Goal: Task Accomplishment & Management: Use online tool/utility

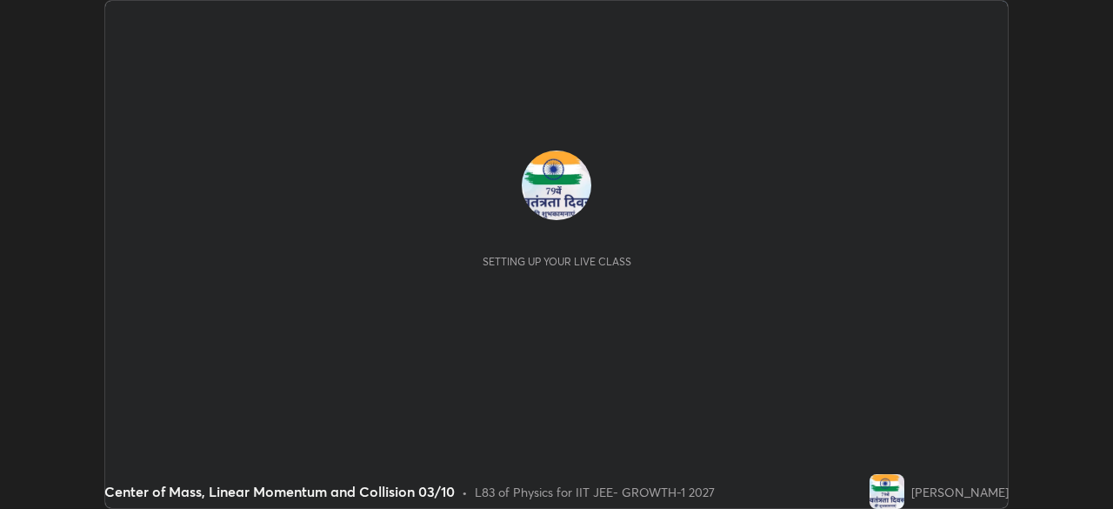
scroll to position [509, 1112]
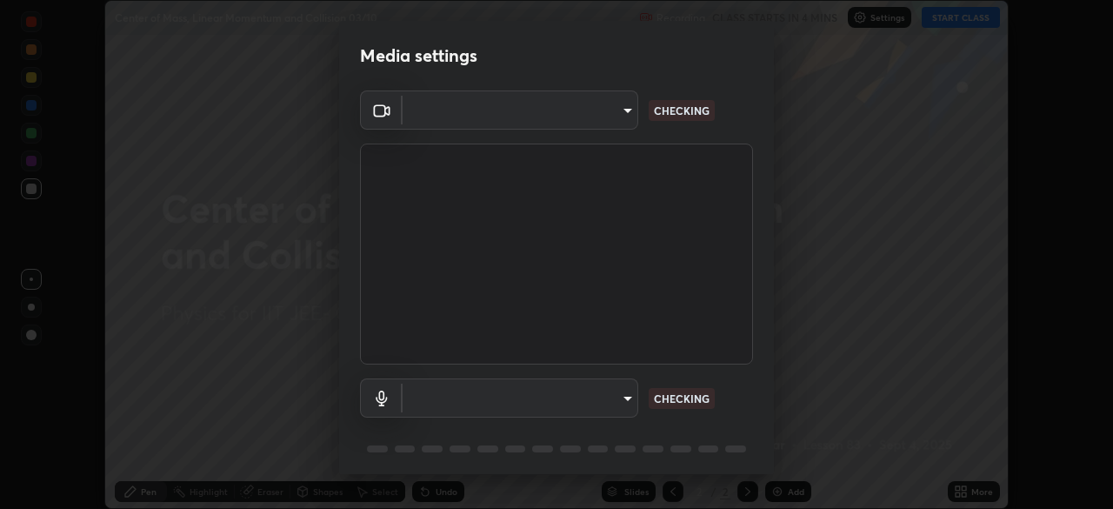
click at [615, 398] on body "Erase all Center of Mass, Linear Momentum and Collision 03/10 Recording CLASS S…" at bounding box center [556, 254] width 1113 height 509
type input "4d63cd10dcc1379e9927399513255d12d620b7bbb39ca773e0f9116a90128a71"
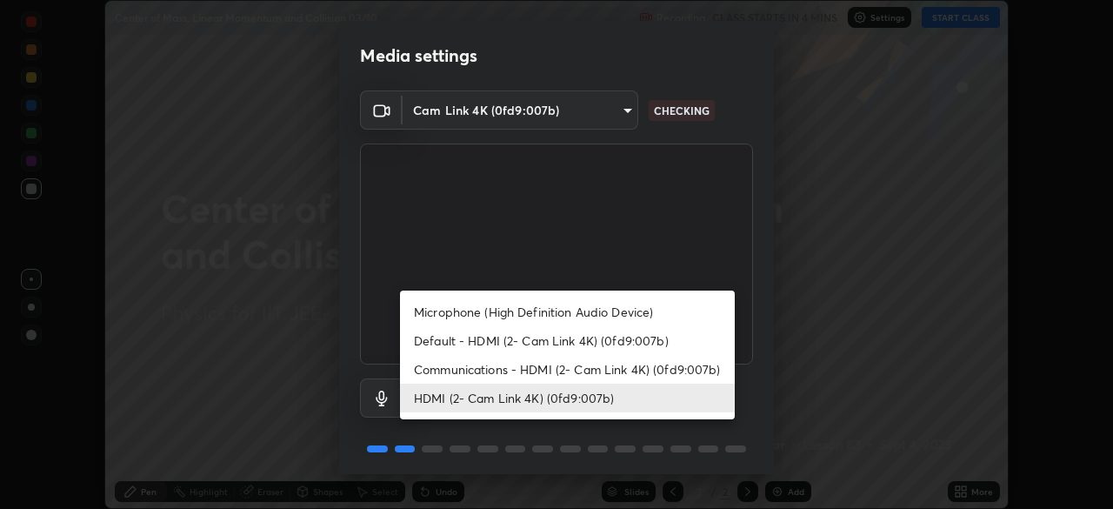
click at [600, 370] on li "Communications - HDMI (2- Cam Link 4K) (0fd9:007b)" at bounding box center [567, 369] width 335 height 29
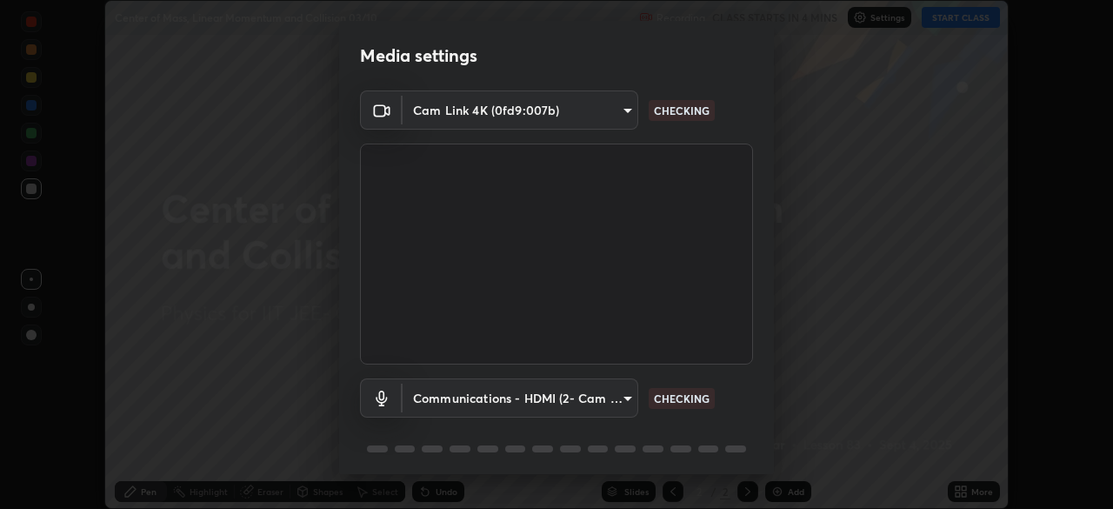
click at [586, 390] on body "Erase all Center of Mass, Linear Momentum and Collision 03/10 Recording CLASS S…" at bounding box center [556, 254] width 1113 height 509
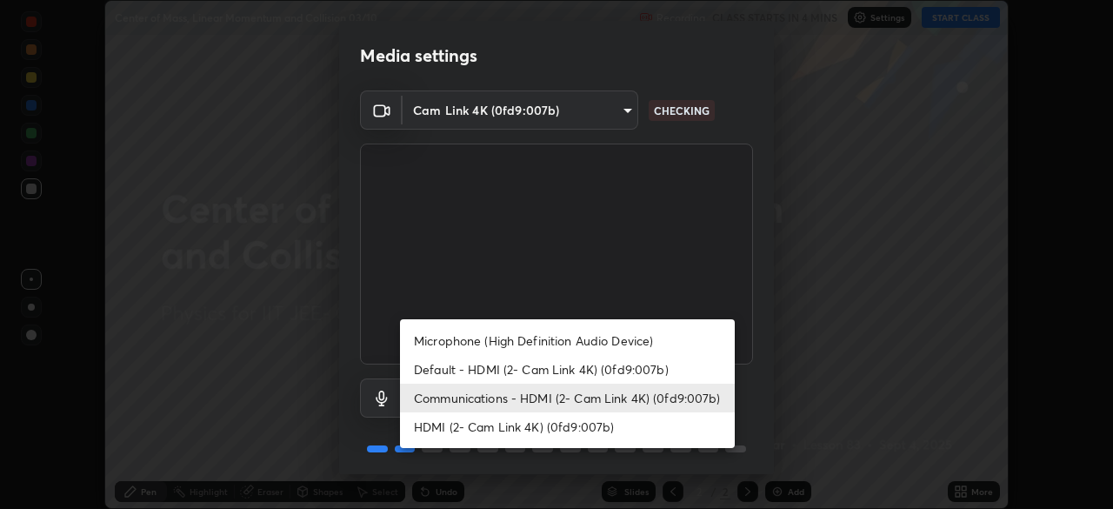
click at [591, 424] on li "HDMI (2- Cam Link 4K) (0fd9:007b)" at bounding box center [567, 426] width 335 height 29
type input "69b458bb6365b4cb8143660b0d50b39c56070ce8c7bb282217003b2a9c4a58b8"
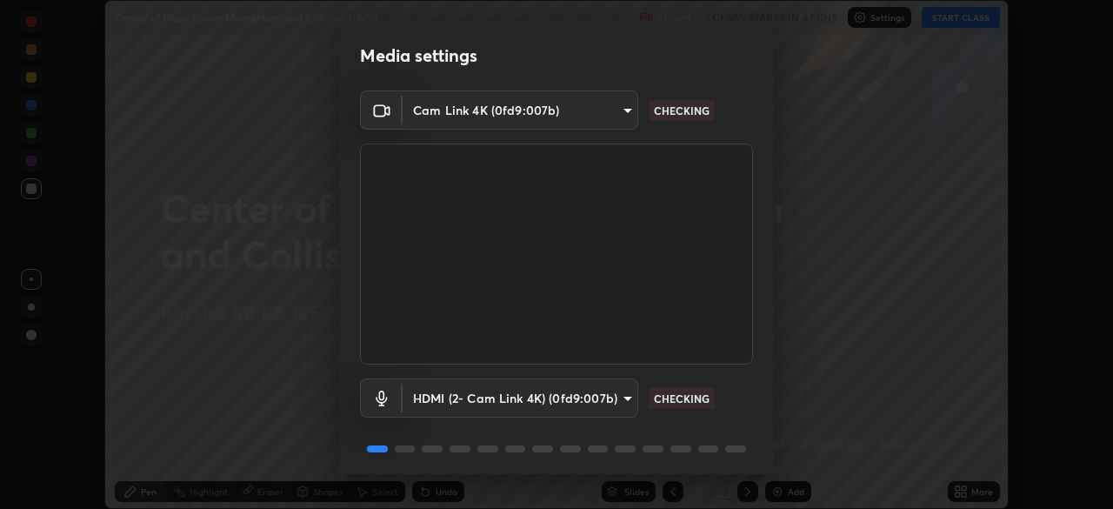
scroll to position [62, 0]
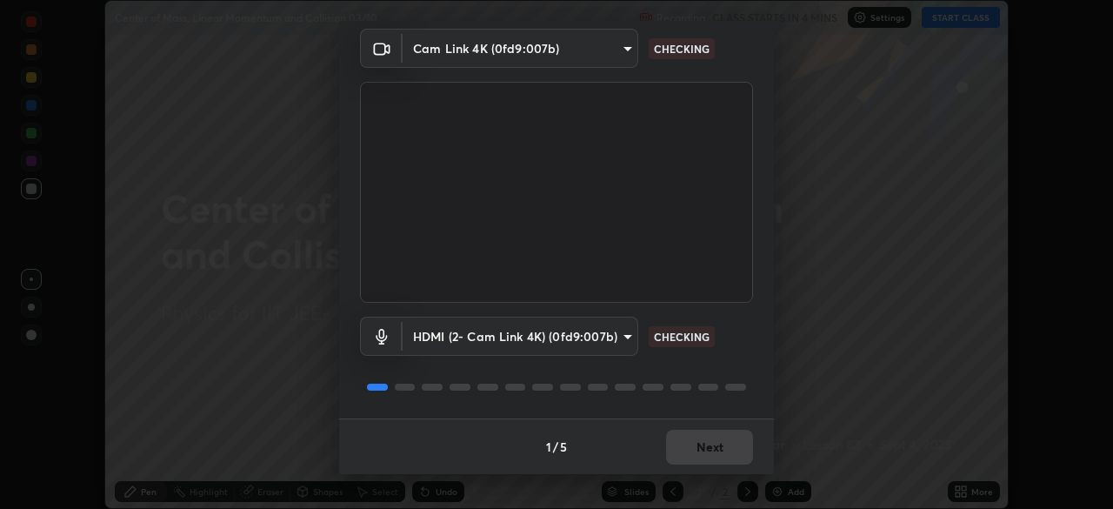
click at [713, 450] on div "1 / 5 Next" at bounding box center [556, 446] width 435 height 56
click at [723, 448] on div "1 / 5 Next" at bounding box center [556, 446] width 435 height 56
click at [732, 442] on div "1 / 5 Next" at bounding box center [556, 446] width 435 height 56
click at [743, 449] on div "1 / 5 Next" at bounding box center [556, 446] width 435 height 56
click at [715, 442] on div "1 / 5 Next" at bounding box center [556, 446] width 435 height 56
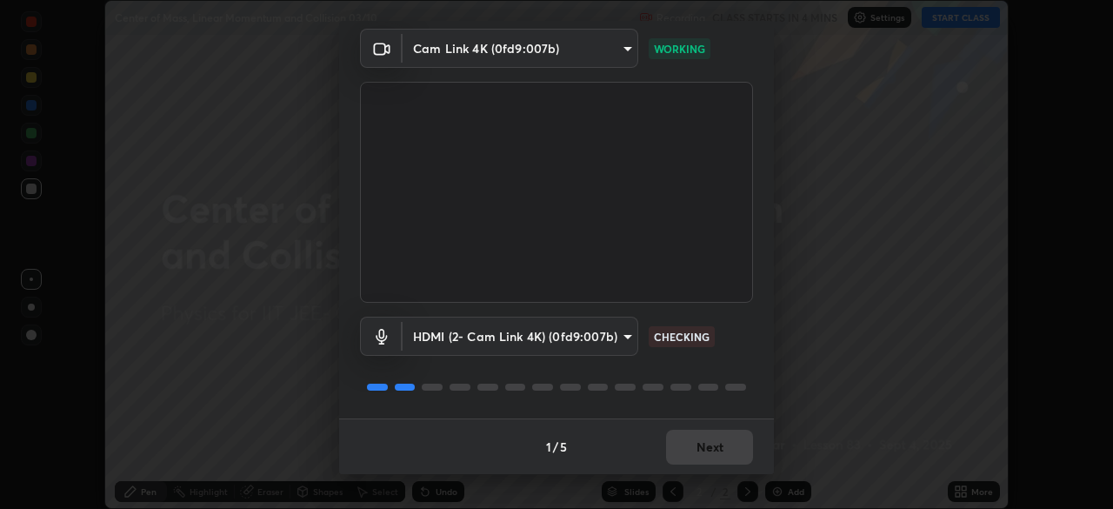
click at [718, 445] on button "Next" at bounding box center [709, 447] width 87 height 35
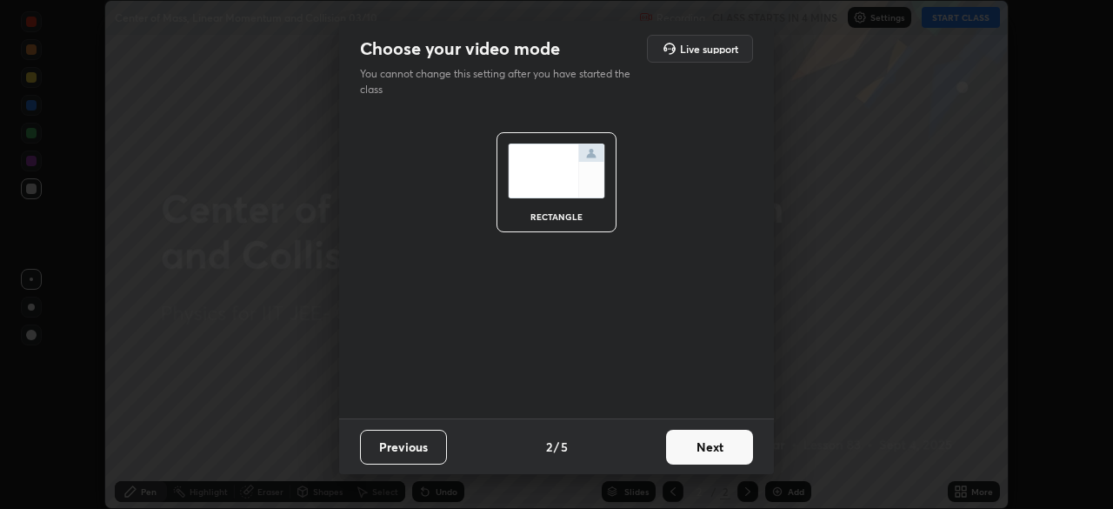
scroll to position [0, 0]
click at [720, 446] on button "Next" at bounding box center [709, 447] width 87 height 35
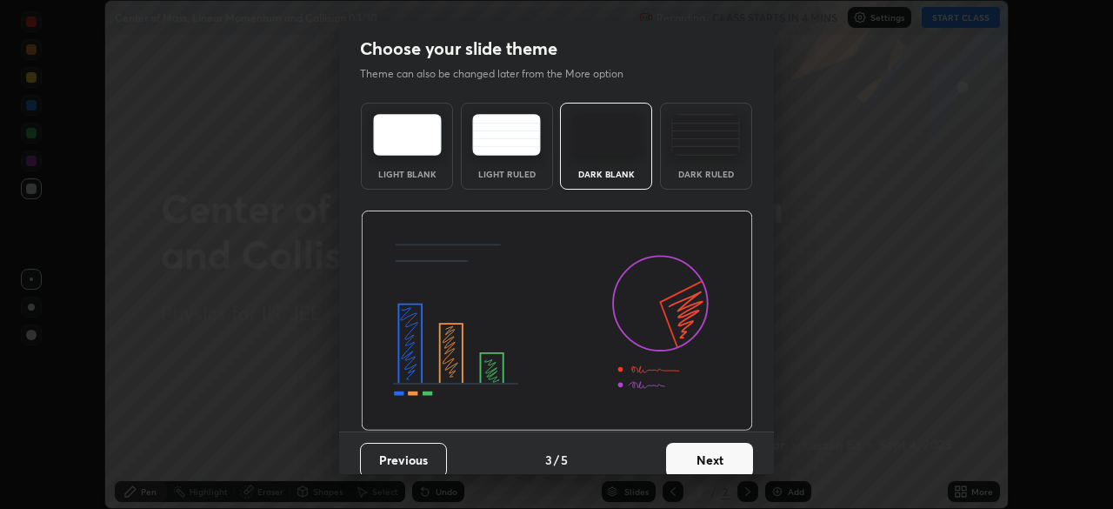
click at [719, 451] on button "Next" at bounding box center [709, 460] width 87 height 35
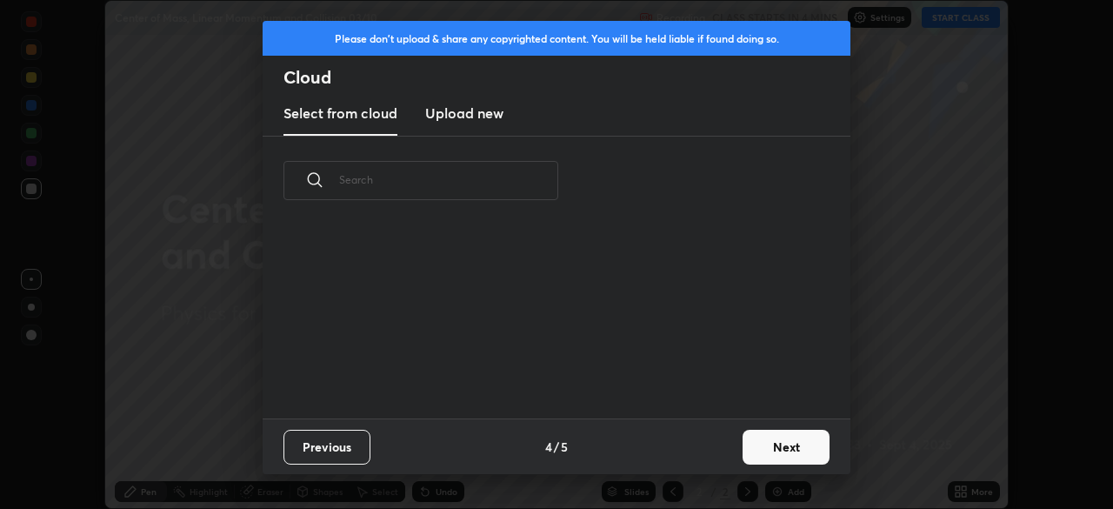
click at [762, 451] on button "Next" at bounding box center [786, 447] width 87 height 35
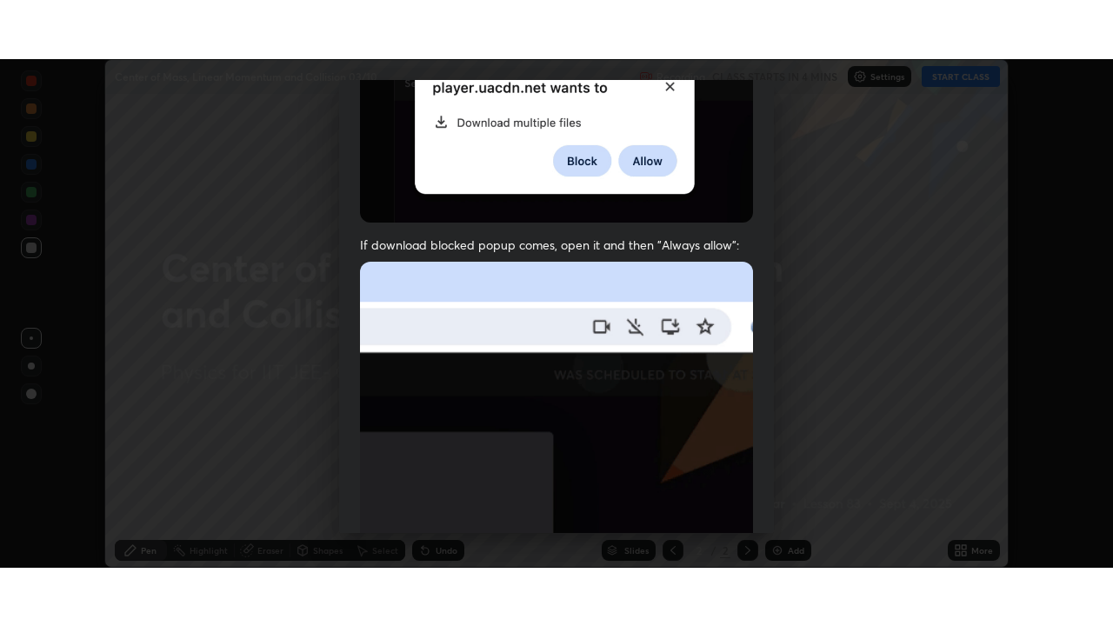
scroll to position [417, 0]
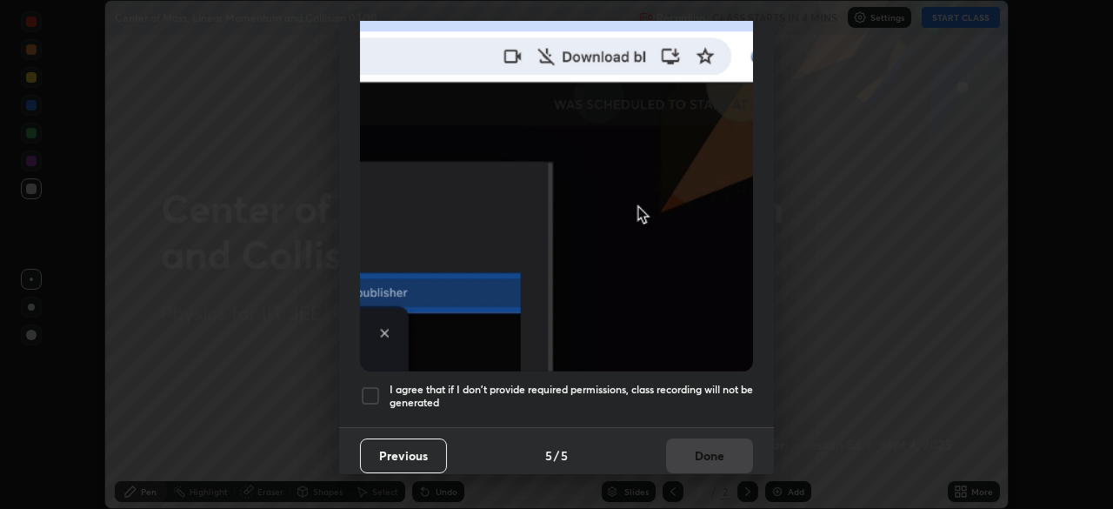
click at [371, 385] on div at bounding box center [370, 395] width 21 height 21
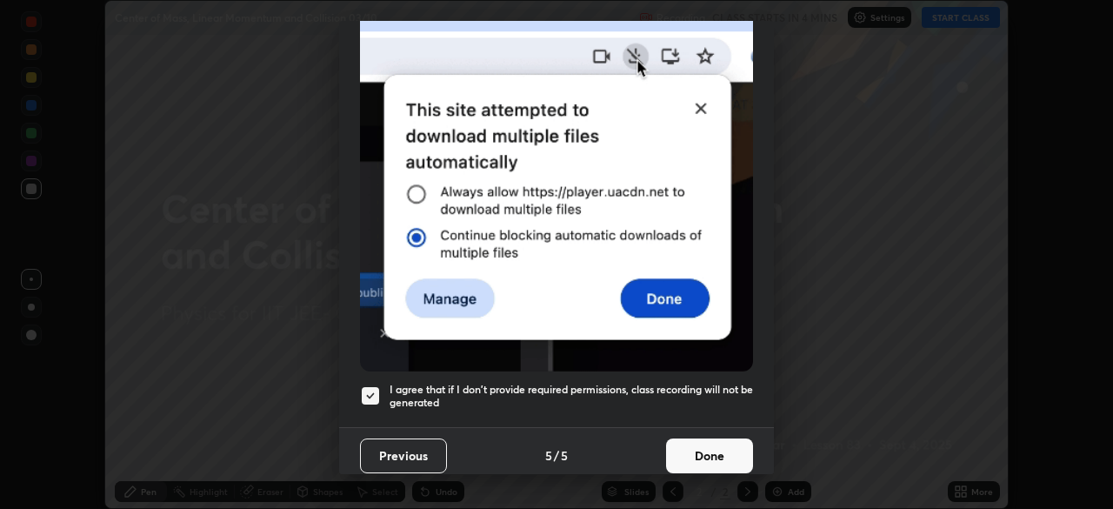
click at [701, 438] on button "Done" at bounding box center [709, 455] width 87 height 35
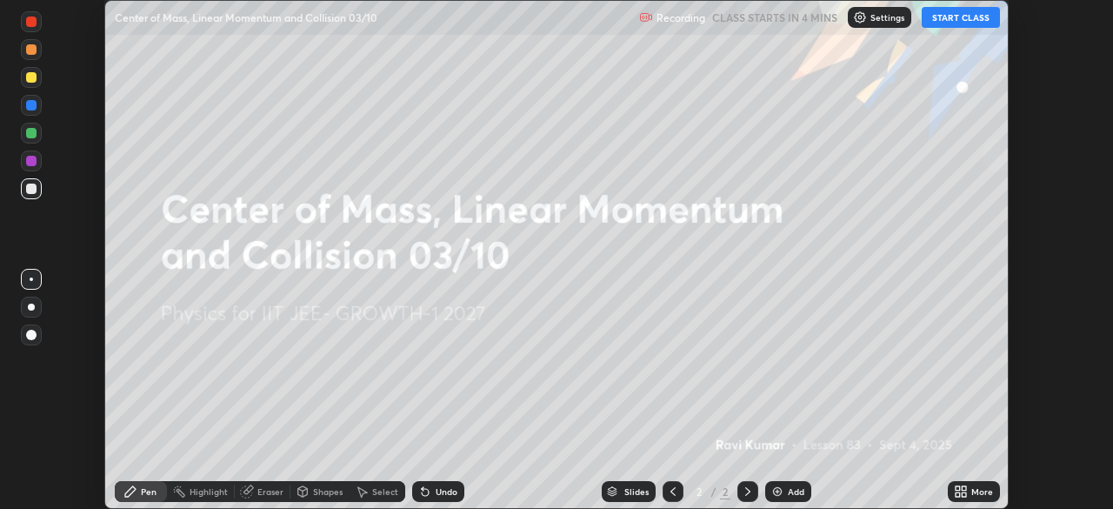
click at [963, 491] on icon at bounding box center [961, 491] width 14 height 14
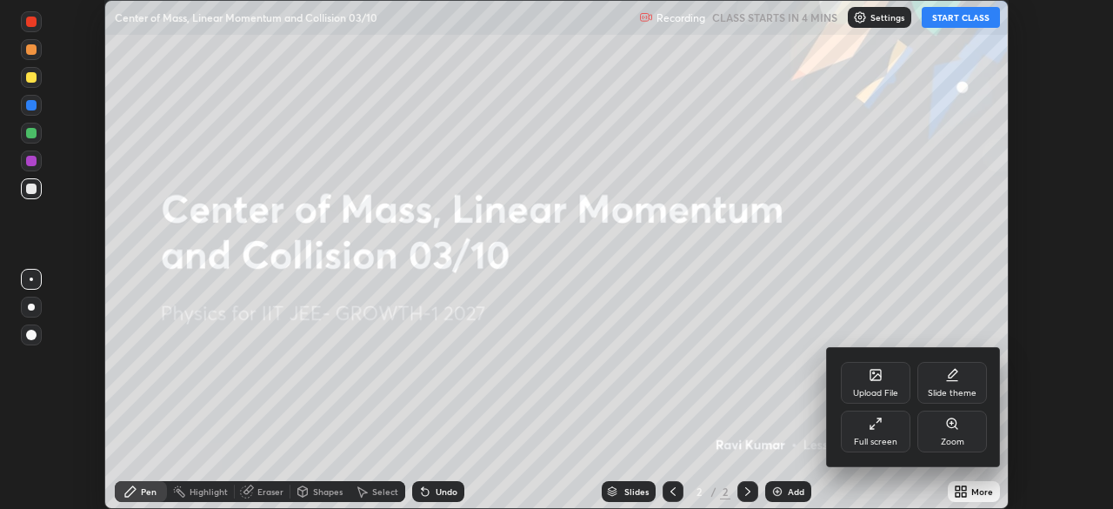
click at [887, 435] on div "Full screen" at bounding box center [876, 431] width 70 height 42
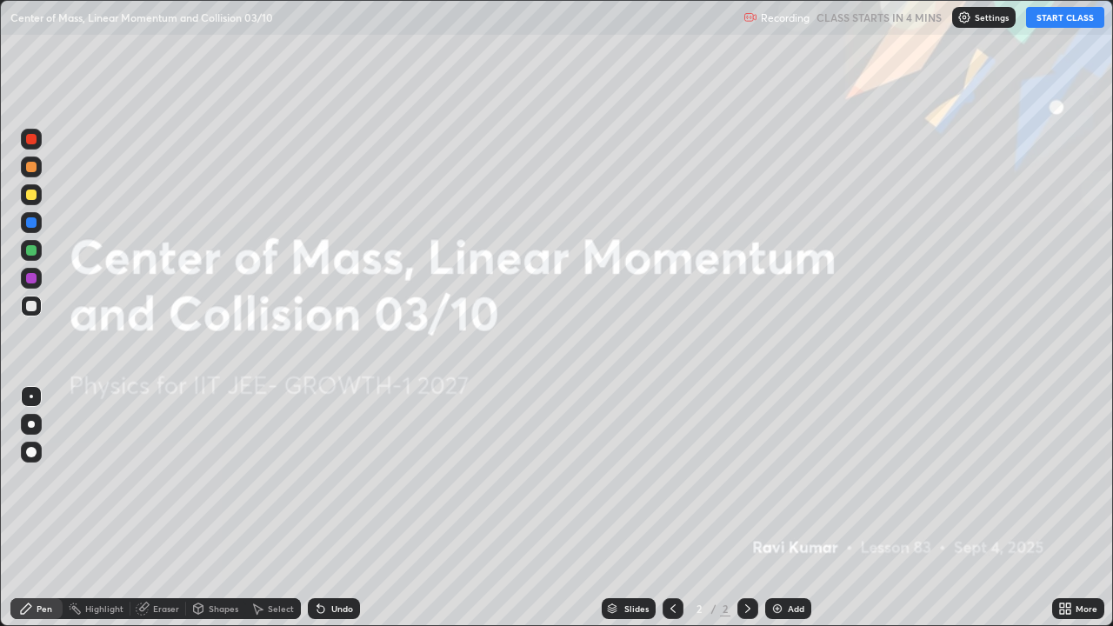
scroll to position [626, 1113]
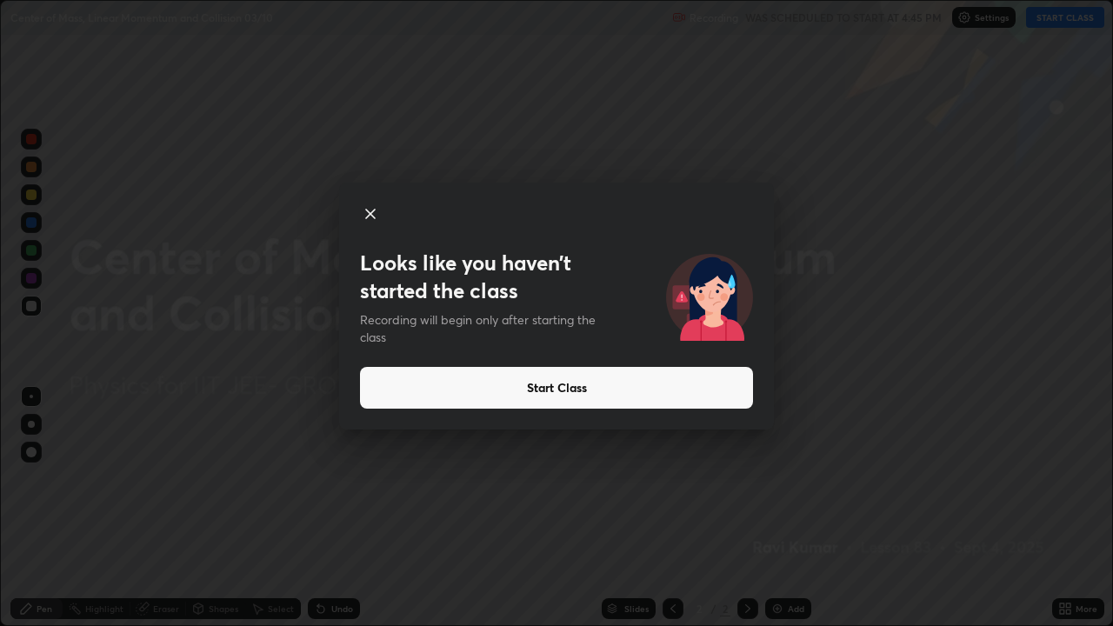
click at [592, 391] on button "Start Class" at bounding box center [556, 388] width 393 height 42
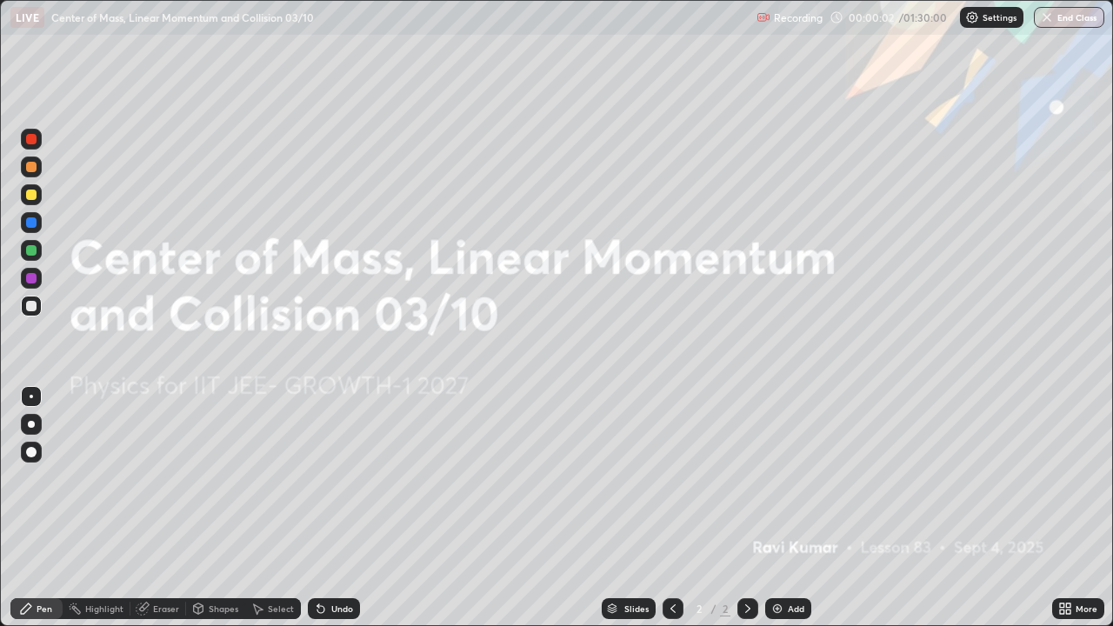
click at [781, 508] on img at bounding box center [778, 609] width 14 height 14
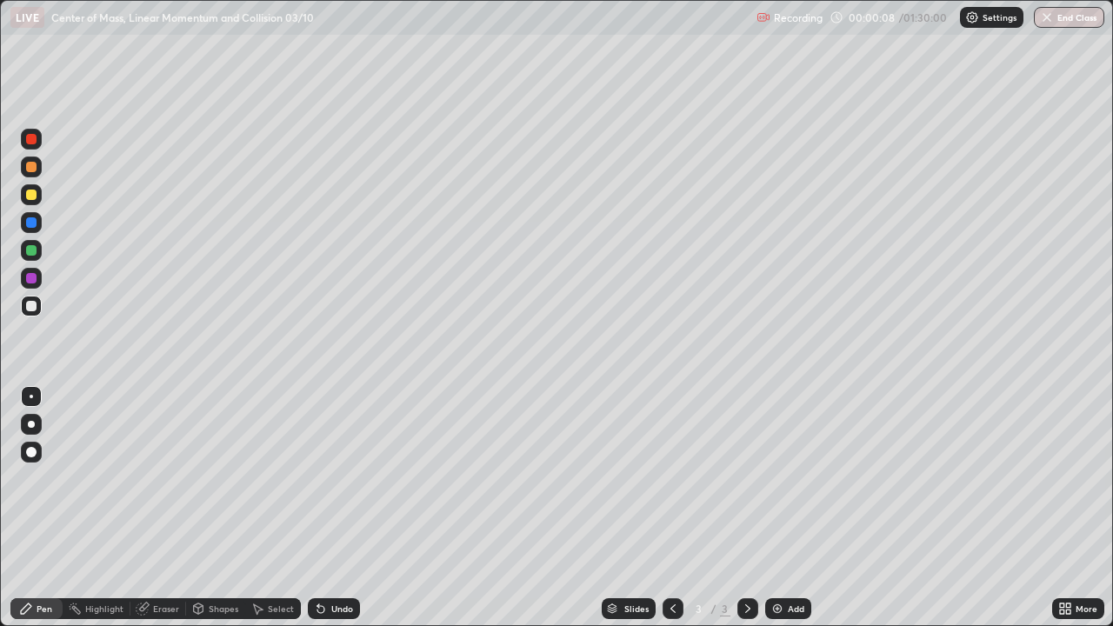
click at [28, 194] on div at bounding box center [31, 195] width 10 height 10
click at [149, 508] on div "Eraser" at bounding box center [158, 608] width 56 height 21
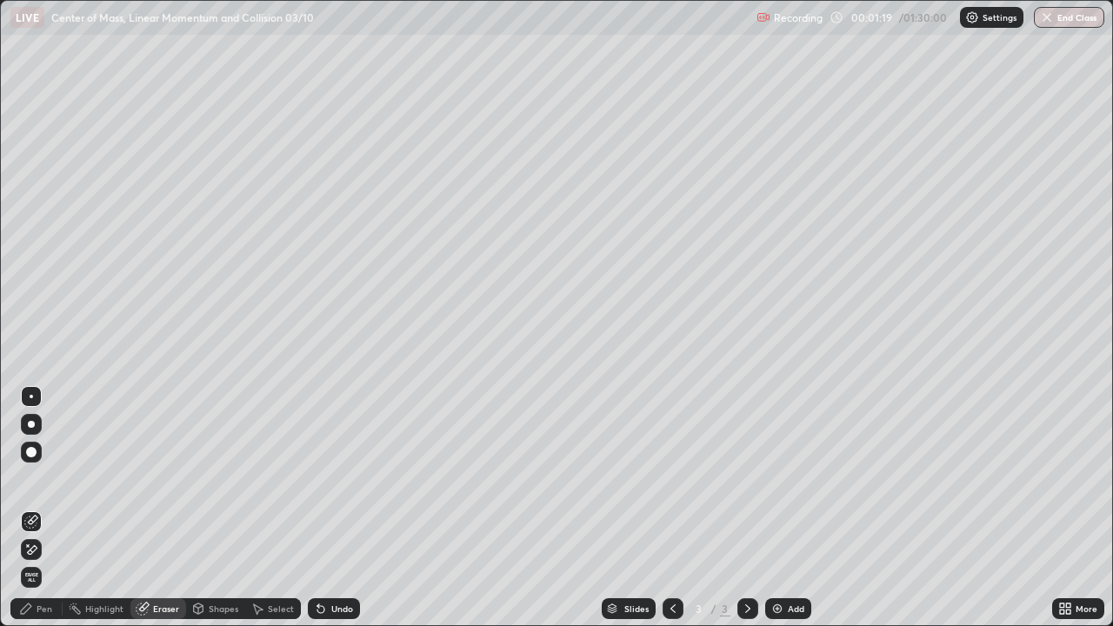
click at [30, 508] on icon at bounding box center [31, 550] width 14 height 15
click at [23, 508] on icon at bounding box center [26, 609] width 10 height 10
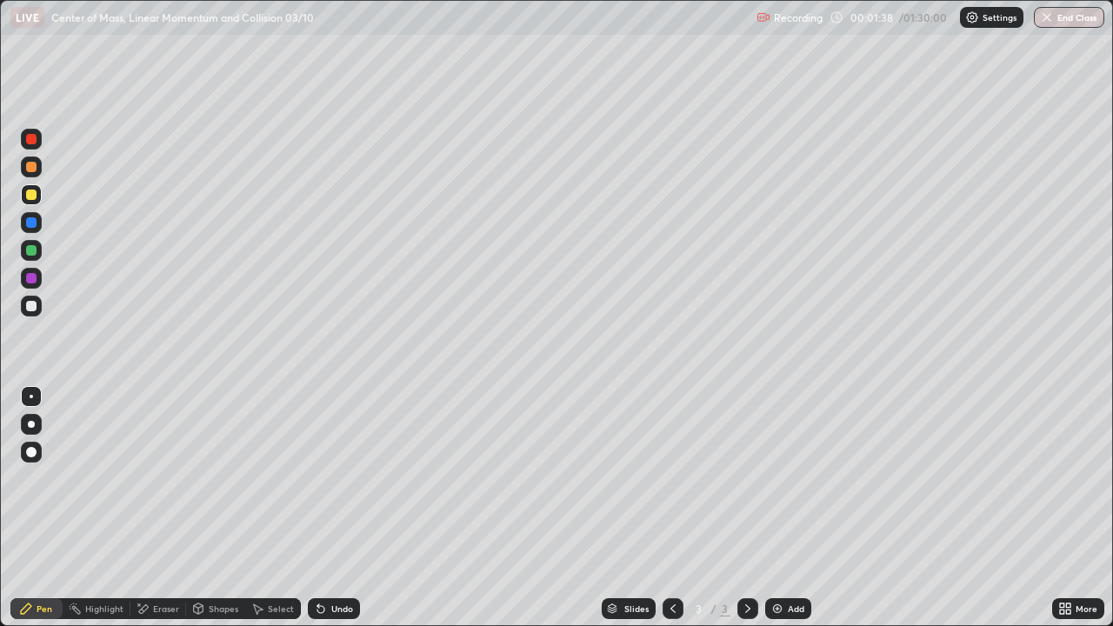
click at [264, 508] on div "Select" at bounding box center [273, 608] width 56 height 21
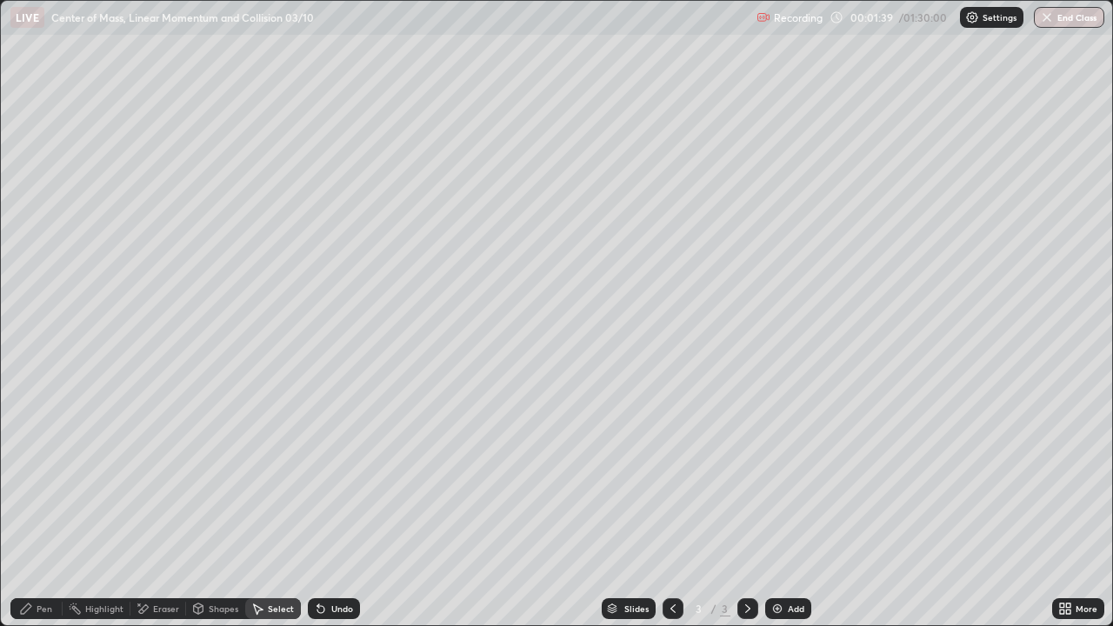
click at [30, 508] on icon at bounding box center [26, 609] width 14 height 14
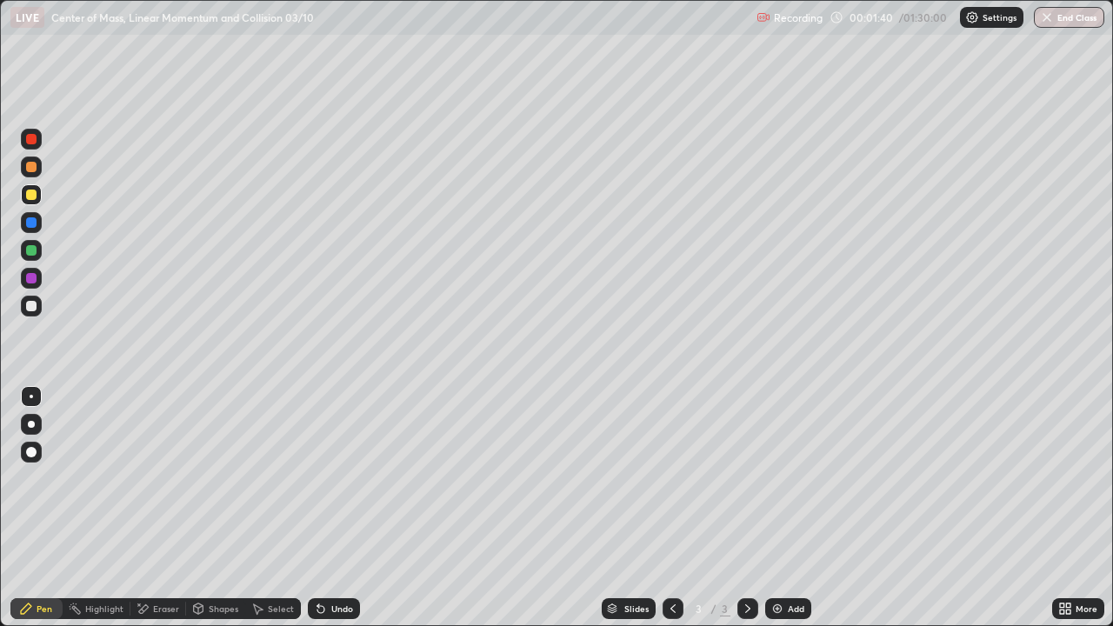
click at [32, 165] on div at bounding box center [31, 167] width 10 height 10
click at [158, 508] on div "Eraser" at bounding box center [166, 608] width 26 height 9
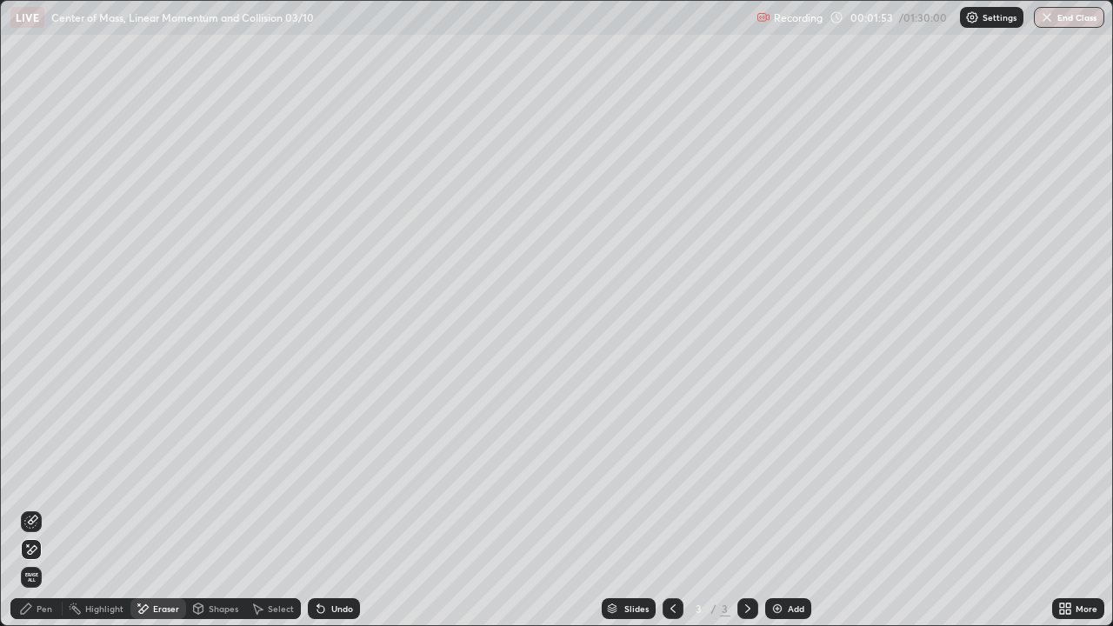
click at [38, 508] on div "Pen" at bounding box center [45, 608] width 16 height 9
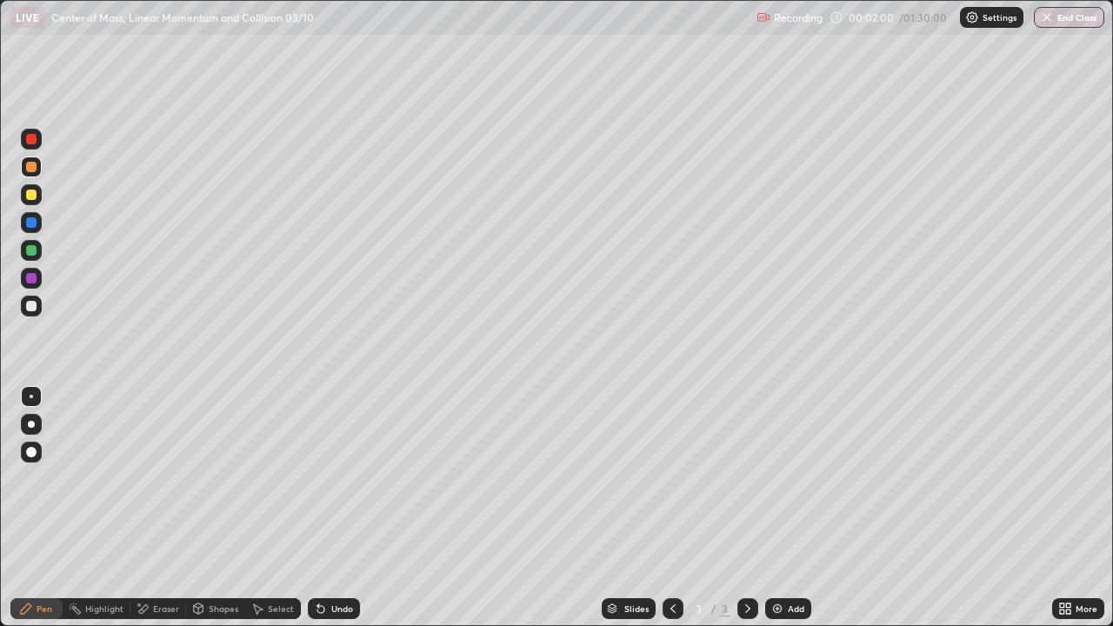
click at [333, 508] on div "Undo" at bounding box center [342, 608] width 22 height 9
click at [36, 299] on div at bounding box center [31, 306] width 21 height 21
click at [328, 508] on div "Undo" at bounding box center [334, 608] width 52 height 21
click at [326, 508] on div "Undo" at bounding box center [334, 608] width 52 height 21
click at [327, 508] on div "Undo" at bounding box center [334, 608] width 52 height 21
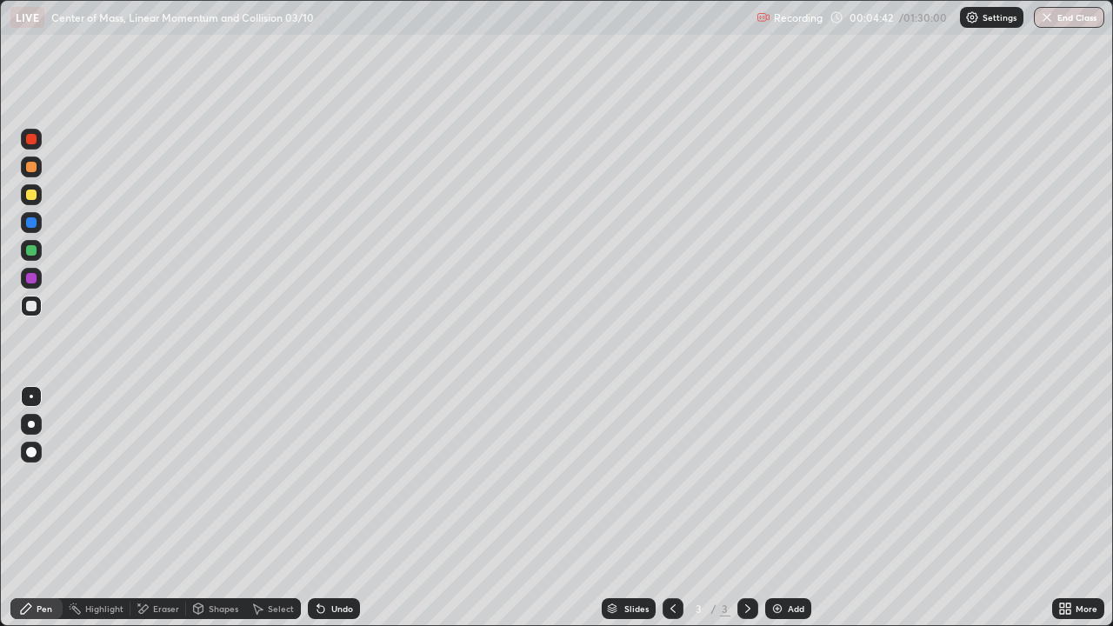
click at [333, 508] on div "Undo" at bounding box center [342, 608] width 22 height 9
click at [161, 508] on div "Eraser" at bounding box center [166, 608] width 26 height 9
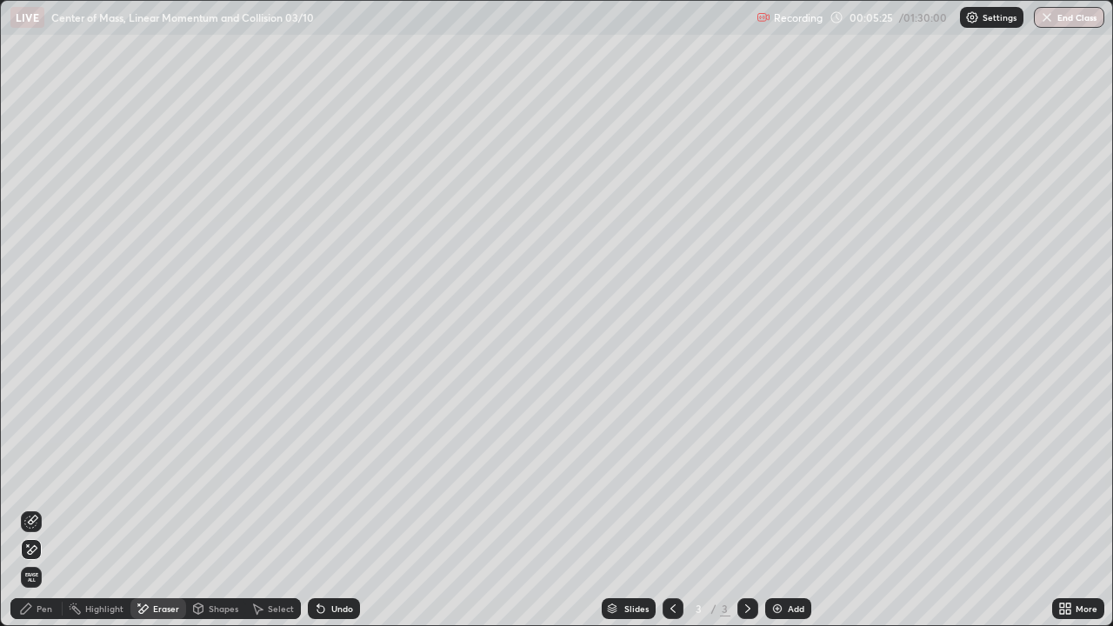
click at [24, 508] on div "Pen" at bounding box center [36, 608] width 52 height 21
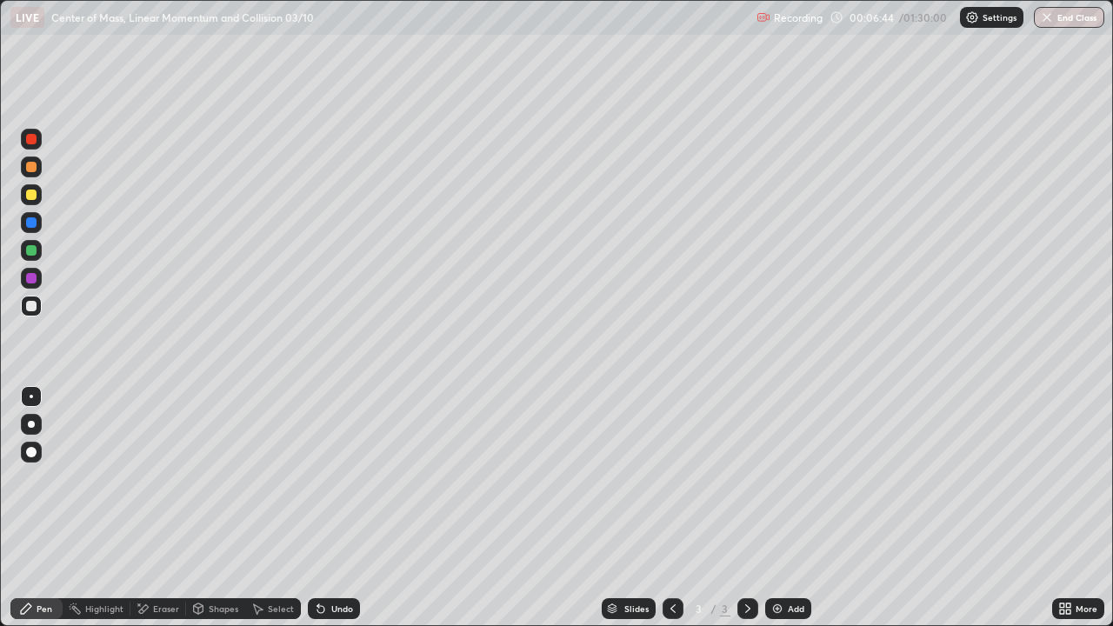
click at [149, 508] on div "Eraser" at bounding box center [158, 608] width 56 height 21
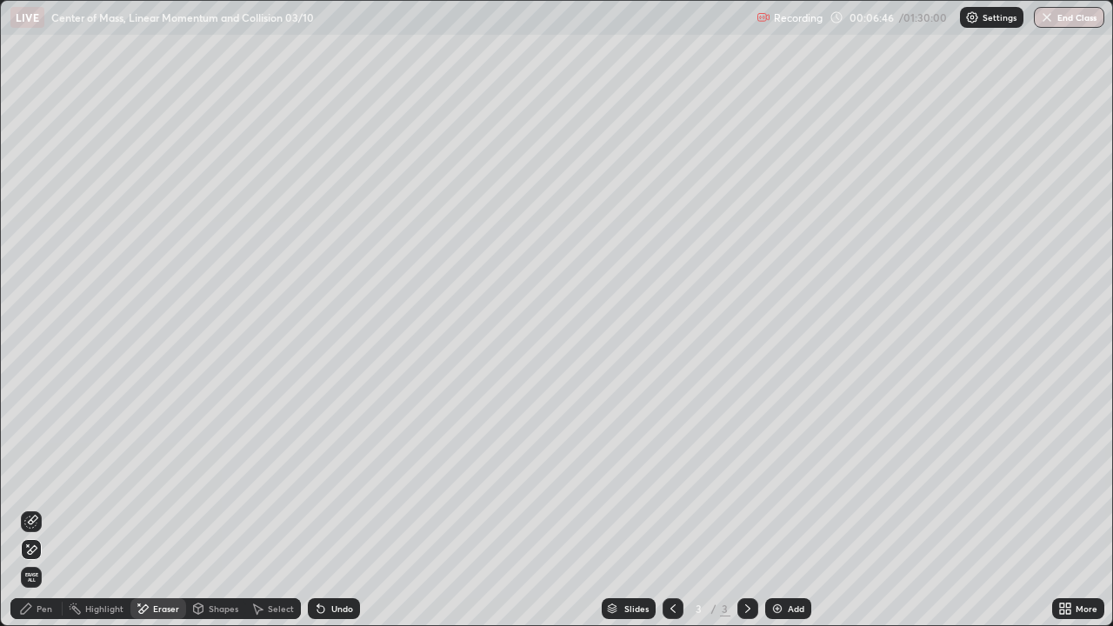
click at [32, 508] on icon at bounding box center [26, 609] width 14 height 14
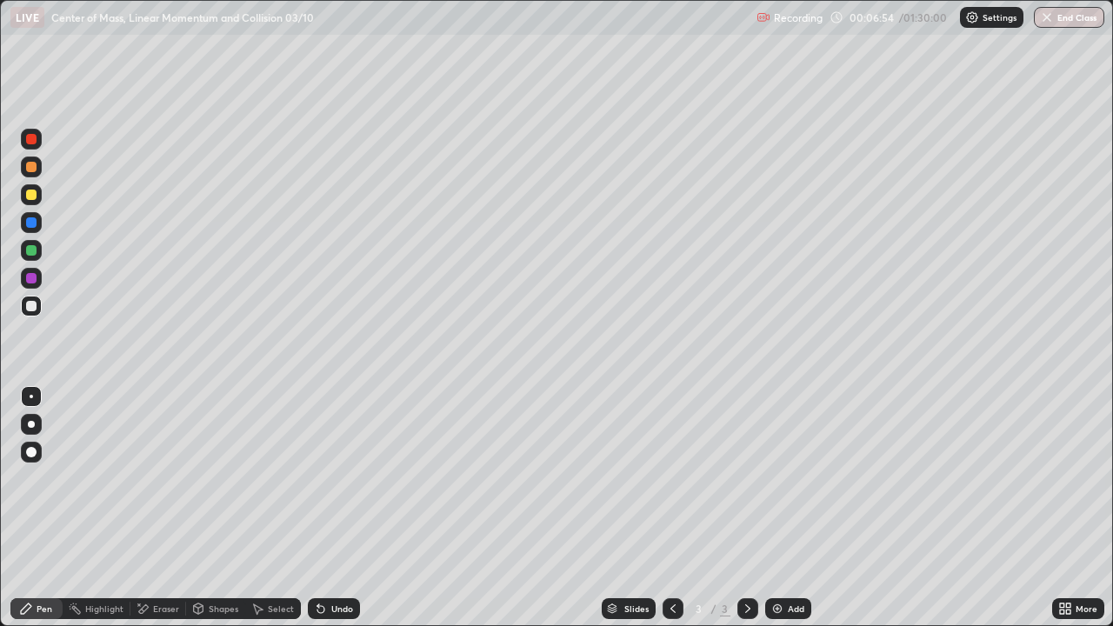
click at [29, 199] on div at bounding box center [31, 195] width 10 height 10
click at [33, 305] on div at bounding box center [31, 306] width 10 height 10
click at [331, 508] on div "Undo" at bounding box center [342, 608] width 22 height 9
click at [324, 508] on icon at bounding box center [321, 609] width 14 height 14
click at [328, 508] on div "Undo" at bounding box center [334, 608] width 52 height 21
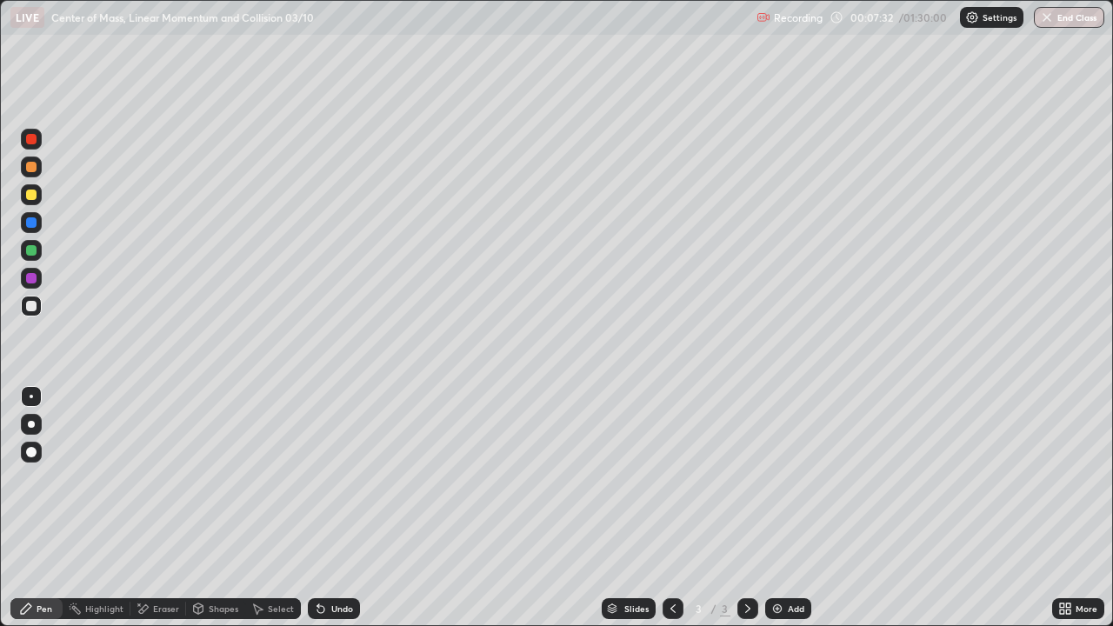
click at [348, 508] on div "Undo" at bounding box center [334, 608] width 52 height 21
click at [31, 196] on div at bounding box center [31, 195] width 10 height 10
click at [918, 508] on div "Slides 3 / 3 Add" at bounding box center [706, 608] width 692 height 35
click at [911, 508] on div "Slides 3 / 3 Add" at bounding box center [706, 608] width 692 height 35
click at [929, 508] on div "Slides 3 / 3 Add" at bounding box center [706, 608] width 692 height 35
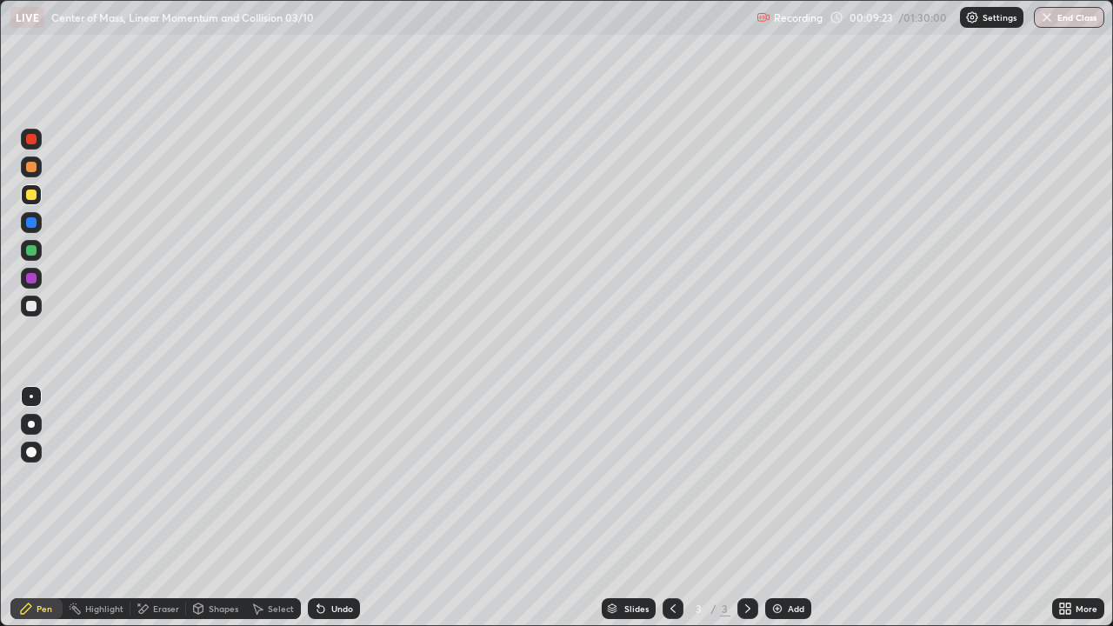
click at [262, 508] on icon at bounding box center [257, 609] width 14 height 14
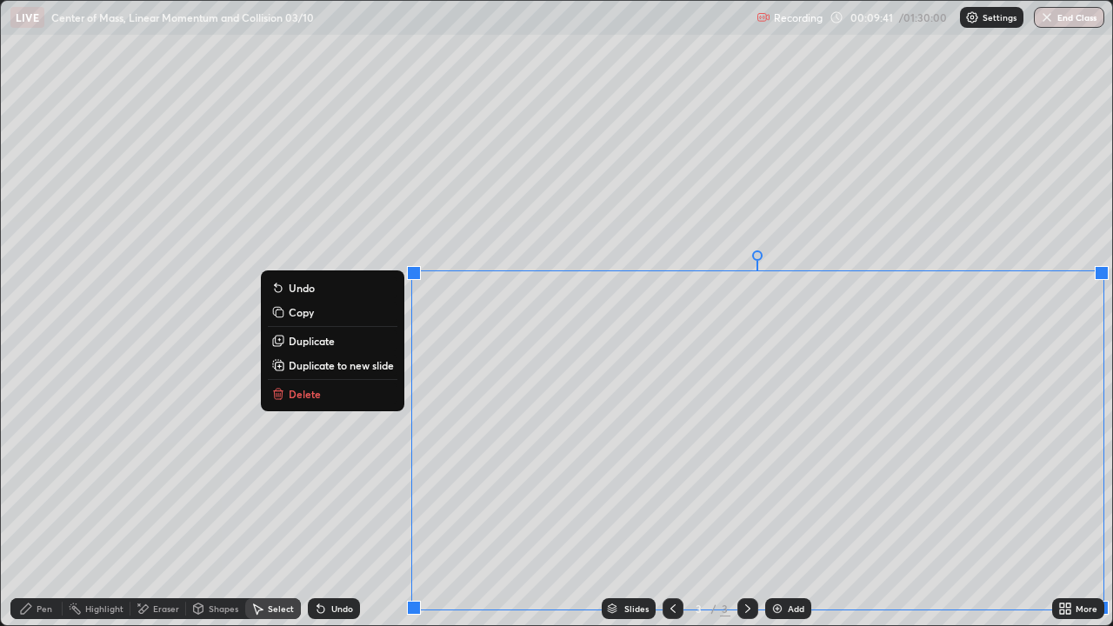
click at [180, 508] on div "0 ° Undo Copy Duplicate Duplicate to new slide Delete" at bounding box center [556, 313] width 1111 height 624
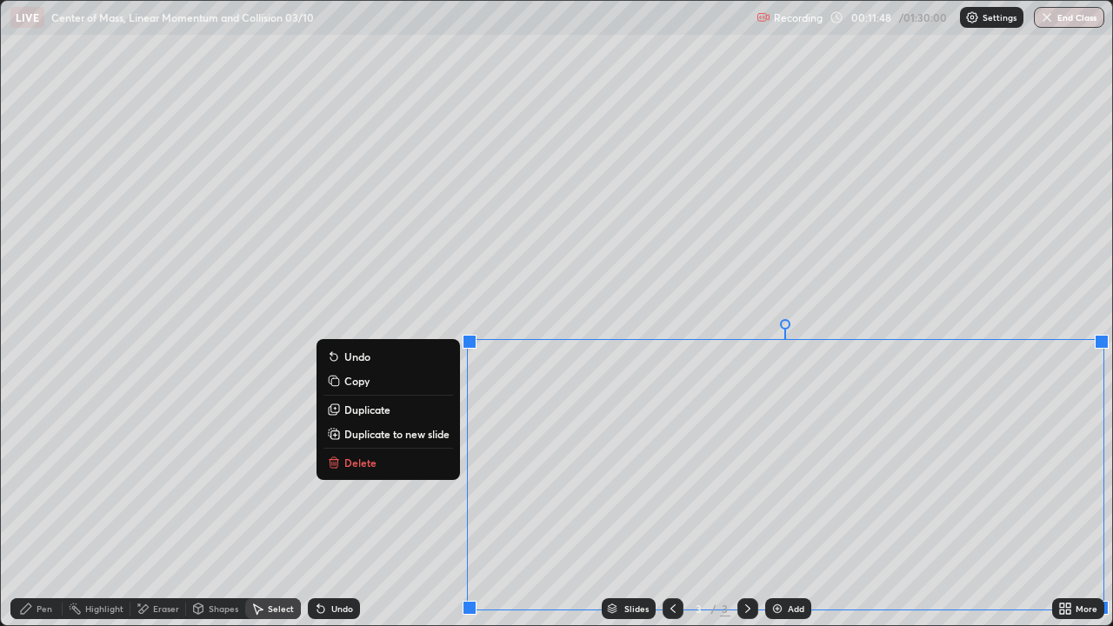
click at [400, 430] on p "Duplicate to new slide" at bounding box center [396, 434] width 105 height 14
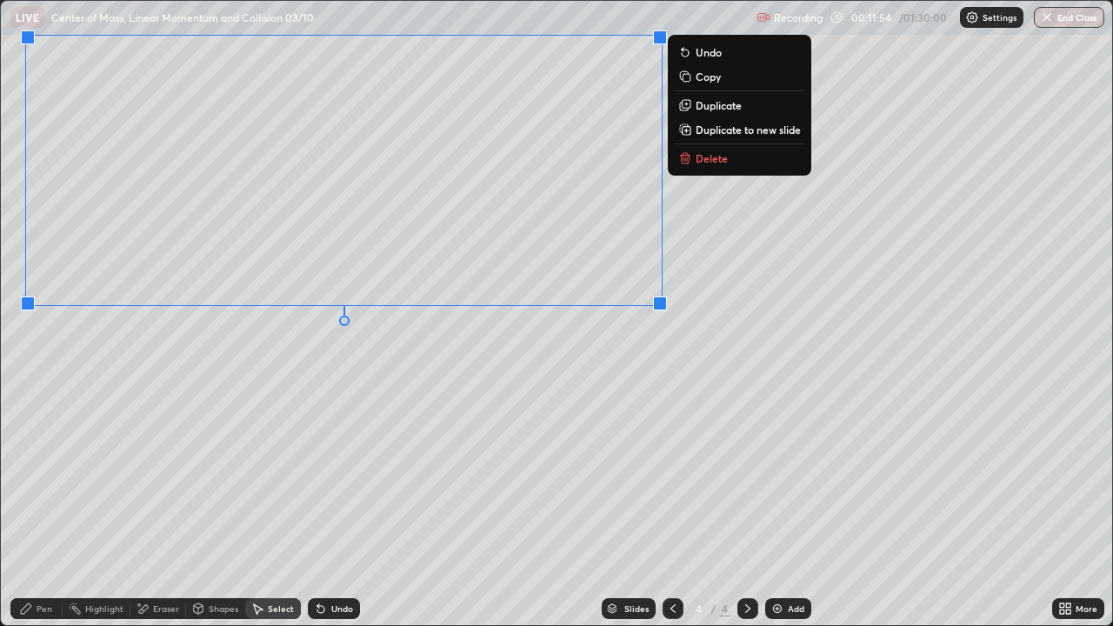
click at [32, 508] on icon at bounding box center [26, 609] width 14 height 14
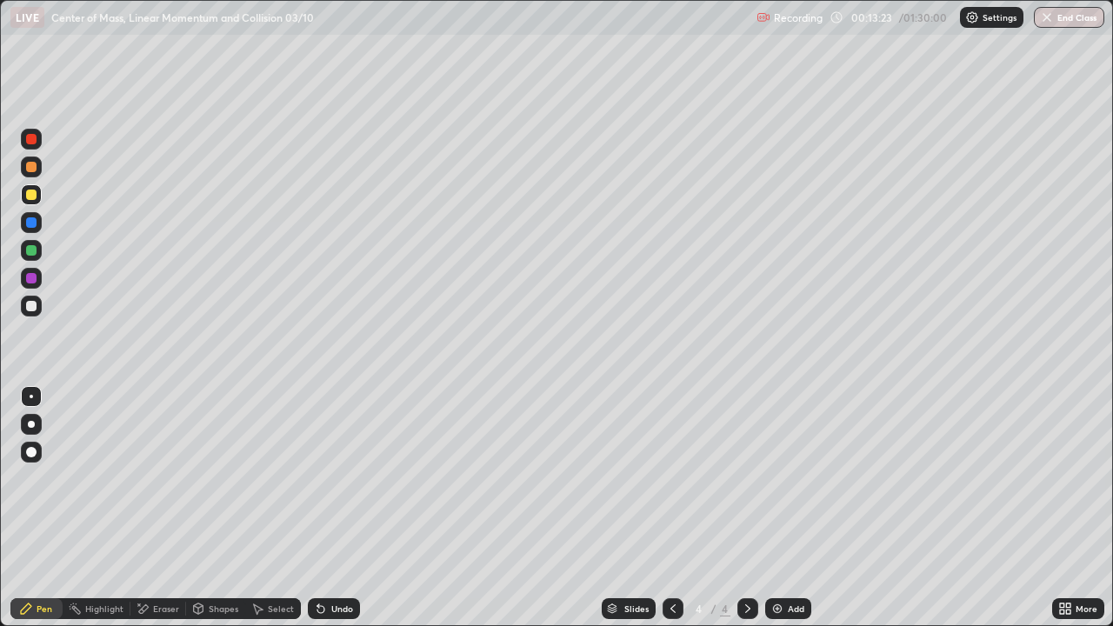
click at [349, 508] on div "Undo" at bounding box center [342, 608] width 22 height 9
click at [791, 508] on div "Add" at bounding box center [796, 608] width 17 height 9
click at [34, 309] on div at bounding box center [31, 306] width 10 height 10
click at [319, 508] on div "Undo" at bounding box center [334, 608] width 52 height 21
click at [160, 508] on div "Eraser" at bounding box center [166, 608] width 26 height 9
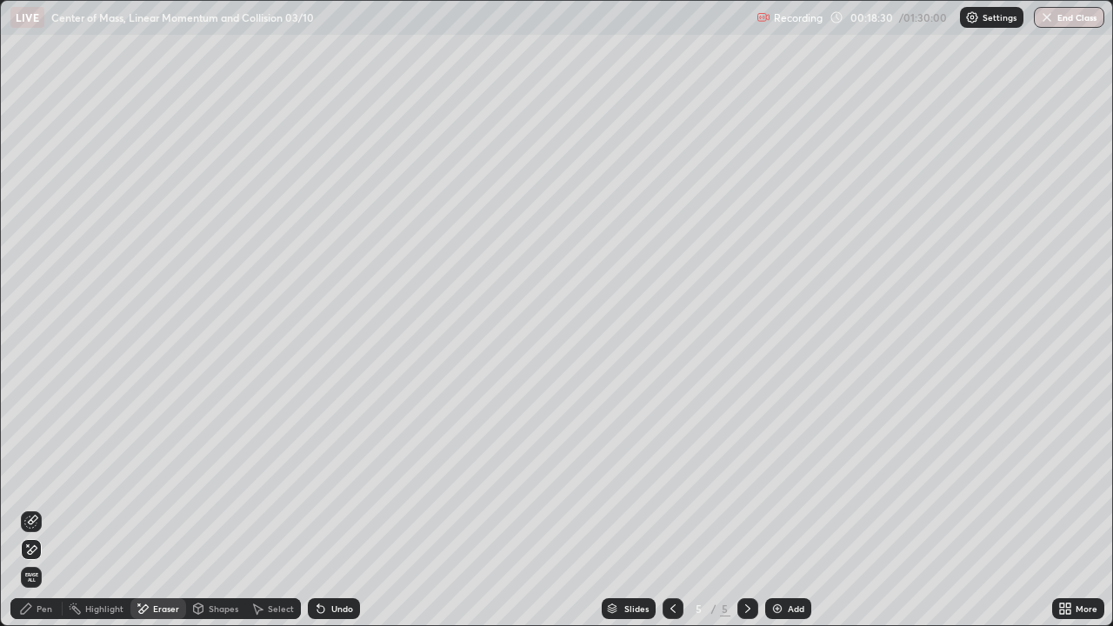
click at [30, 508] on icon at bounding box center [31, 522] width 14 height 14
click at [32, 508] on icon at bounding box center [26, 609] width 14 height 14
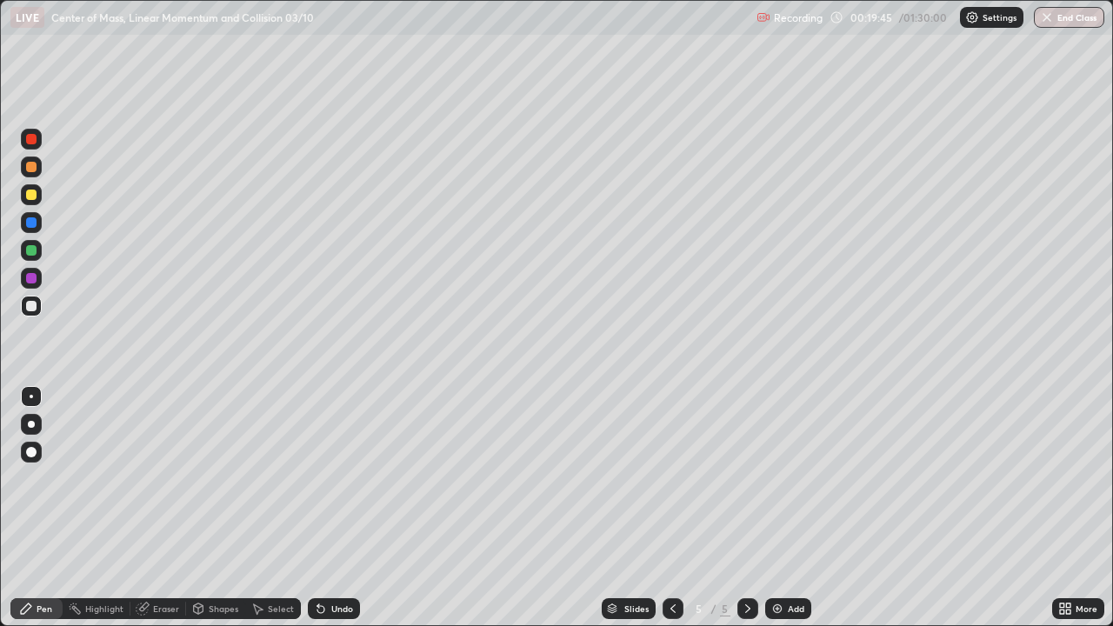
click at [30, 255] on div at bounding box center [31, 250] width 10 height 10
click at [29, 305] on div at bounding box center [31, 306] width 10 height 10
click at [344, 508] on div "Undo" at bounding box center [342, 608] width 22 height 9
click at [37, 196] on div at bounding box center [31, 194] width 21 height 21
click at [38, 195] on div at bounding box center [31, 194] width 21 height 21
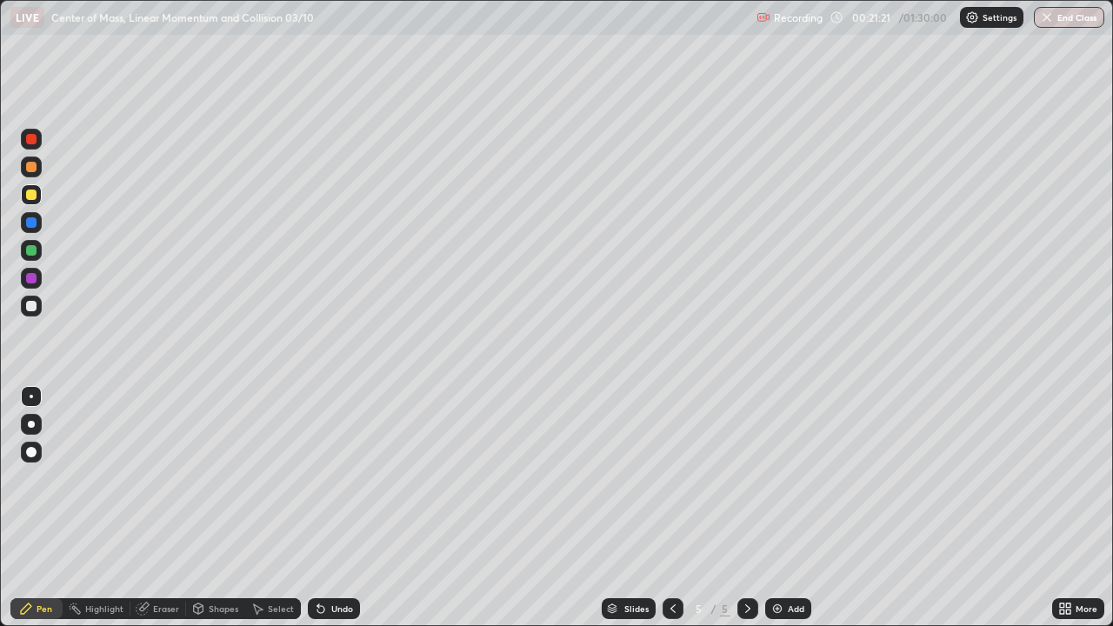
click at [340, 508] on div "Undo" at bounding box center [342, 608] width 22 height 9
click at [149, 508] on div "Eraser" at bounding box center [158, 608] width 56 height 21
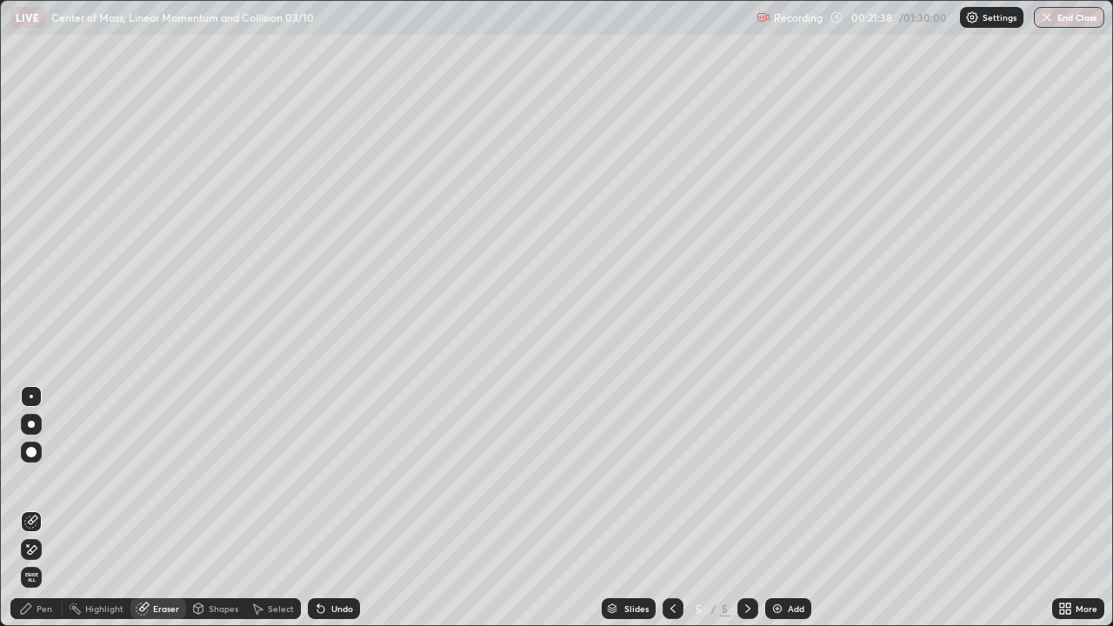
click at [31, 508] on icon at bounding box center [26, 609] width 14 height 14
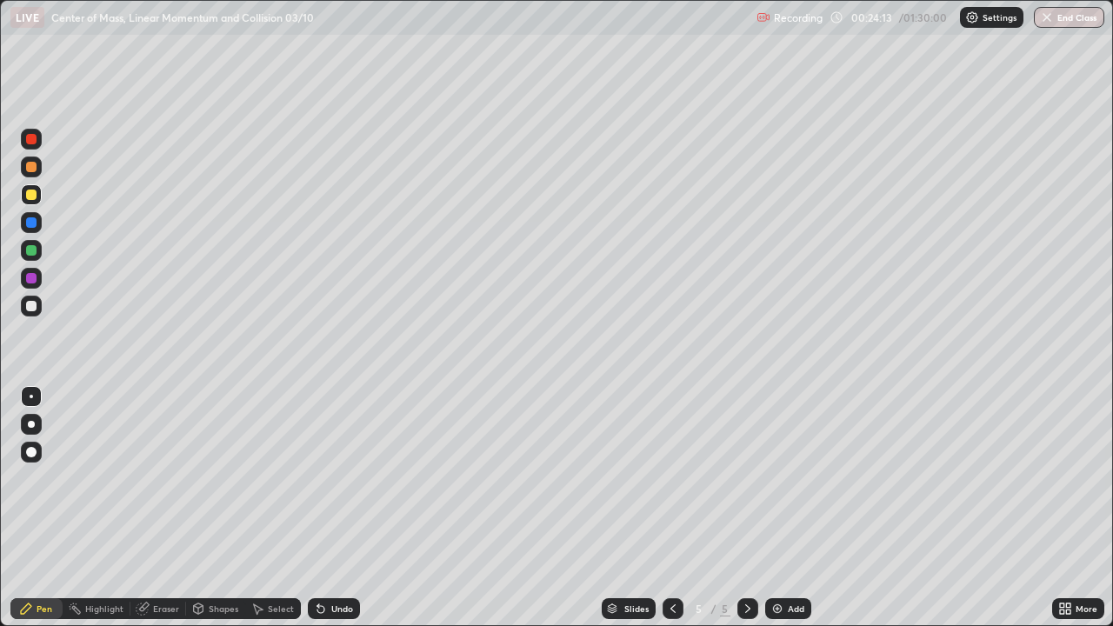
click at [789, 508] on div "Add" at bounding box center [796, 608] width 17 height 9
click at [325, 508] on div "Undo" at bounding box center [334, 608] width 52 height 21
click at [30, 304] on div at bounding box center [31, 306] width 10 height 10
click at [326, 508] on div "Undo" at bounding box center [334, 608] width 52 height 21
click at [330, 508] on div "Undo" at bounding box center [334, 608] width 52 height 21
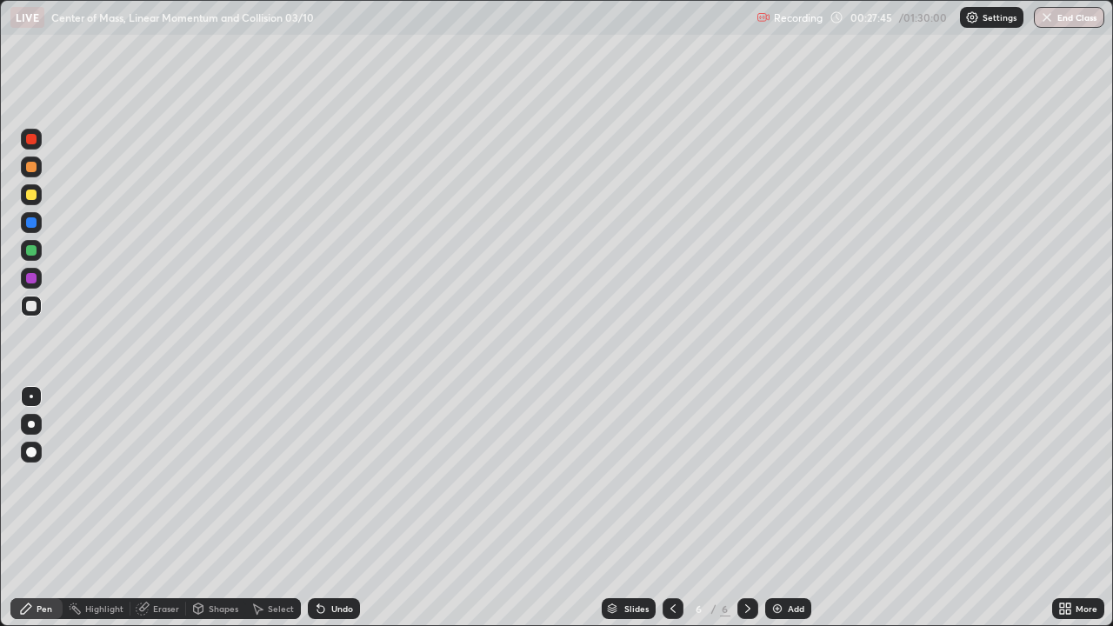
click at [274, 508] on div "Select" at bounding box center [281, 608] width 26 height 9
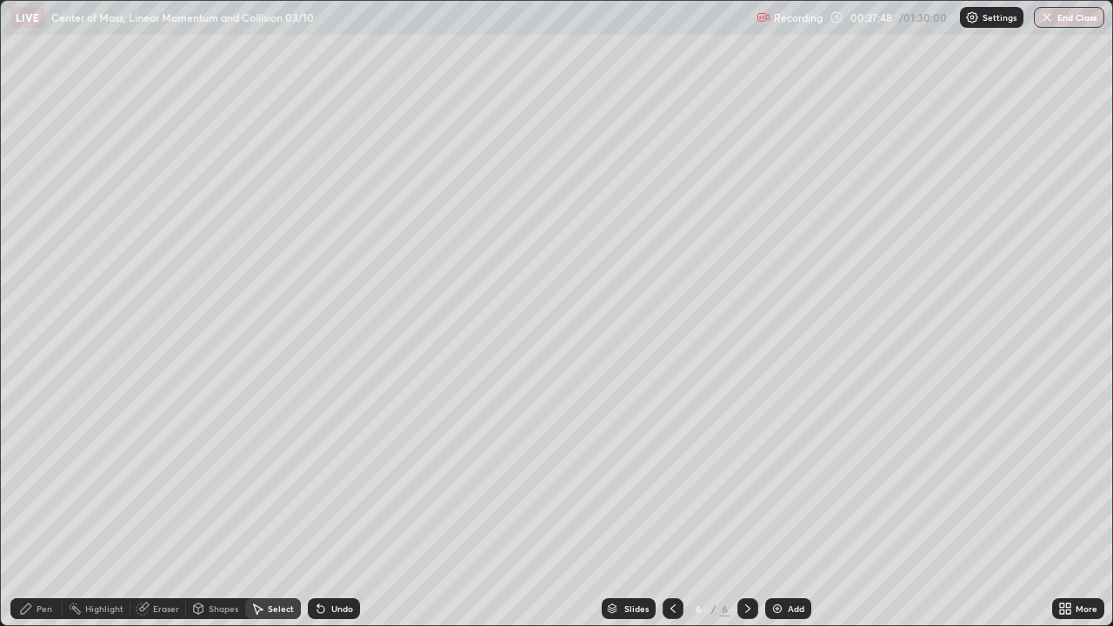
click at [155, 508] on div "Eraser" at bounding box center [166, 608] width 26 height 9
click at [42, 508] on div "Pen" at bounding box center [45, 608] width 16 height 9
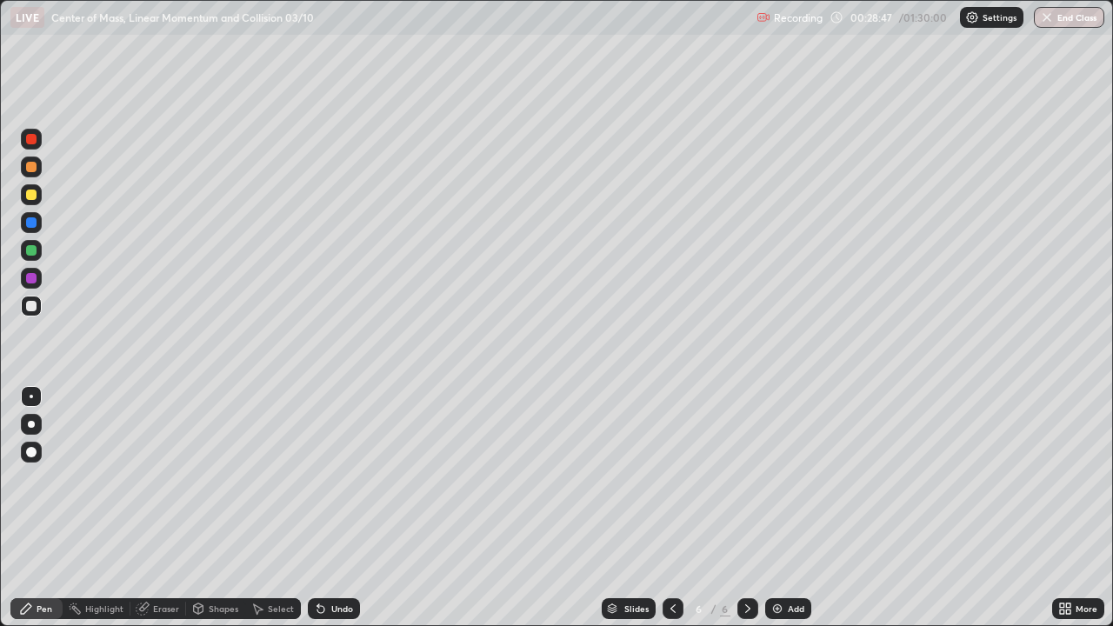
click at [30, 194] on div at bounding box center [31, 195] width 10 height 10
click at [27, 308] on div at bounding box center [31, 306] width 10 height 10
click at [746, 508] on icon at bounding box center [748, 609] width 14 height 14
click at [794, 508] on div "Add" at bounding box center [788, 608] width 46 height 21
click at [32, 199] on div at bounding box center [31, 195] width 10 height 10
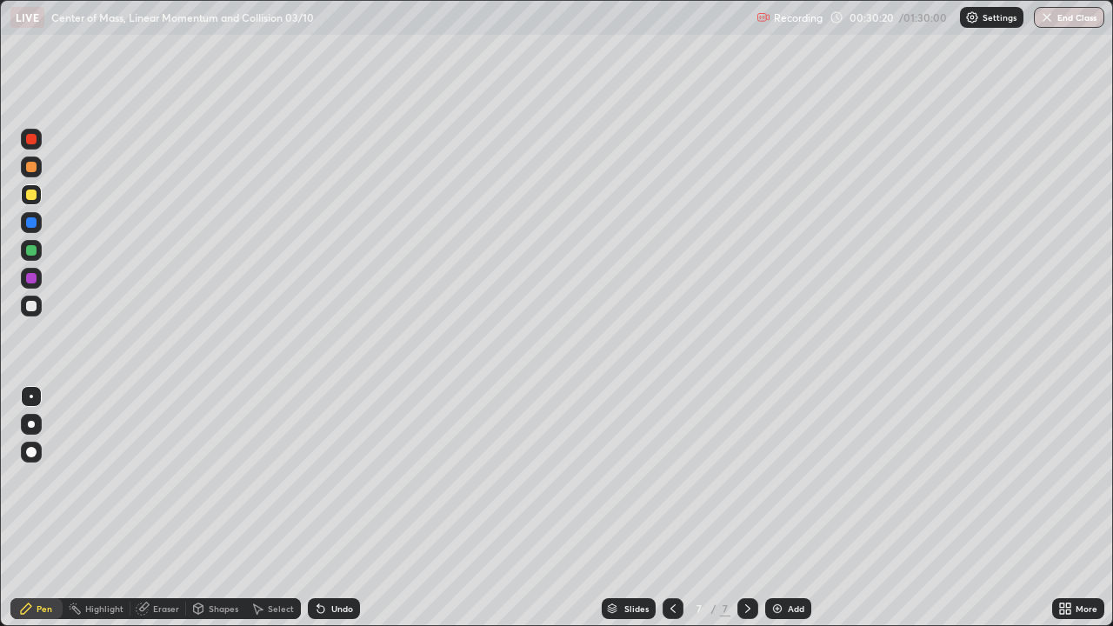
click at [324, 508] on icon at bounding box center [321, 609] width 14 height 14
click at [331, 508] on div "Undo" at bounding box center [342, 608] width 22 height 9
click at [324, 508] on icon at bounding box center [321, 609] width 14 height 14
click at [317, 508] on icon at bounding box center [320, 609] width 7 height 7
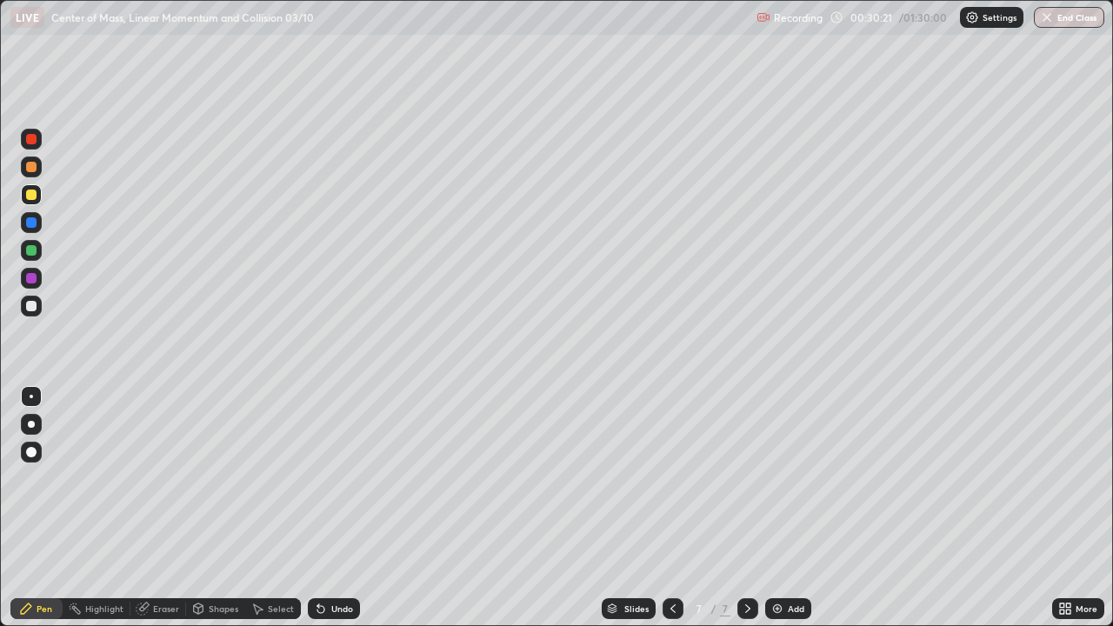
click at [317, 508] on icon at bounding box center [320, 609] width 7 height 7
click at [315, 508] on icon at bounding box center [321, 609] width 14 height 14
click at [33, 310] on div at bounding box center [31, 306] width 10 height 10
click at [334, 508] on div "Undo" at bounding box center [342, 608] width 22 height 9
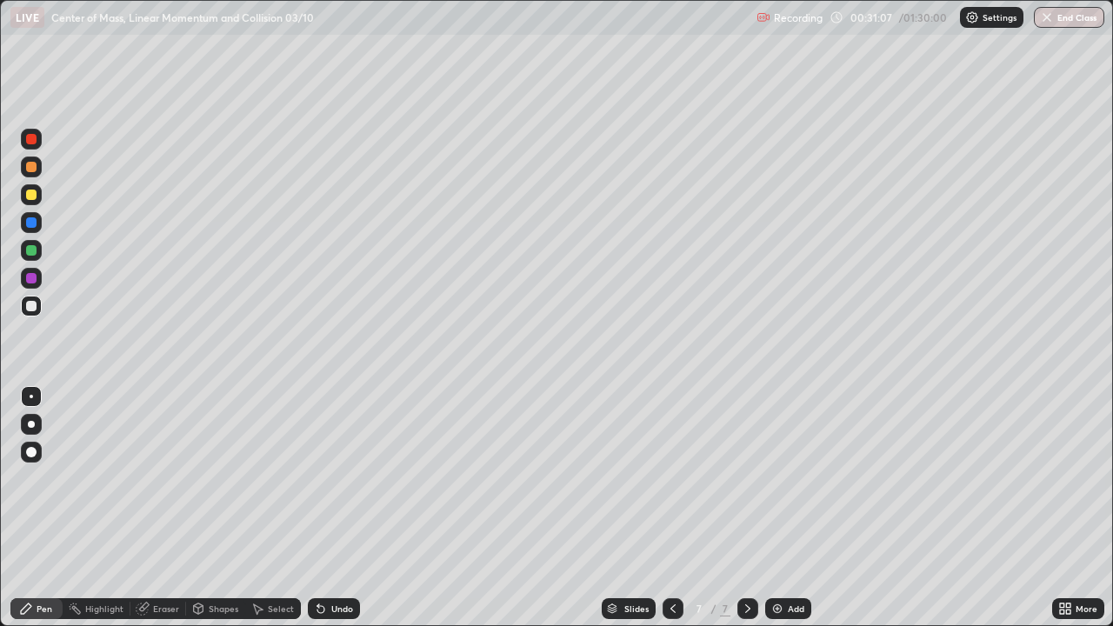
click at [333, 508] on div "Undo" at bounding box center [342, 608] width 22 height 9
click at [266, 508] on div "Select" at bounding box center [273, 608] width 56 height 21
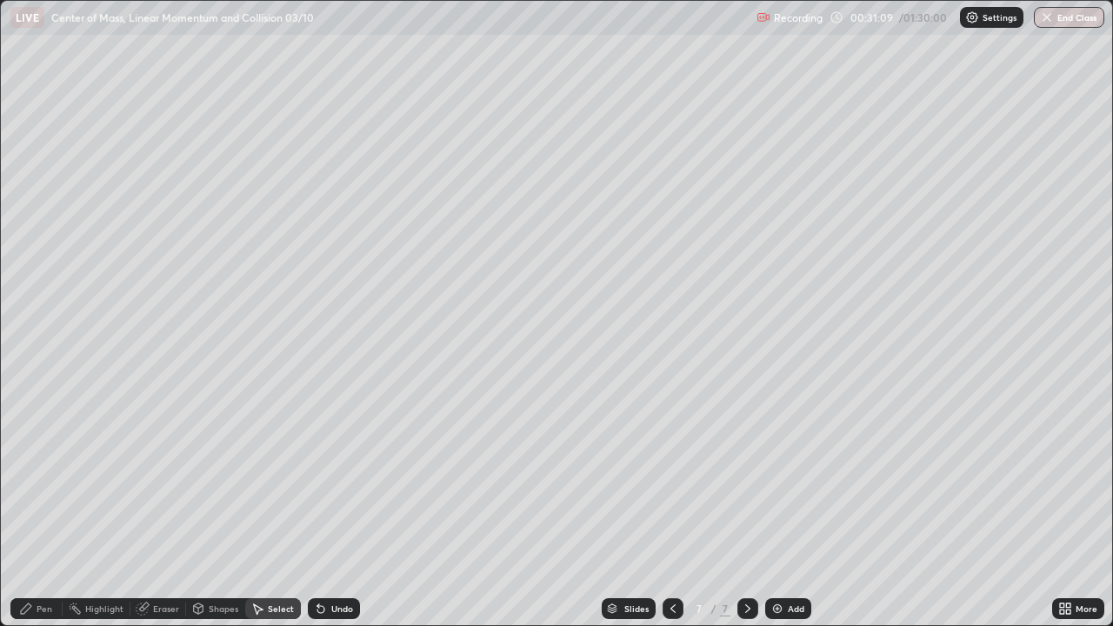
click at [212, 508] on div "Shapes" at bounding box center [224, 608] width 30 height 9
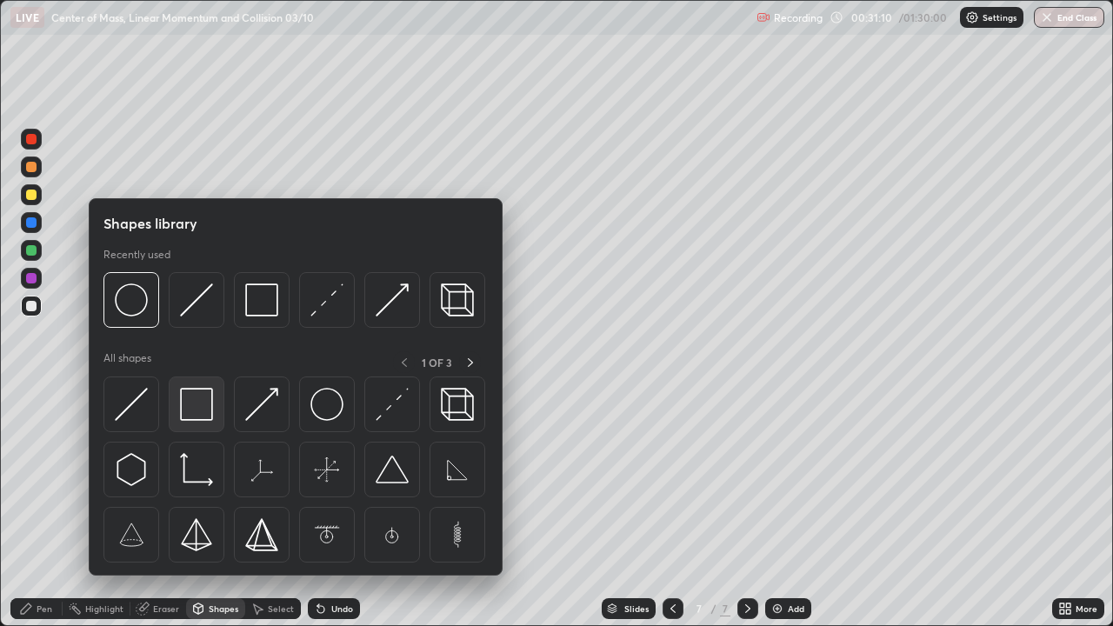
click at [195, 394] on img at bounding box center [196, 404] width 33 height 33
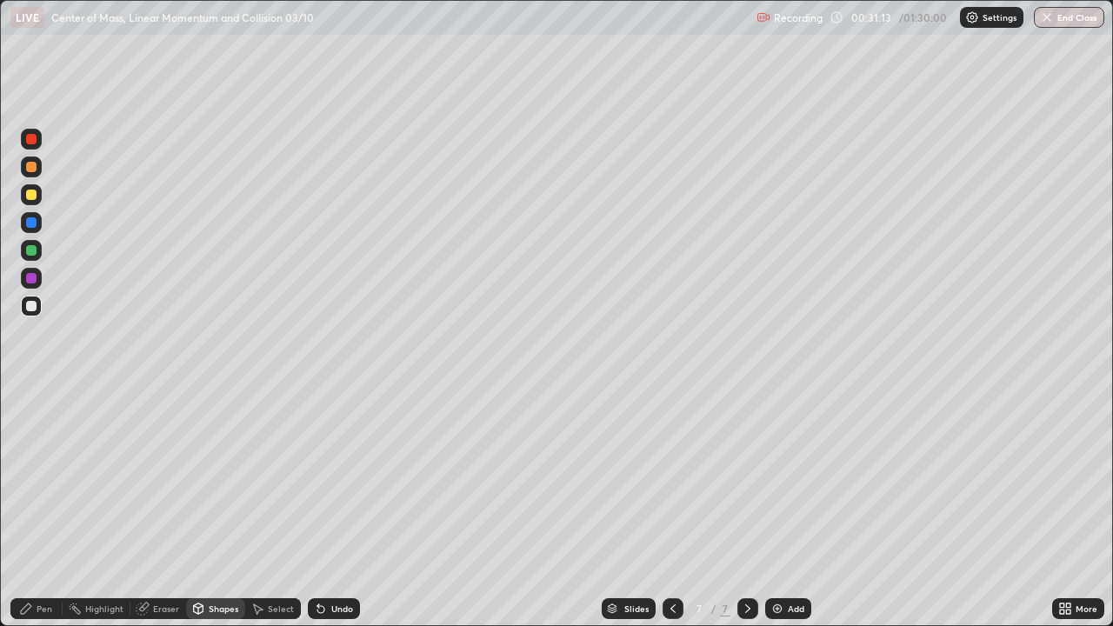
click at [27, 508] on icon at bounding box center [26, 609] width 10 height 10
click at [33, 252] on div at bounding box center [31, 250] width 10 height 10
click at [26, 197] on div at bounding box center [31, 195] width 10 height 10
click at [32, 170] on div at bounding box center [31, 167] width 10 height 10
click at [30, 196] on div at bounding box center [31, 195] width 10 height 10
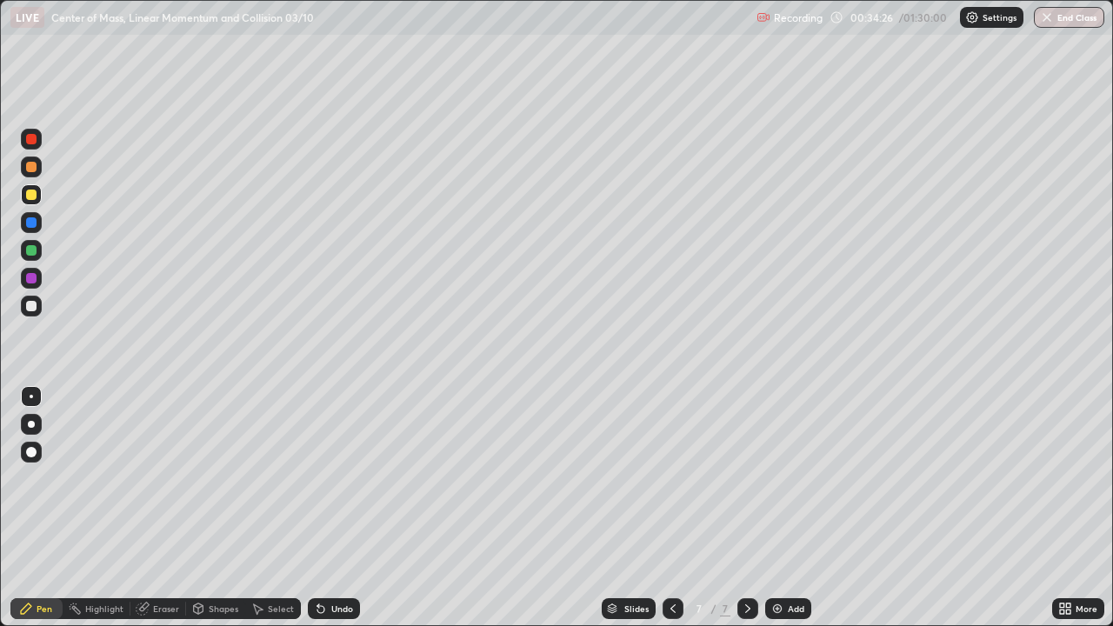
click at [29, 252] on div at bounding box center [31, 250] width 10 height 10
click at [28, 310] on div at bounding box center [31, 306] width 10 height 10
click at [29, 224] on div at bounding box center [31, 222] width 10 height 10
click at [320, 508] on div "Undo" at bounding box center [334, 608] width 52 height 21
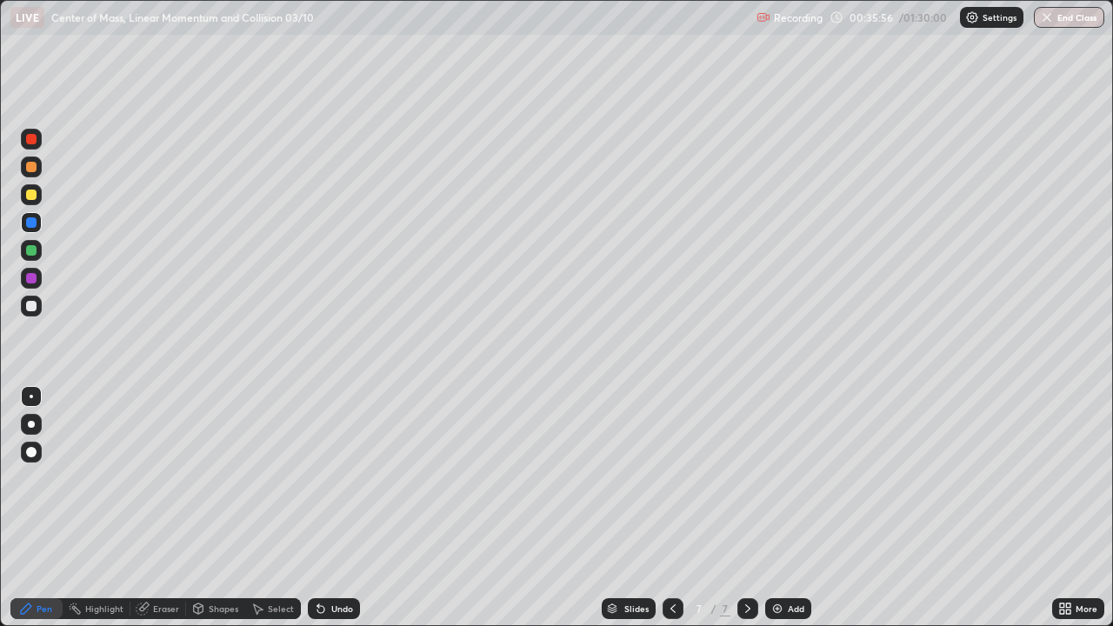
click at [342, 508] on div "Undo" at bounding box center [342, 608] width 22 height 9
click at [28, 308] on div at bounding box center [31, 306] width 10 height 10
click at [748, 508] on icon at bounding box center [748, 609] width 14 height 14
click at [779, 508] on img at bounding box center [778, 609] width 14 height 14
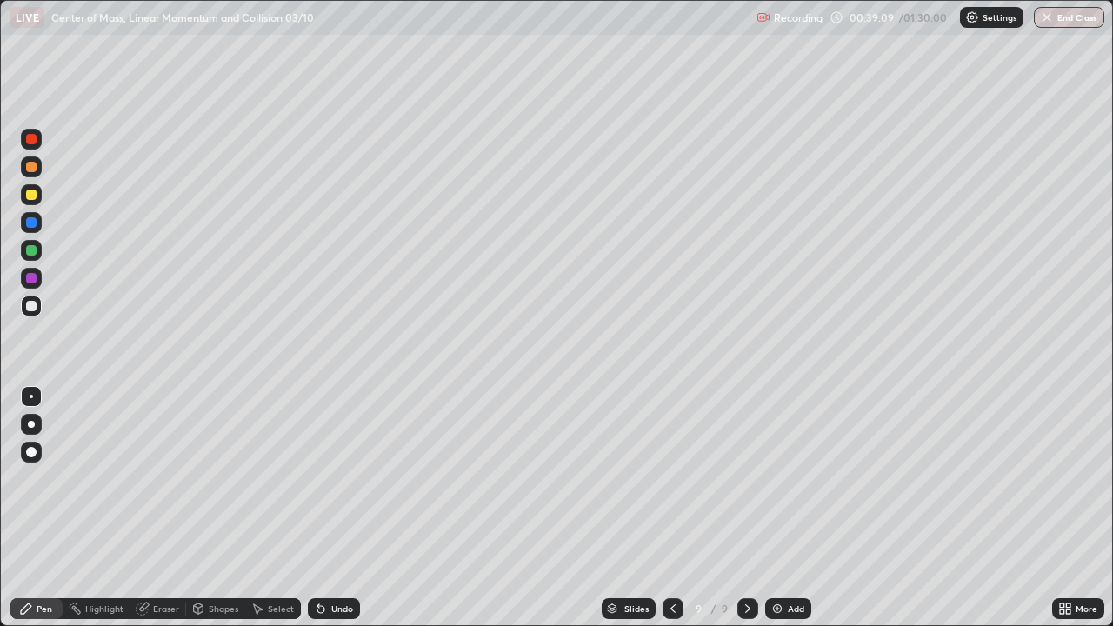
click at [669, 508] on icon at bounding box center [673, 609] width 14 height 14
click at [664, 508] on div at bounding box center [673, 608] width 21 height 21
click at [746, 508] on icon at bounding box center [748, 609] width 14 height 14
click at [337, 508] on div "Undo" at bounding box center [342, 608] width 22 height 9
click at [30, 248] on div at bounding box center [31, 250] width 10 height 10
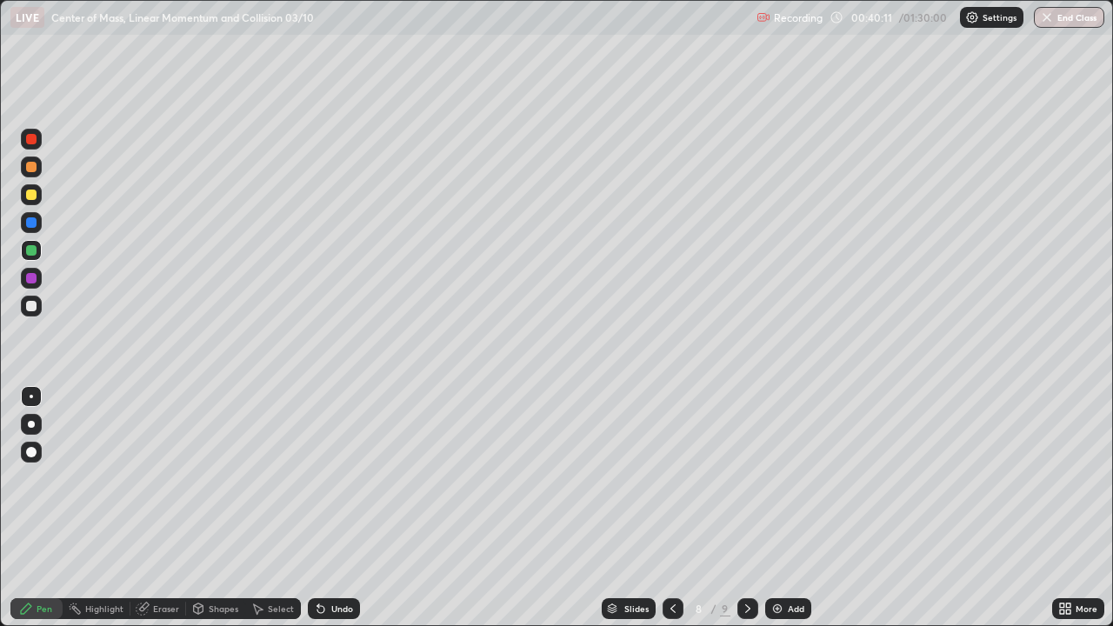
click at [332, 508] on div "Undo" at bounding box center [342, 608] width 22 height 9
click at [34, 308] on div at bounding box center [31, 306] width 10 height 10
click at [30, 223] on div at bounding box center [31, 222] width 10 height 10
click at [32, 309] on div at bounding box center [31, 306] width 10 height 10
click at [333, 508] on div "Undo" at bounding box center [342, 608] width 22 height 9
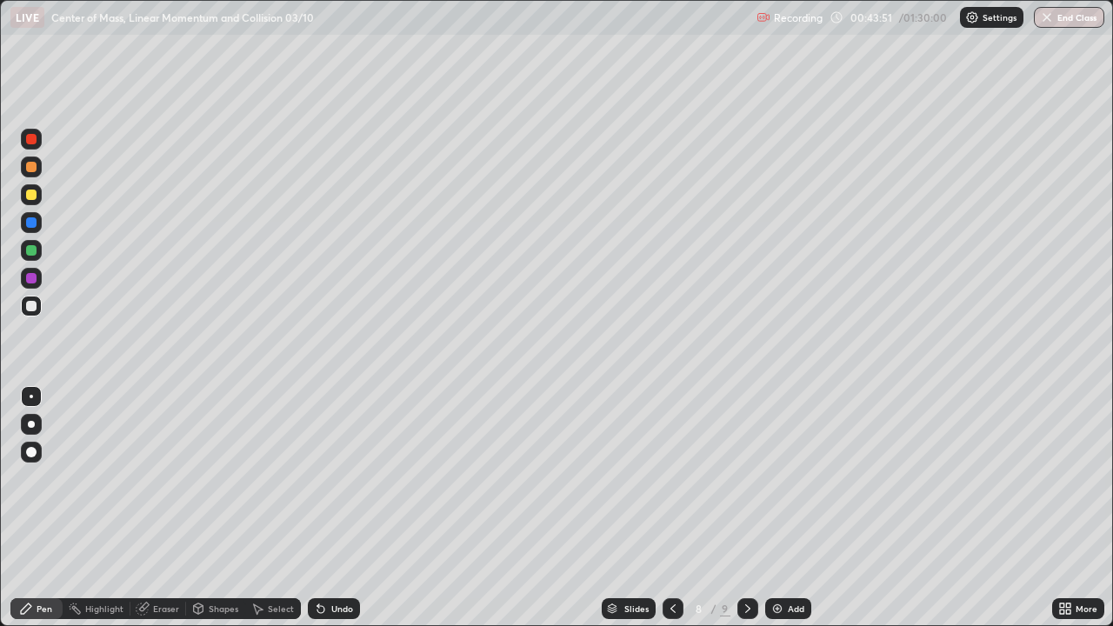
click at [28, 143] on div at bounding box center [31, 139] width 10 height 10
click at [30, 308] on div at bounding box center [31, 306] width 10 height 10
click at [30, 196] on div at bounding box center [31, 195] width 10 height 10
click at [746, 508] on icon at bounding box center [748, 609] width 14 height 14
click at [147, 508] on icon at bounding box center [143, 609] width 14 height 14
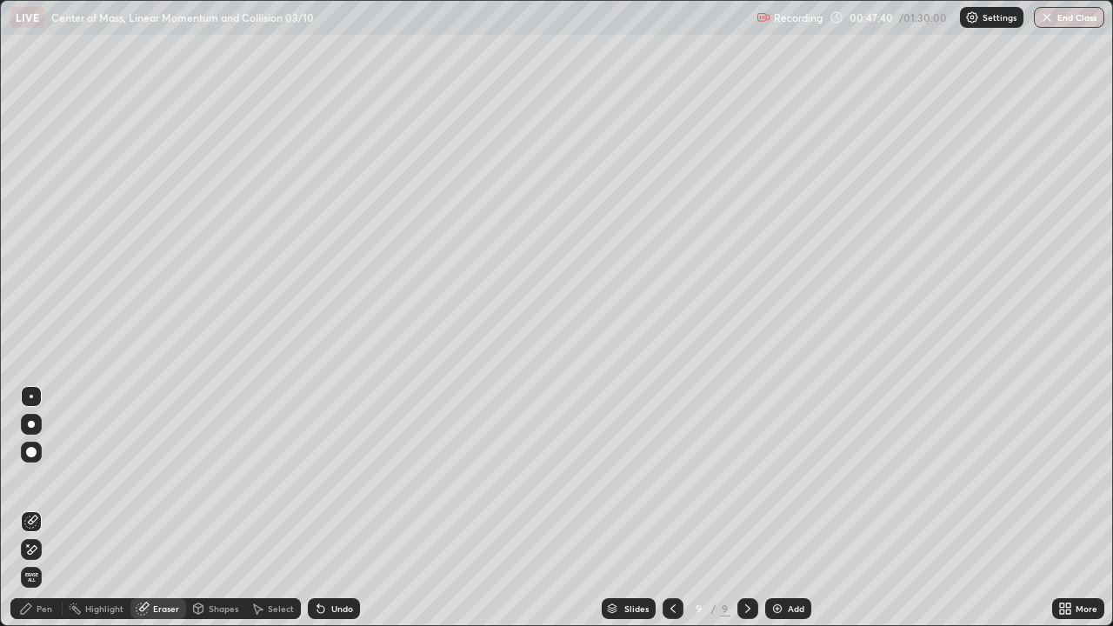
click at [33, 508] on span "Erase all" at bounding box center [31, 577] width 19 height 10
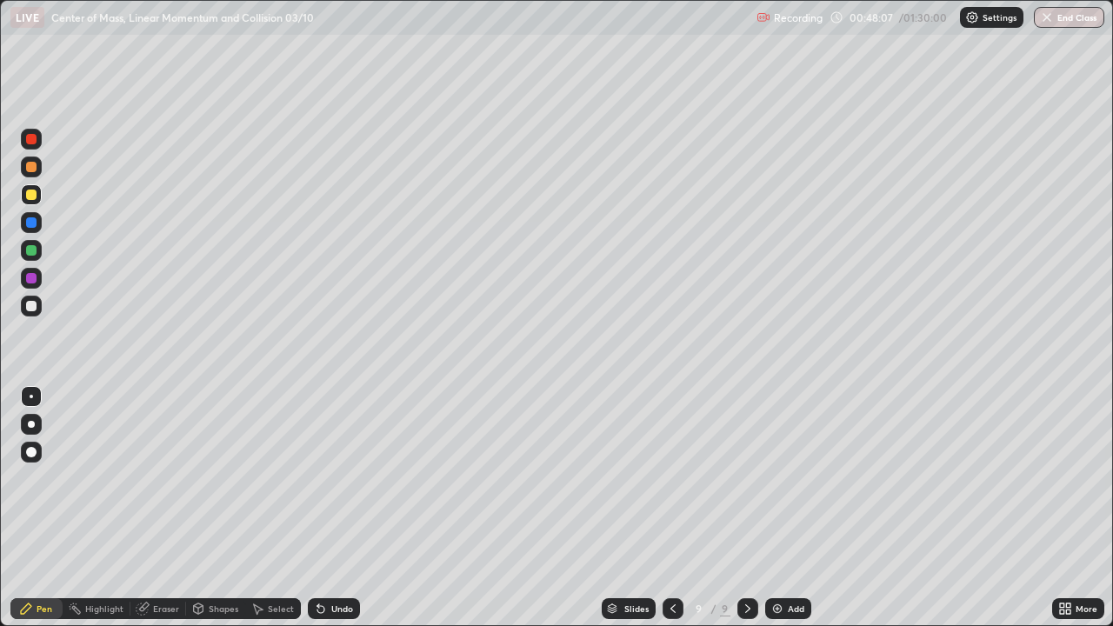
click at [30, 306] on div at bounding box center [31, 306] width 10 height 10
click at [324, 508] on icon at bounding box center [321, 609] width 14 height 14
click at [160, 508] on div "Eraser" at bounding box center [166, 608] width 26 height 9
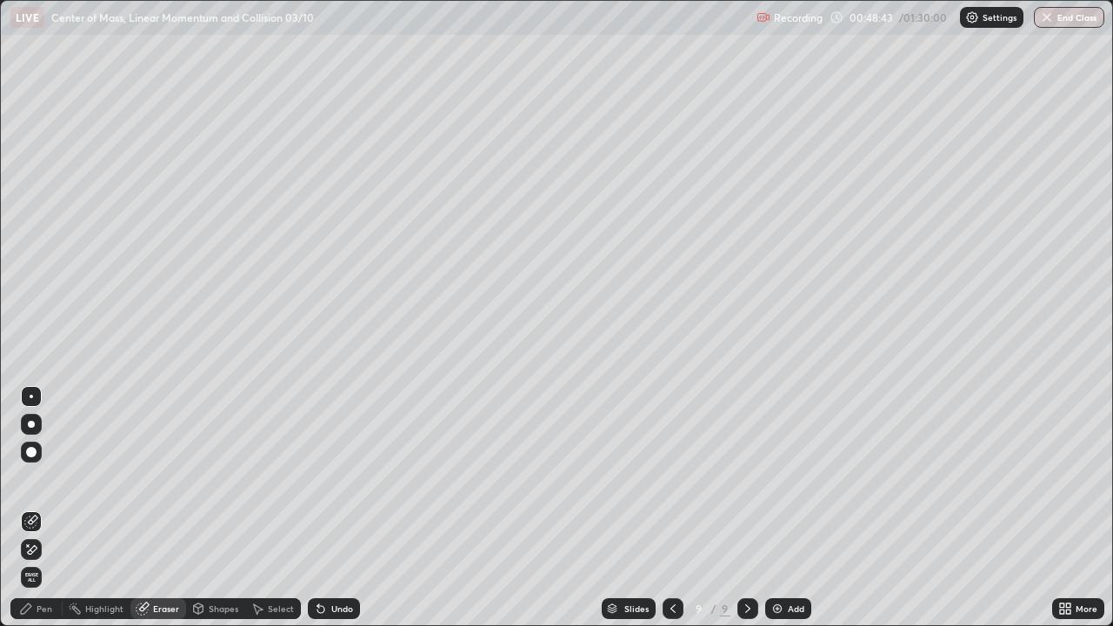
click at [23, 508] on icon at bounding box center [26, 609] width 14 height 14
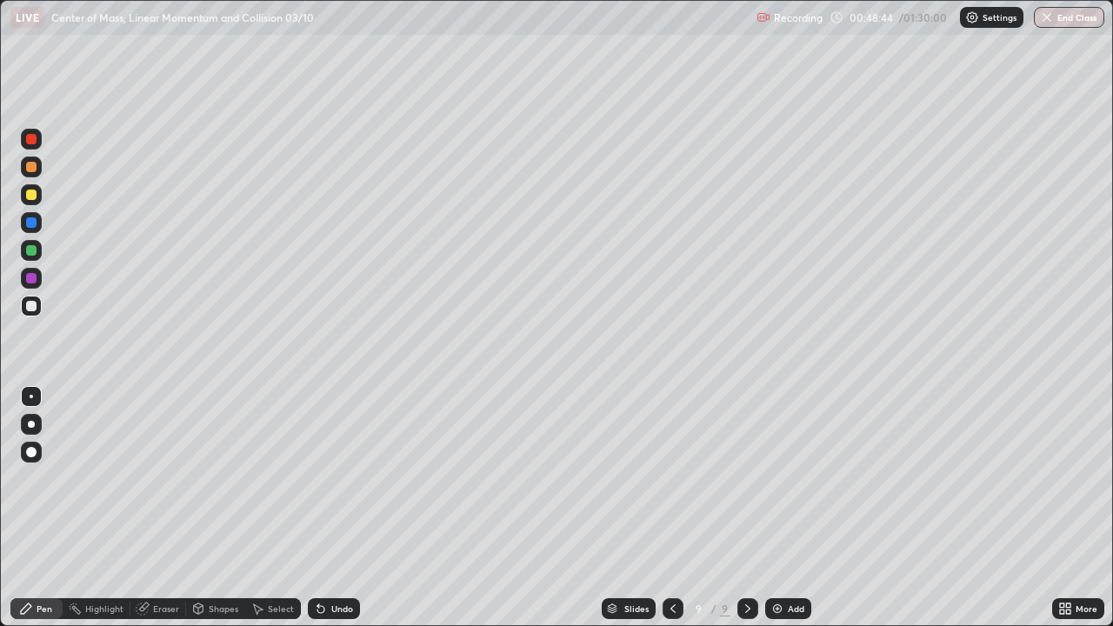
click at [30, 253] on div at bounding box center [31, 250] width 10 height 10
click at [30, 307] on div at bounding box center [31, 306] width 10 height 10
click at [31, 224] on div at bounding box center [31, 222] width 10 height 10
click at [317, 508] on icon at bounding box center [320, 609] width 7 height 7
click at [28, 143] on div at bounding box center [31, 139] width 10 height 10
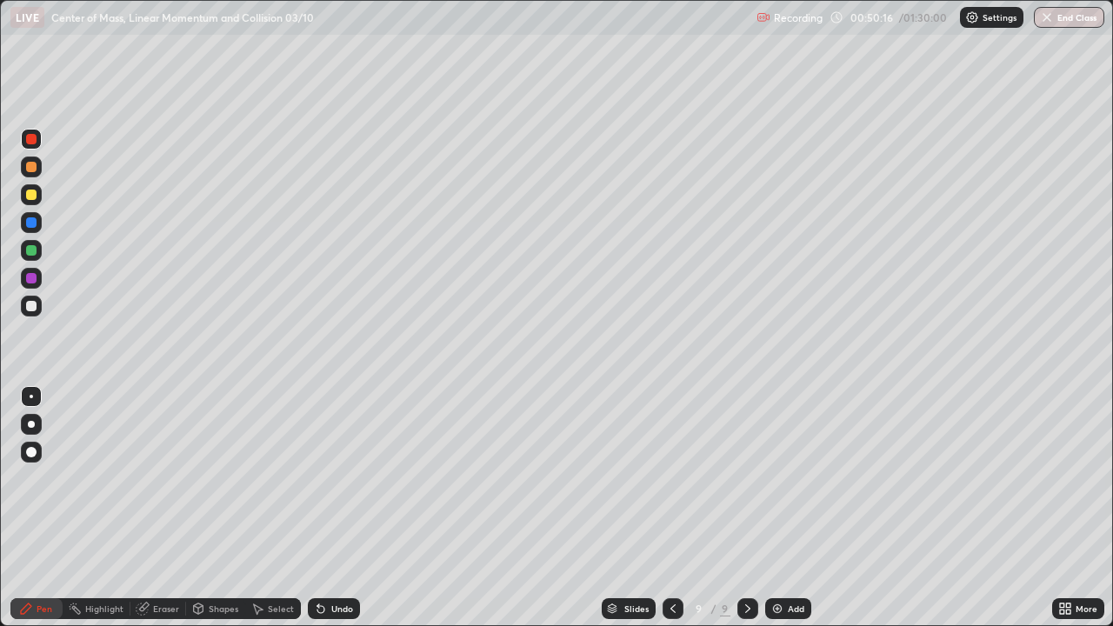
click at [328, 508] on div "Undo" at bounding box center [334, 608] width 52 height 21
click at [28, 304] on div at bounding box center [31, 306] width 10 height 10
click at [275, 508] on div "Select" at bounding box center [281, 608] width 26 height 9
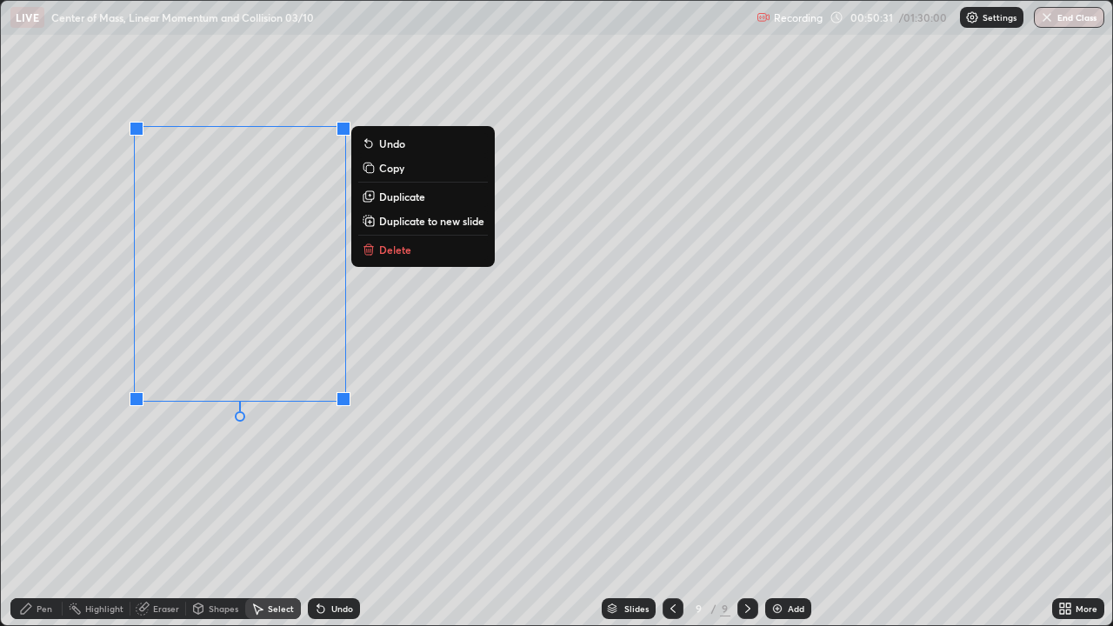
click at [412, 199] on p "Duplicate" at bounding box center [402, 197] width 46 height 14
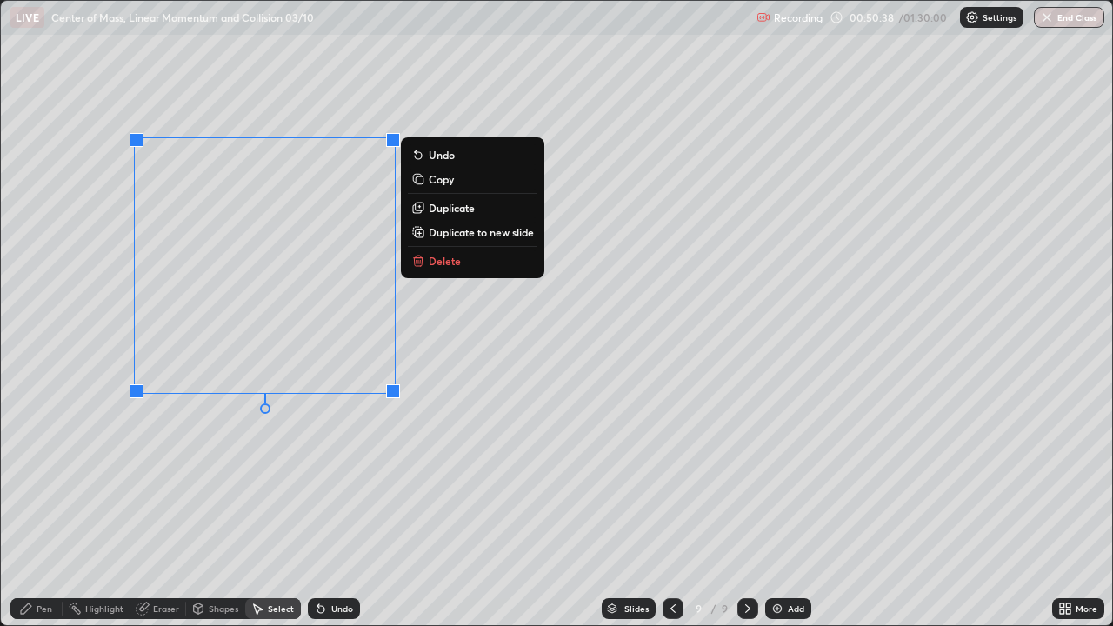
click at [455, 159] on button "Undo" at bounding box center [473, 154] width 130 height 21
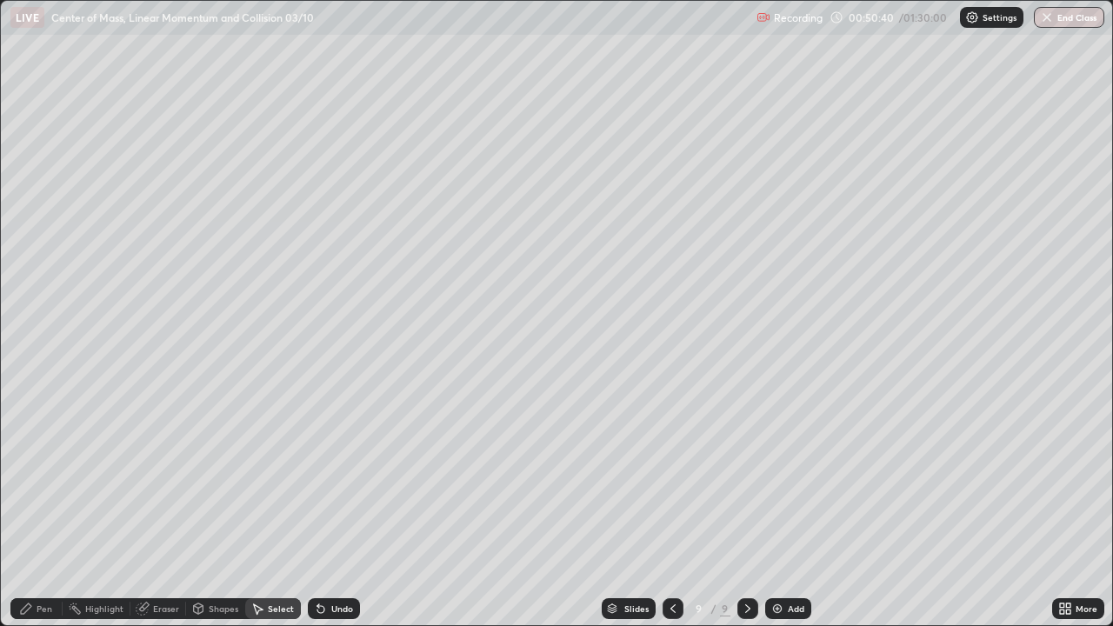
click at [337, 508] on div "Undo" at bounding box center [342, 608] width 22 height 9
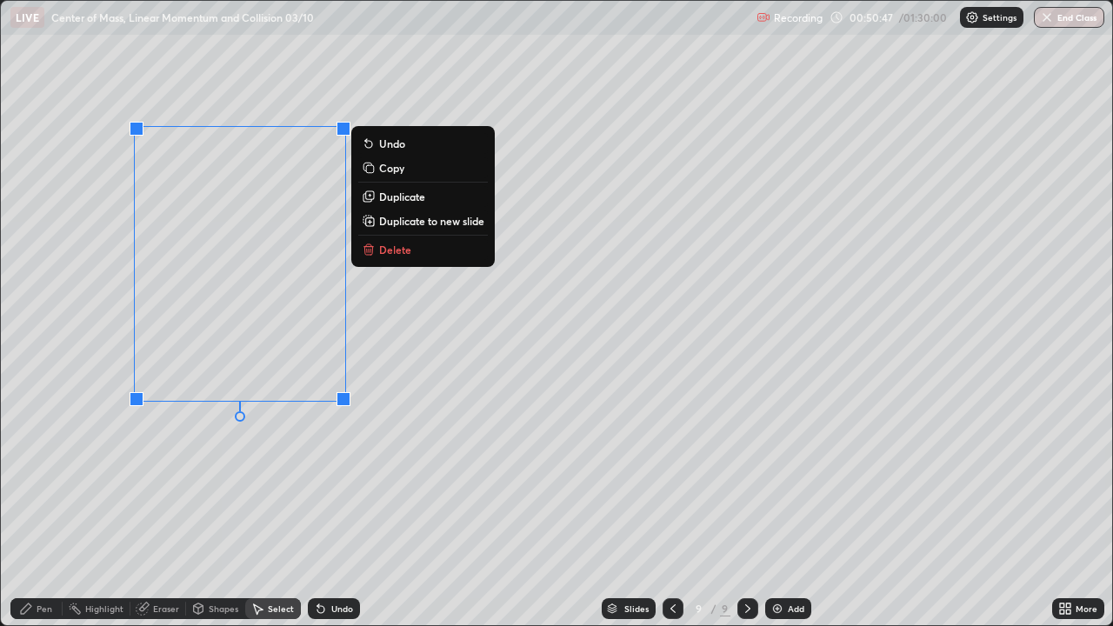
click at [400, 200] on p "Duplicate" at bounding box center [402, 197] width 46 height 14
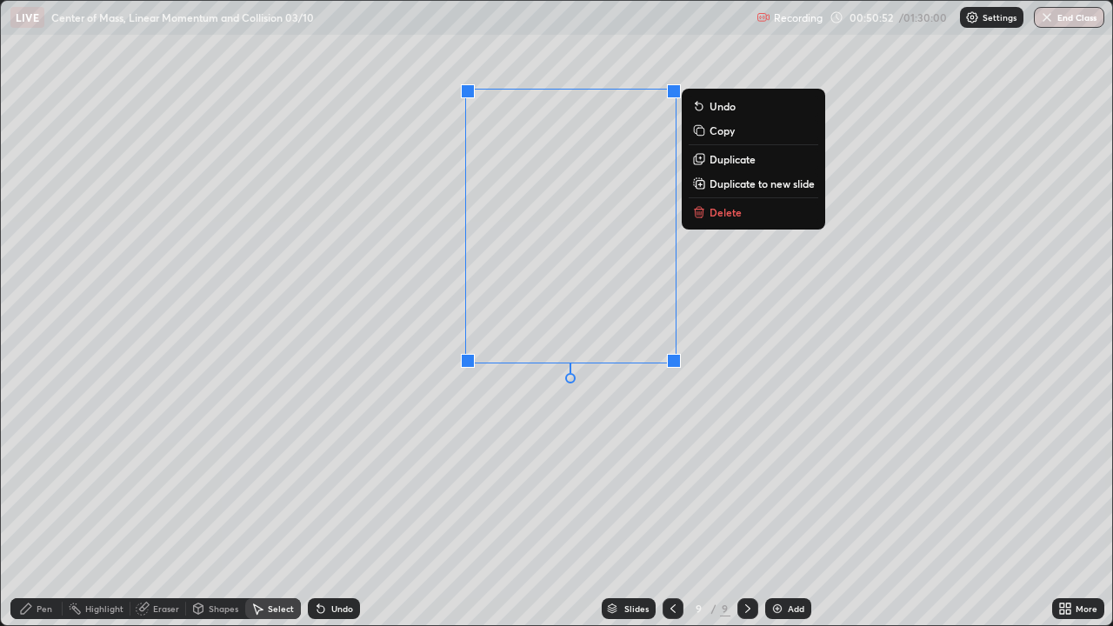
click at [46, 508] on div "Pen" at bounding box center [45, 608] width 16 height 9
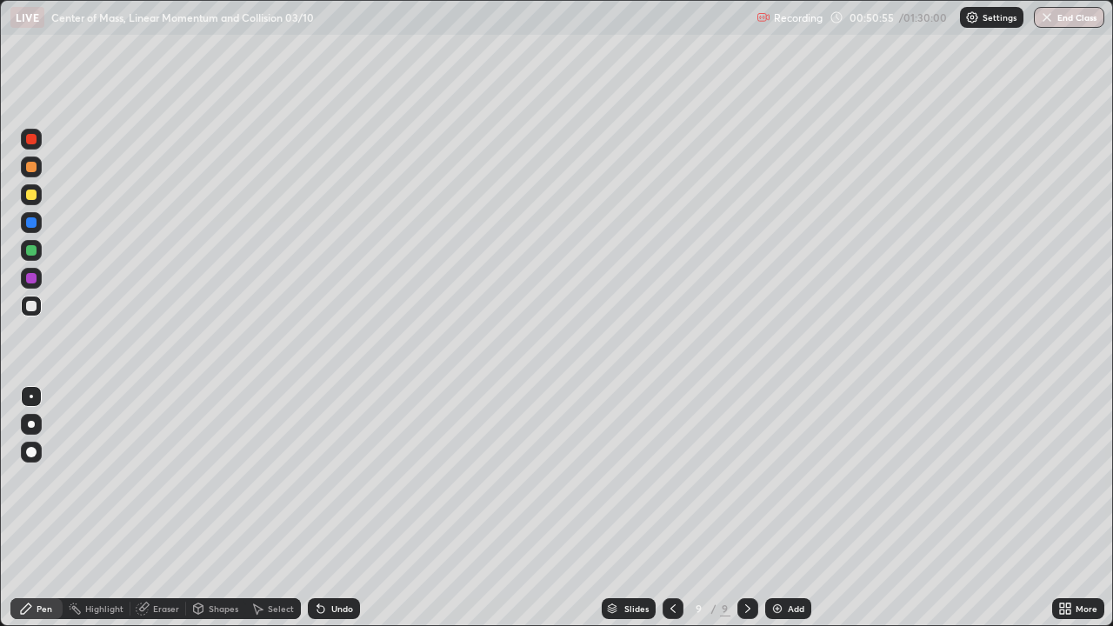
click at [158, 508] on div "Eraser" at bounding box center [166, 608] width 26 height 9
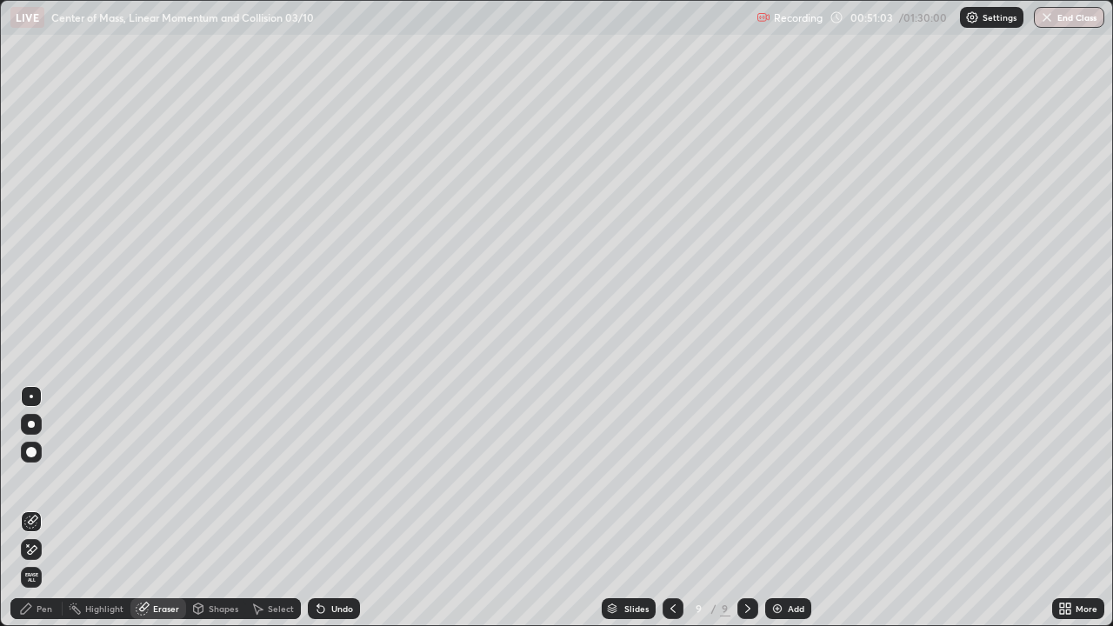
click at [36, 508] on div "Pen" at bounding box center [36, 608] width 52 height 21
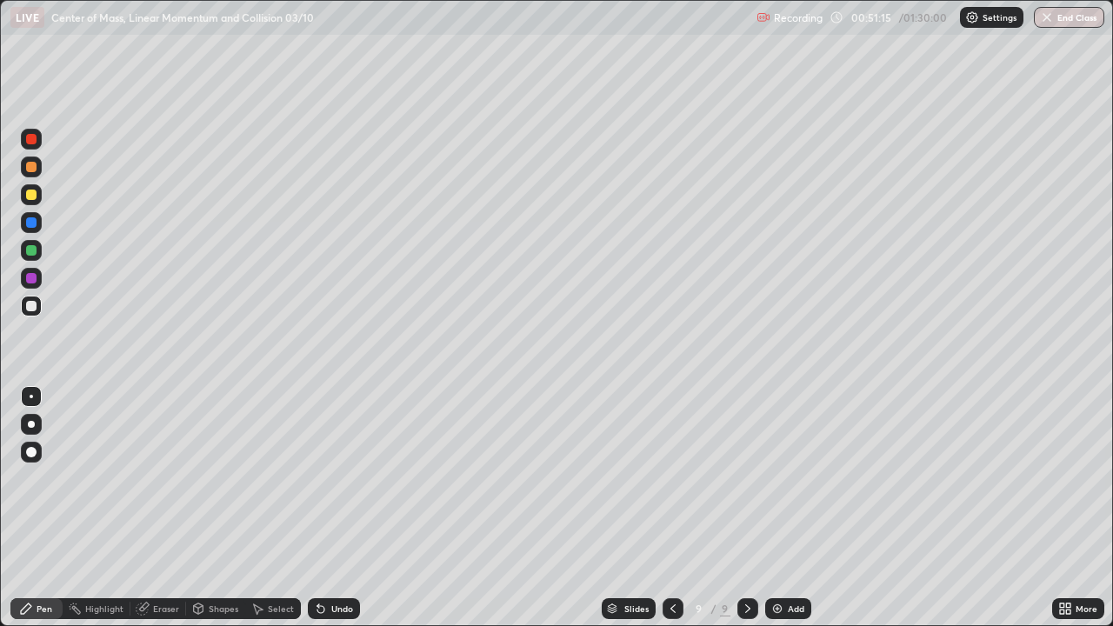
click at [160, 508] on div "Eraser" at bounding box center [166, 608] width 26 height 9
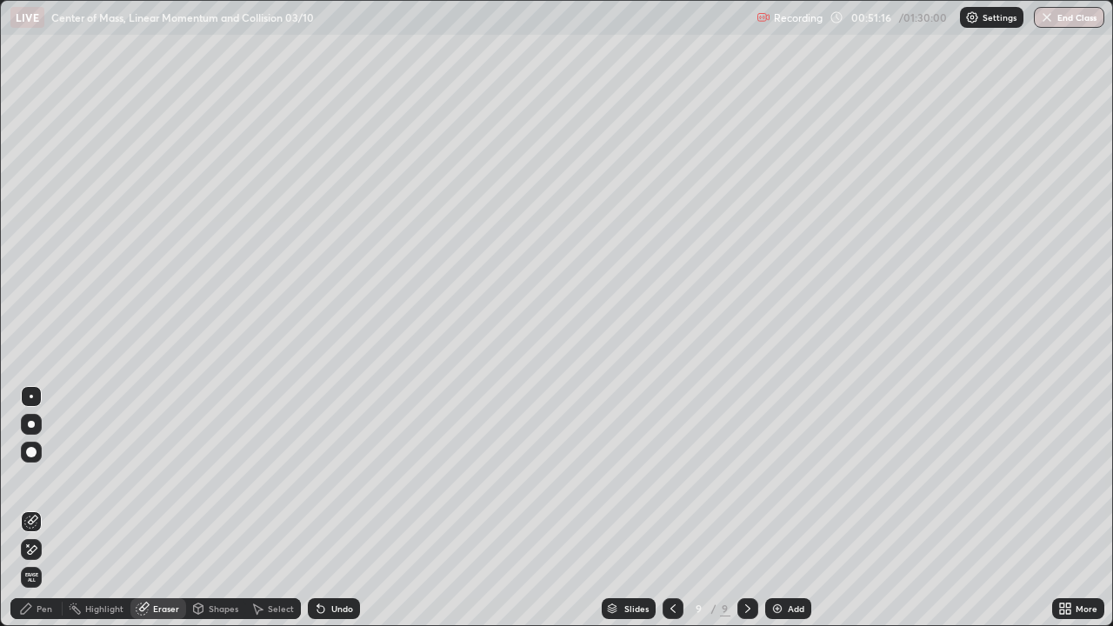
click at [34, 508] on icon at bounding box center [31, 550] width 14 height 15
click at [40, 508] on div "Pen" at bounding box center [45, 608] width 16 height 9
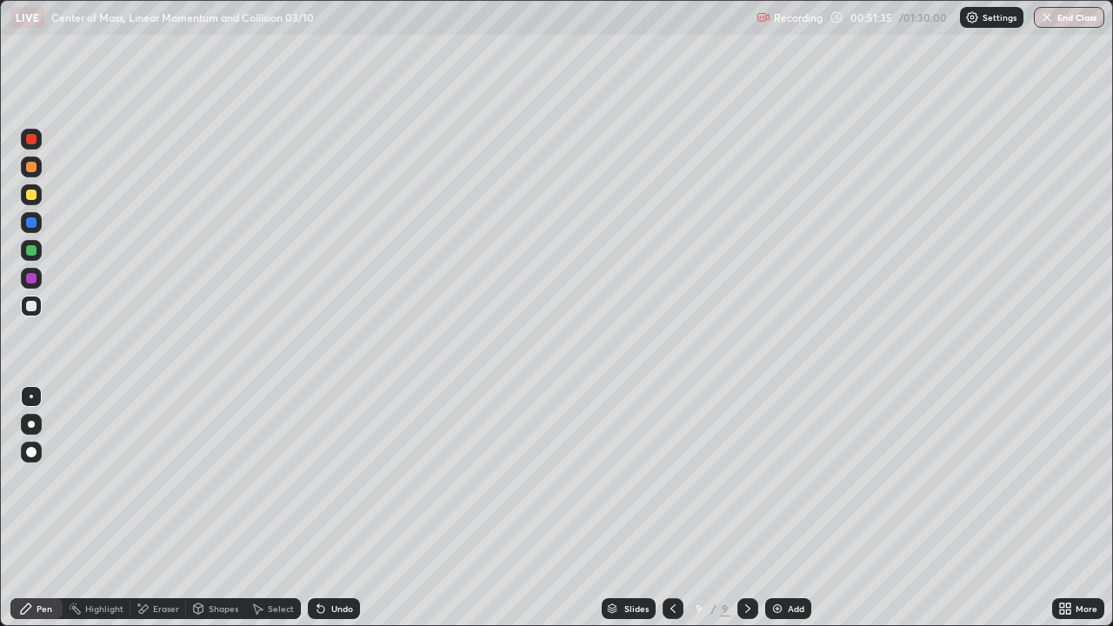
click at [32, 195] on div at bounding box center [31, 195] width 10 height 10
click at [349, 508] on div "Undo" at bounding box center [342, 608] width 22 height 9
click at [336, 508] on div "Undo" at bounding box center [342, 608] width 22 height 9
click at [335, 508] on div "Undo" at bounding box center [334, 608] width 52 height 21
click at [337, 508] on div "Undo" at bounding box center [342, 608] width 22 height 9
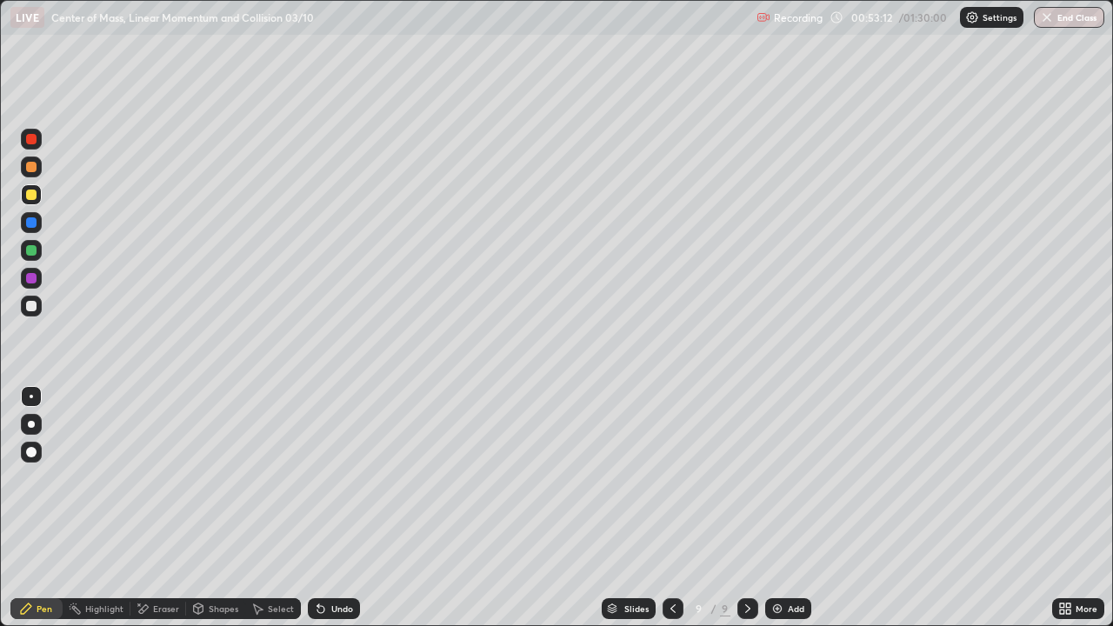
click at [339, 508] on div "Undo" at bounding box center [342, 608] width 22 height 9
click at [338, 508] on div "Undo" at bounding box center [334, 608] width 52 height 21
click at [23, 303] on div at bounding box center [31, 306] width 21 height 21
click at [30, 198] on div at bounding box center [31, 195] width 10 height 10
click at [30, 306] on div at bounding box center [31, 306] width 10 height 10
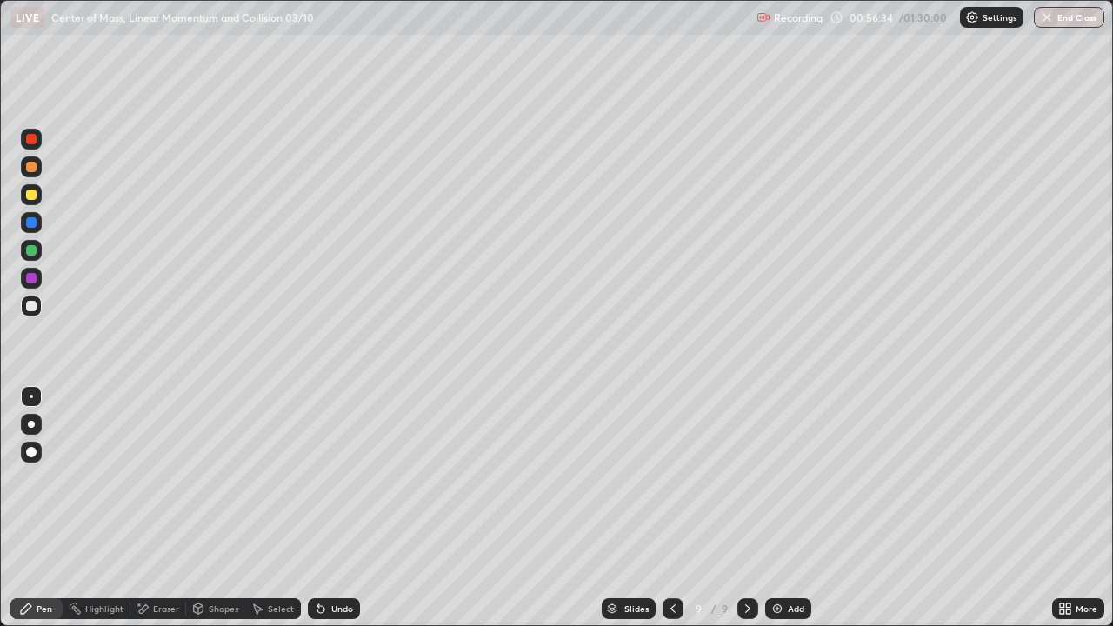
click at [771, 508] on img at bounding box center [778, 609] width 14 height 14
click at [339, 508] on div "Undo" at bounding box center [334, 608] width 52 height 21
click at [326, 508] on div "Undo" at bounding box center [334, 608] width 52 height 21
click at [265, 508] on div "Select" at bounding box center [273, 608] width 56 height 21
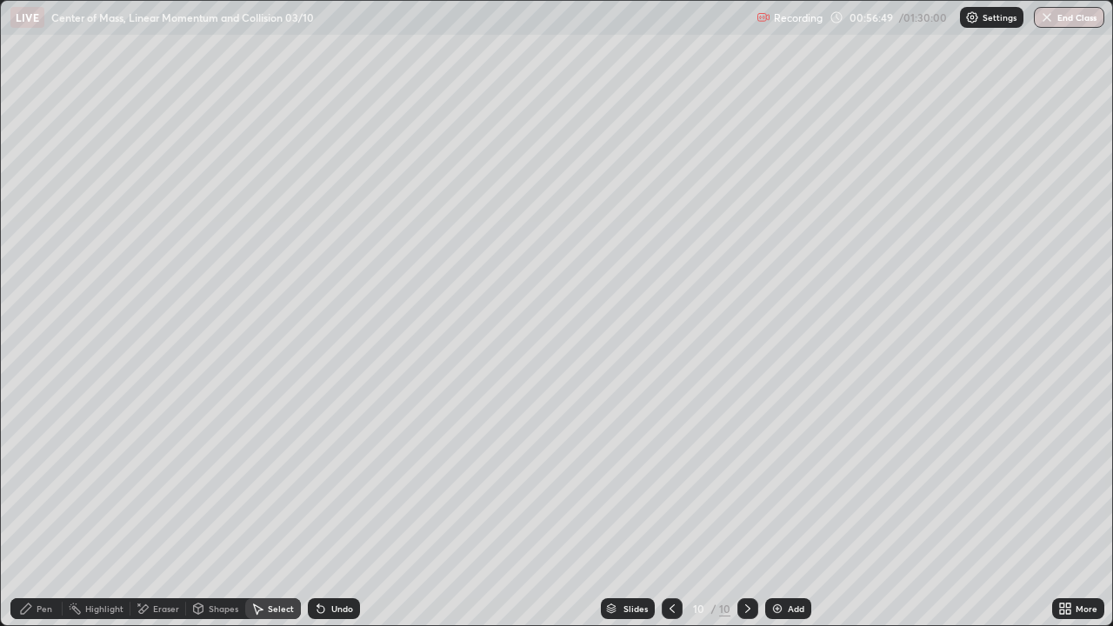
click at [216, 508] on div "Shapes" at bounding box center [224, 608] width 30 height 9
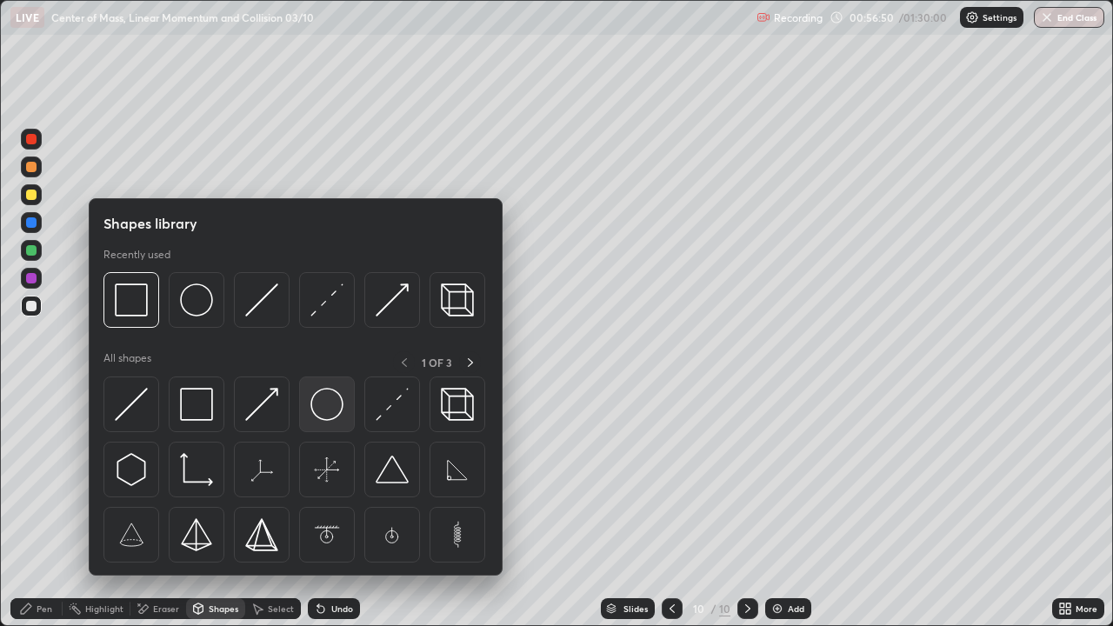
click at [322, 410] on img at bounding box center [326, 404] width 33 height 33
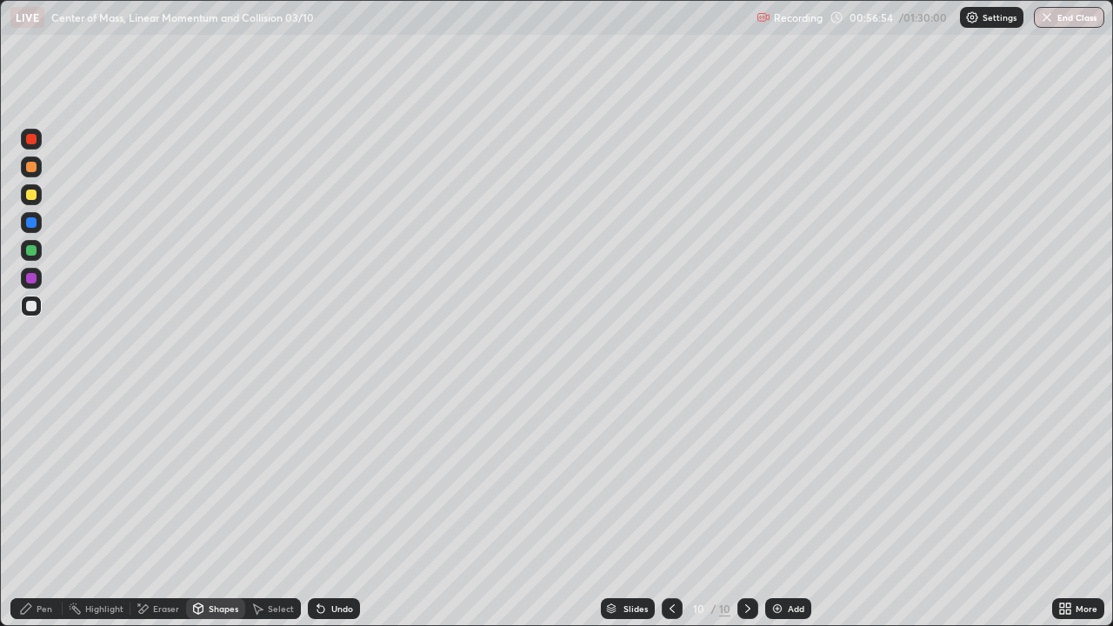
click at [23, 508] on icon at bounding box center [26, 609] width 10 height 10
click at [30, 194] on div at bounding box center [31, 195] width 10 height 10
click at [206, 508] on div "Shapes" at bounding box center [215, 608] width 59 height 21
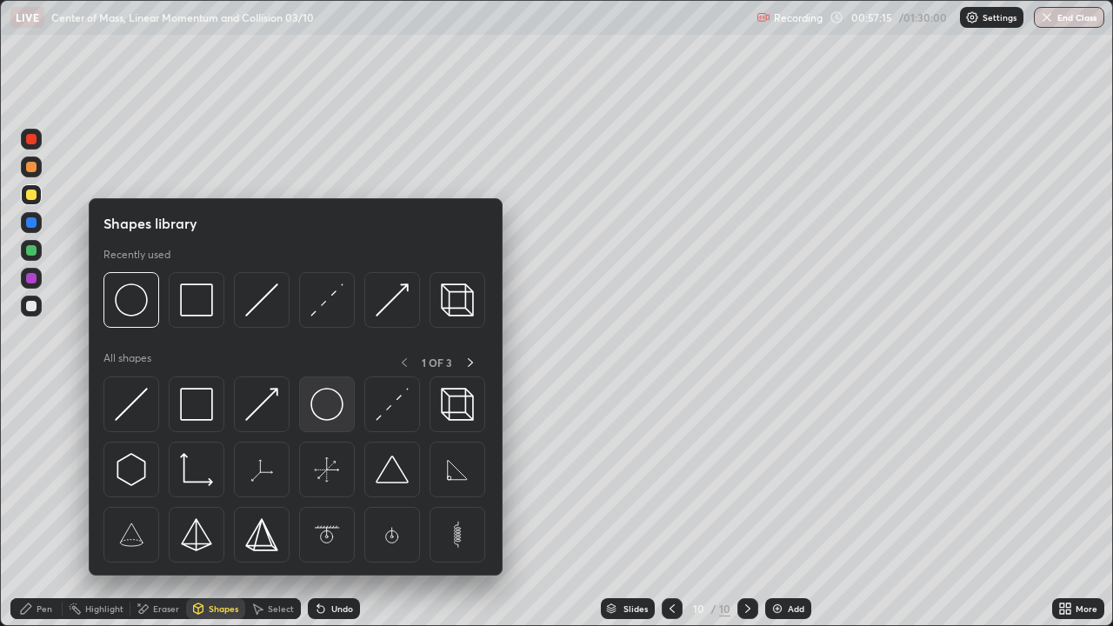
click at [320, 407] on img at bounding box center [326, 404] width 33 height 33
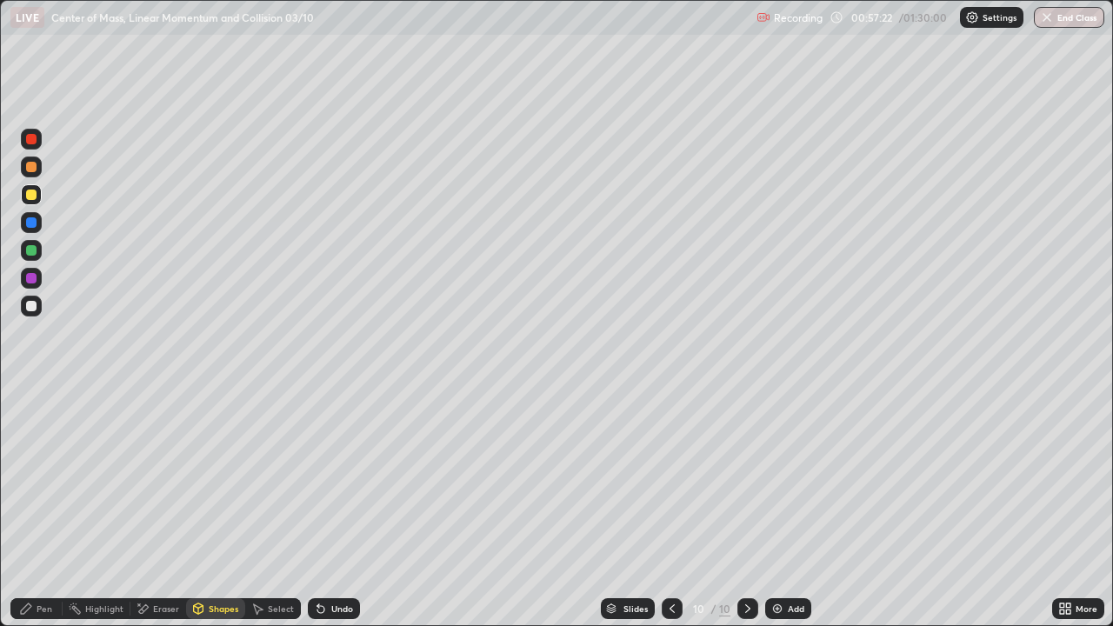
click at [320, 508] on icon at bounding box center [320, 609] width 7 height 7
click at [217, 508] on div "Shapes" at bounding box center [224, 608] width 30 height 9
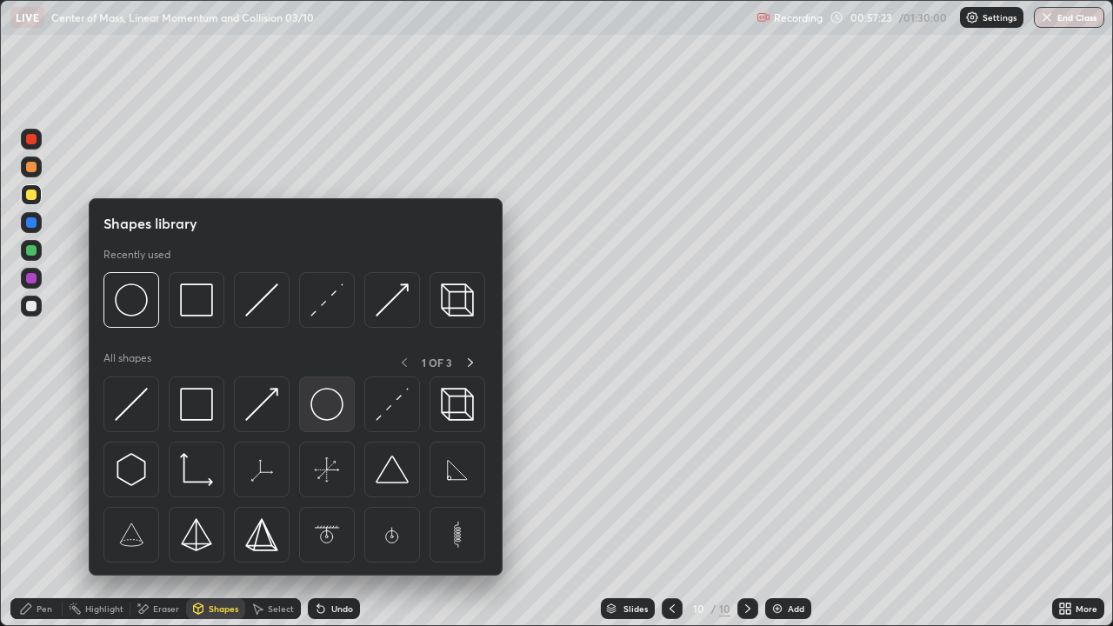
click at [323, 404] on img at bounding box center [326, 404] width 33 height 33
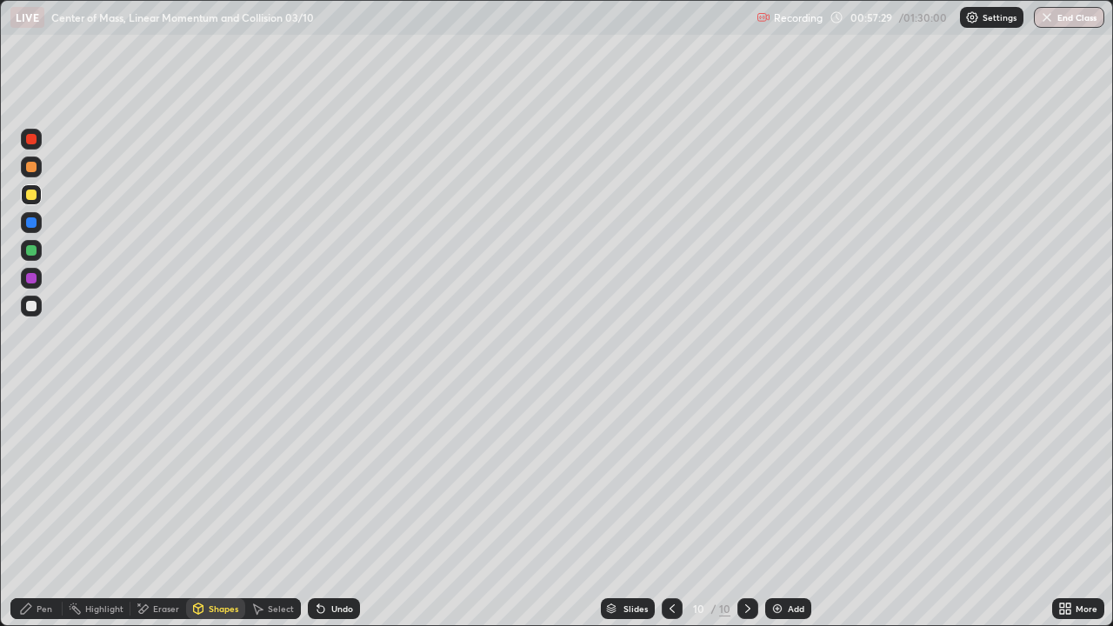
click at [333, 508] on div "Undo" at bounding box center [342, 608] width 22 height 9
click at [270, 508] on div "Select" at bounding box center [281, 608] width 26 height 9
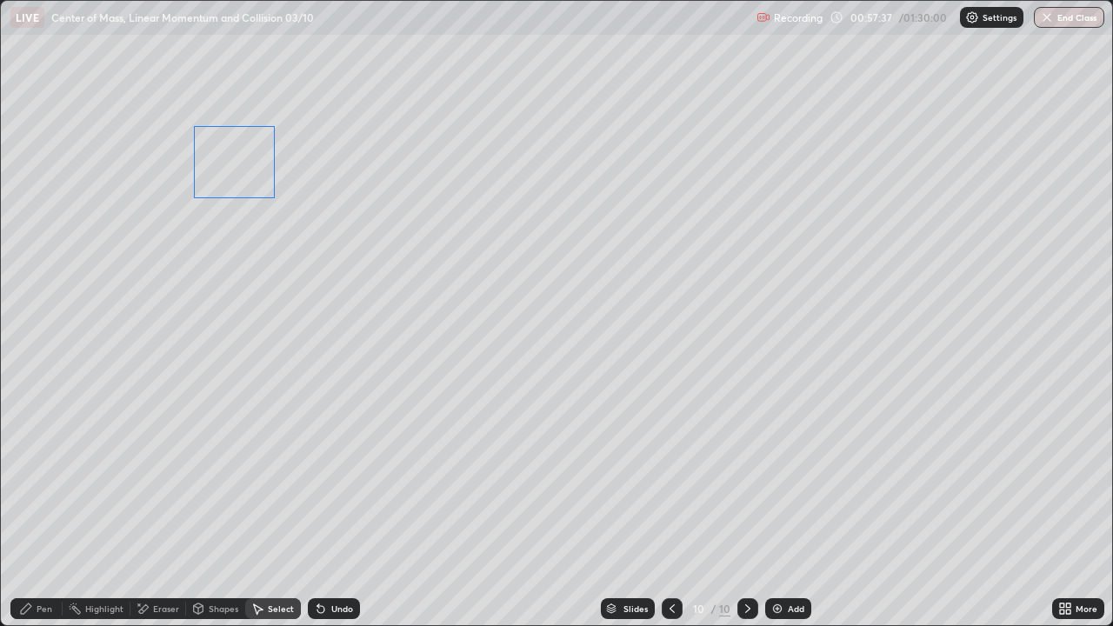
click at [245, 220] on div "0 ° Undo Copy Duplicate Duplicate to new slide Delete" at bounding box center [556, 313] width 1111 height 624
click at [251, 222] on div "0 ° Undo Copy Duplicate Duplicate to new slide Delete" at bounding box center [556, 313] width 1111 height 624
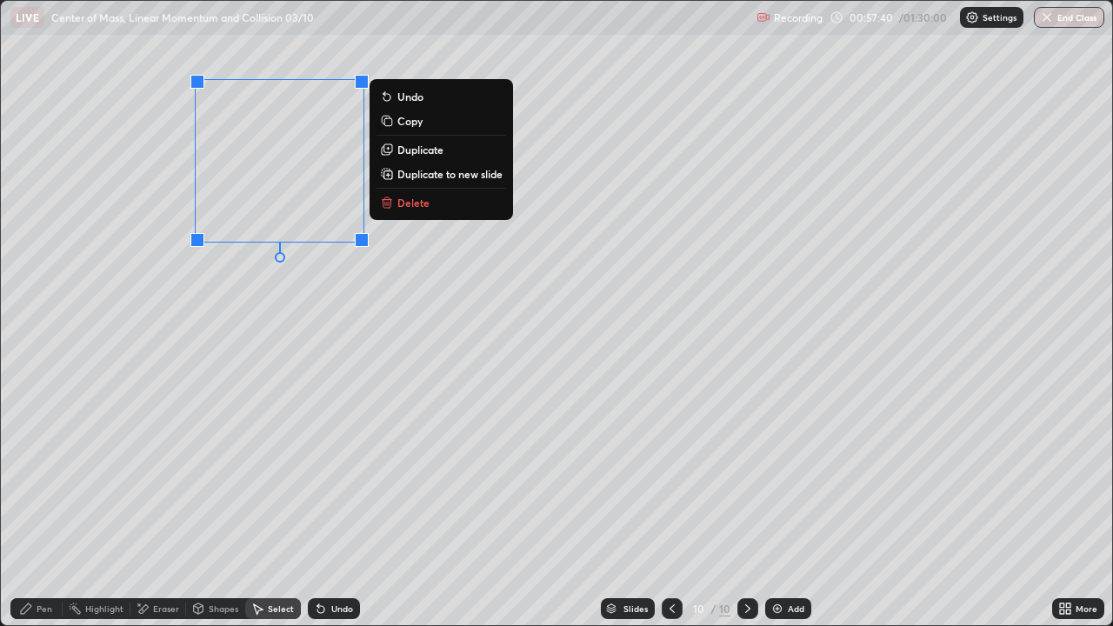
click at [30, 508] on icon at bounding box center [26, 609] width 14 height 14
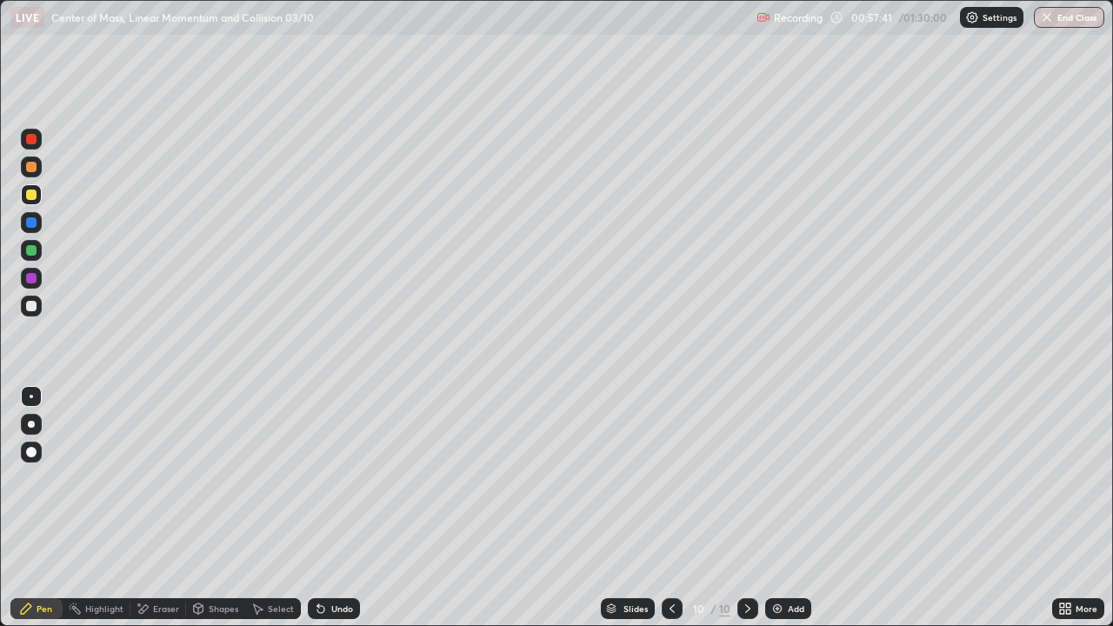
click at [149, 508] on div "Eraser" at bounding box center [158, 608] width 56 height 21
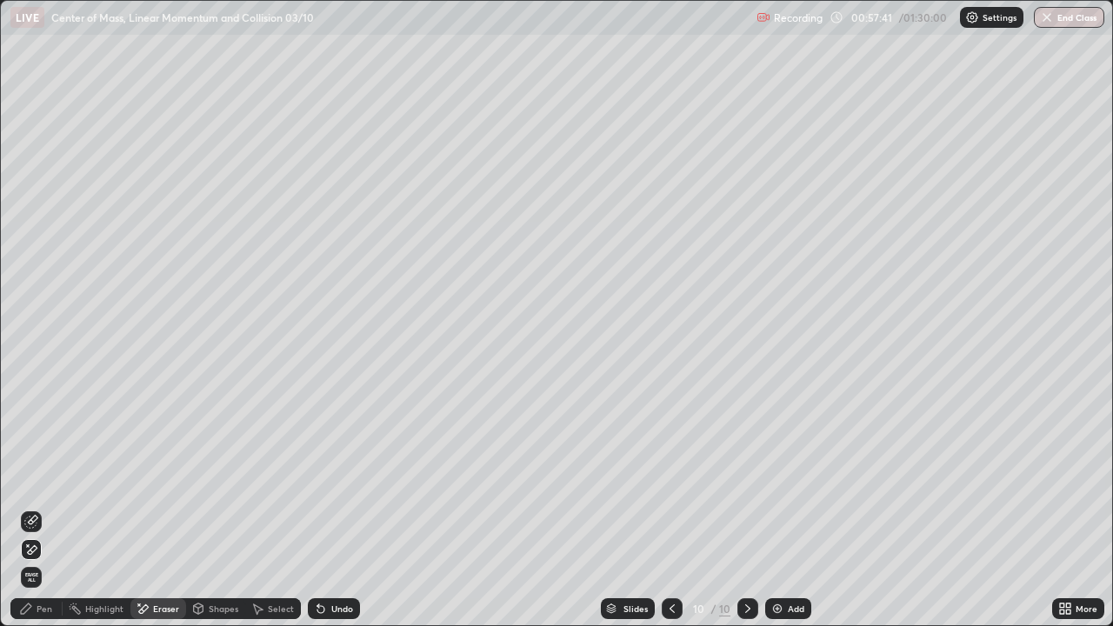
click at [30, 508] on icon at bounding box center [31, 522] width 14 height 14
click at [27, 508] on icon at bounding box center [26, 609] width 10 height 10
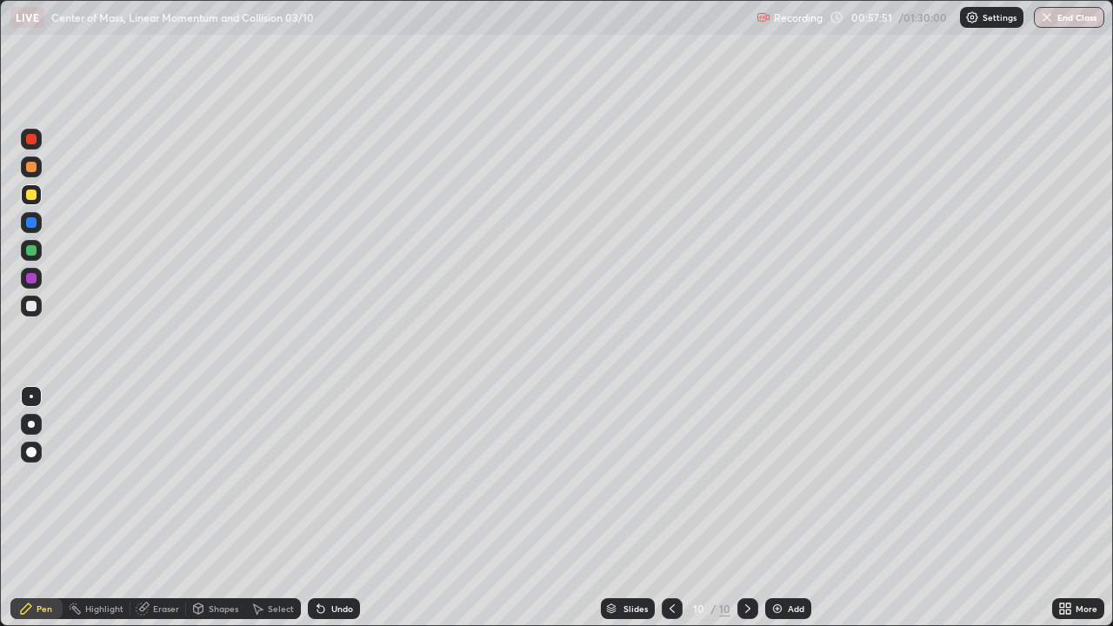
click at [31, 168] on div at bounding box center [31, 167] width 10 height 10
click at [30, 197] on div at bounding box center [31, 195] width 10 height 10
click at [153, 508] on div "Eraser" at bounding box center [166, 608] width 26 height 9
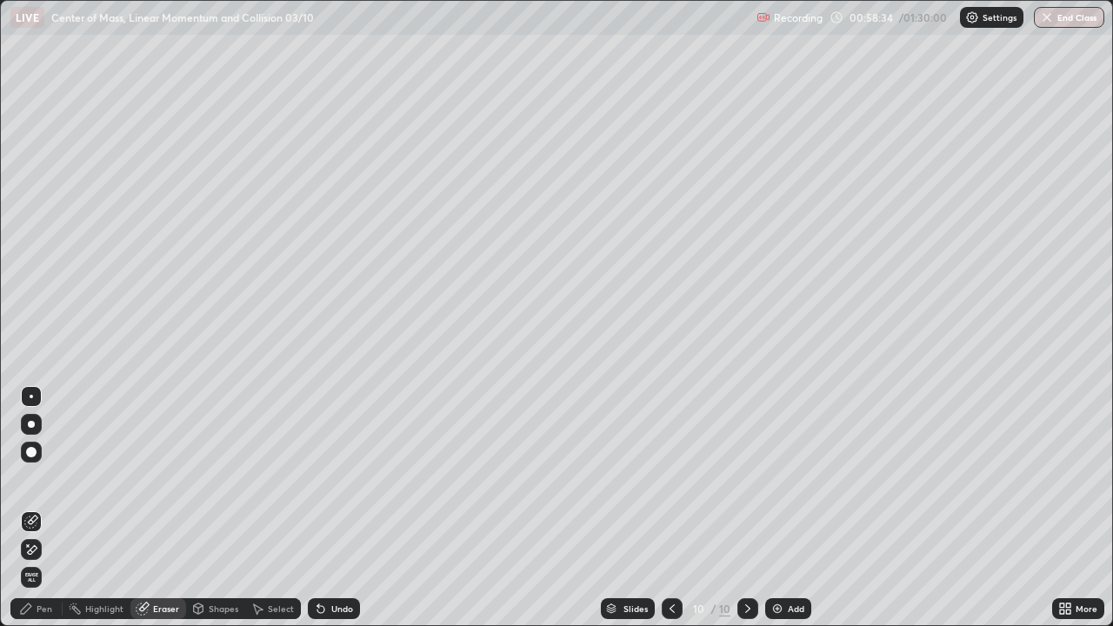
click at [23, 508] on icon at bounding box center [26, 609] width 10 height 10
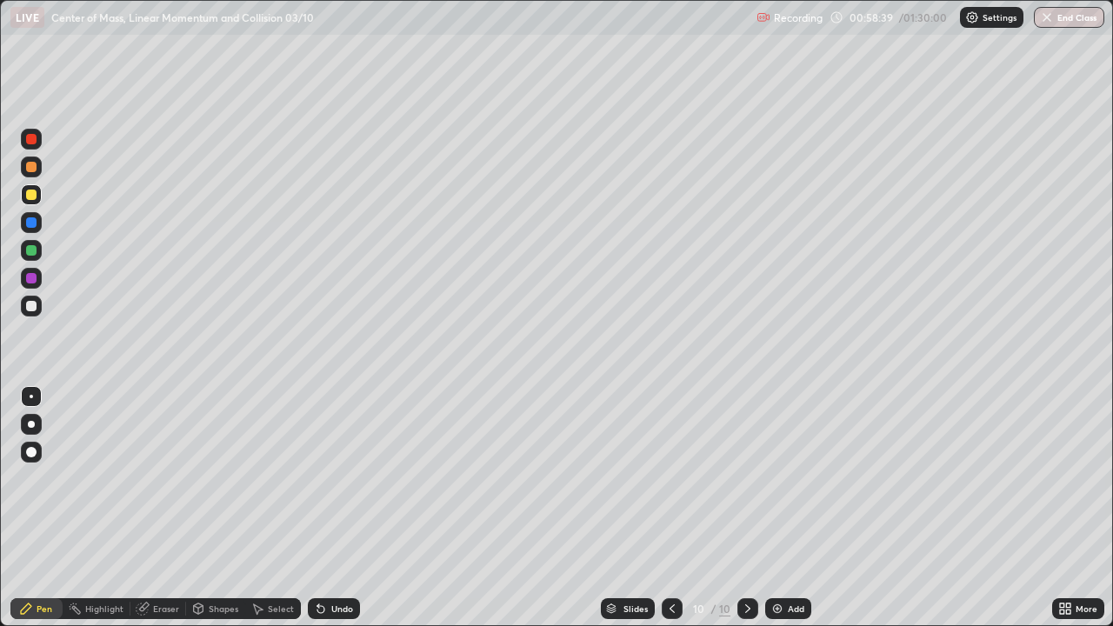
click at [30, 306] on div at bounding box center [31, 306] width 10 height 10
click at [27, 197] on div at bounding box center [31, 195] width 10 height 10
click at [26, 305] on div at bounding box center [31, 306] width 10 height 10
click at [30, 199] on div at bounding box center [31, 195] width 10 height 10
click at [327, 508] on div "Undo" at bounding box center [334, 608] width 52 height 21
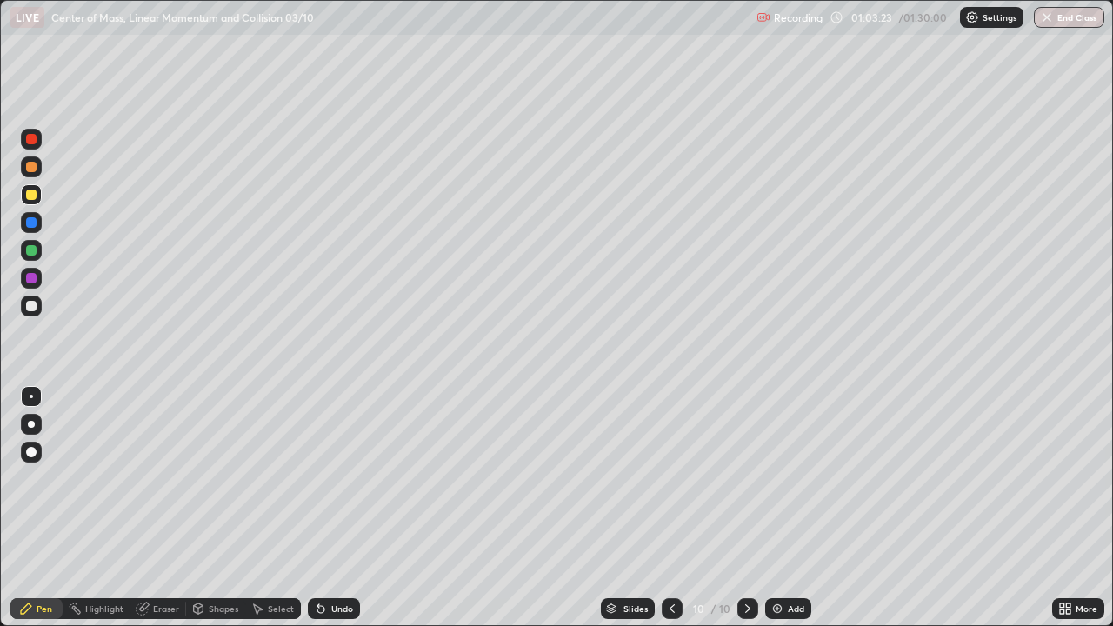
click at [347, 508] on div "Undo" at bounding box center [342, 608] width 22 height 9
click at [157, 508] on div "Eraser" at bounding box center [166, 608] width 26 height 9
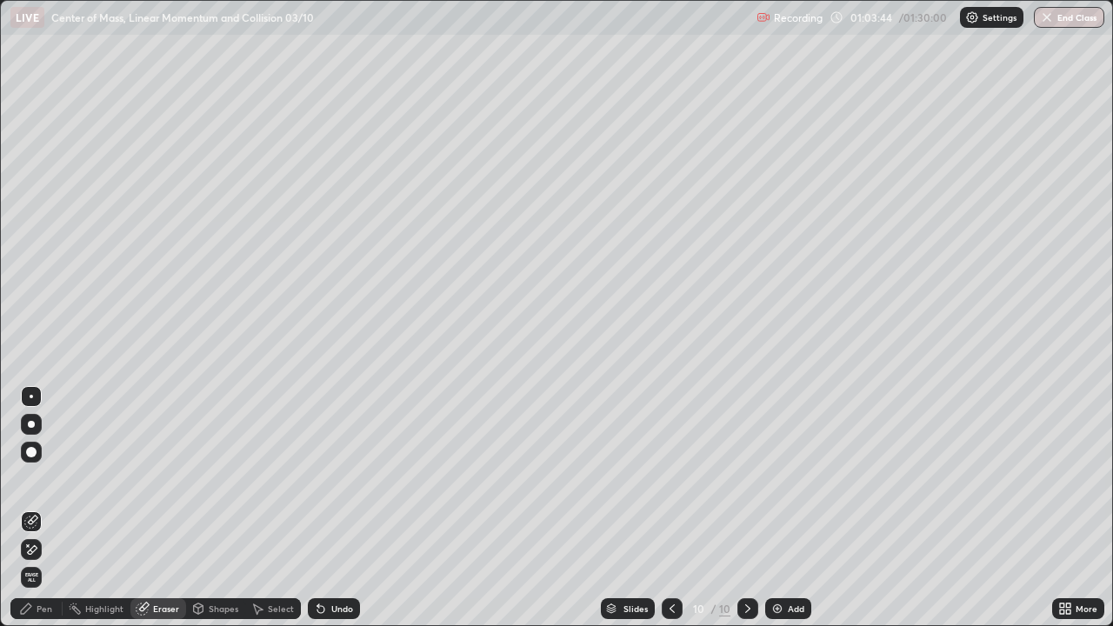
click at [43, 508] on div "Pen" at bounding box center [45, 608] width 16 height 9
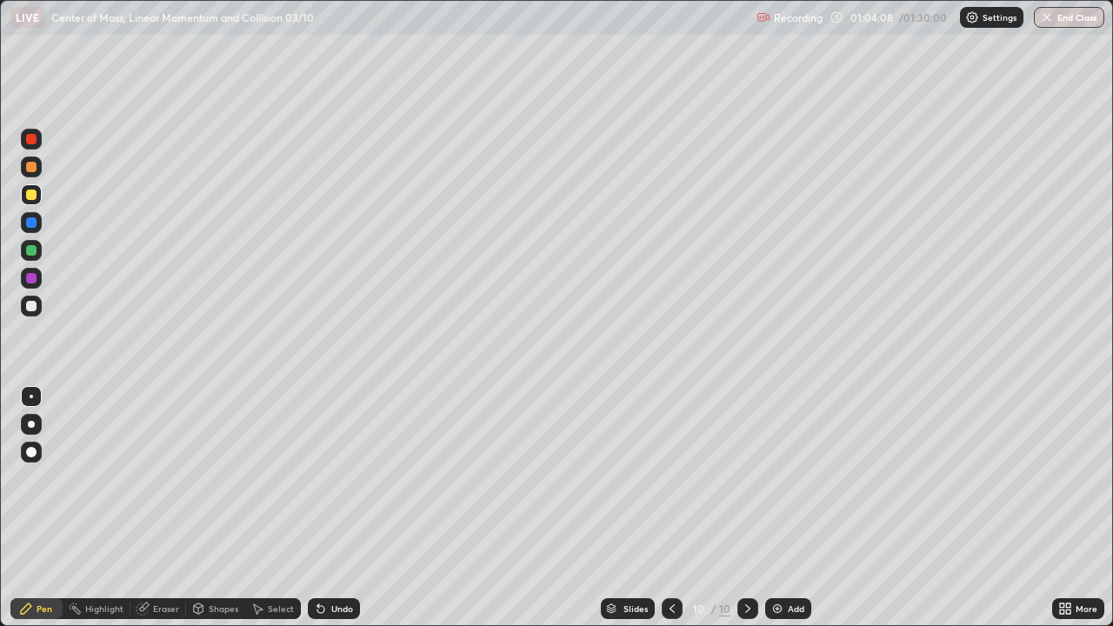
click at [33, 304] on div at bounding box center [31, 306] width 10 height 10
click at [746, 508] on icon at bounding box center [748, 609] width 14 height 14
click at [785, 508] on div "Add" at bounding box center [788, 608] width 46 height 21
click at [31, 196] on div at bounding box center [31, 195] width 10 height 10
click at [328, 508] on div "Undo" at bounding box center [334, 608] width 52 height 21
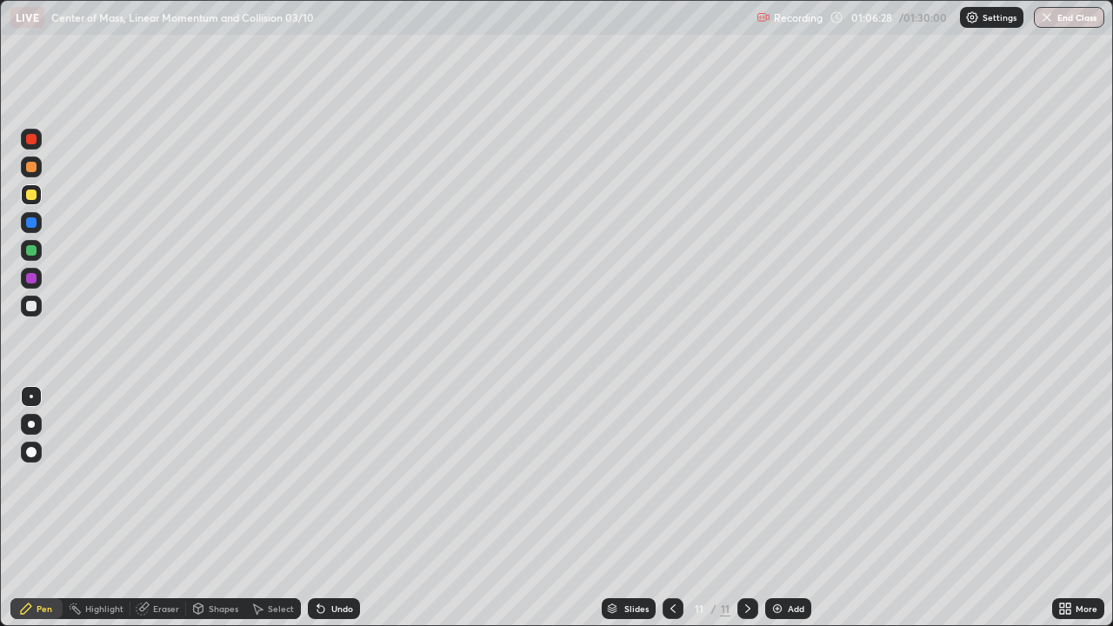
click at [337, 508] on div "Undo" at bounding box center [342, 608] width 22 height 9
click at [338, 508] on div "Undo" at bounding box center [342, 608] width 22 height 9
click at [754, 508] on div at bounding box center [748, 608] width 21 height 21
click at [785, 508] on div "Add" at bounding box center [788, 608] width 46 height 21
click at [667, 508] on icon at bounding box center [673, 609] width 14 height 14
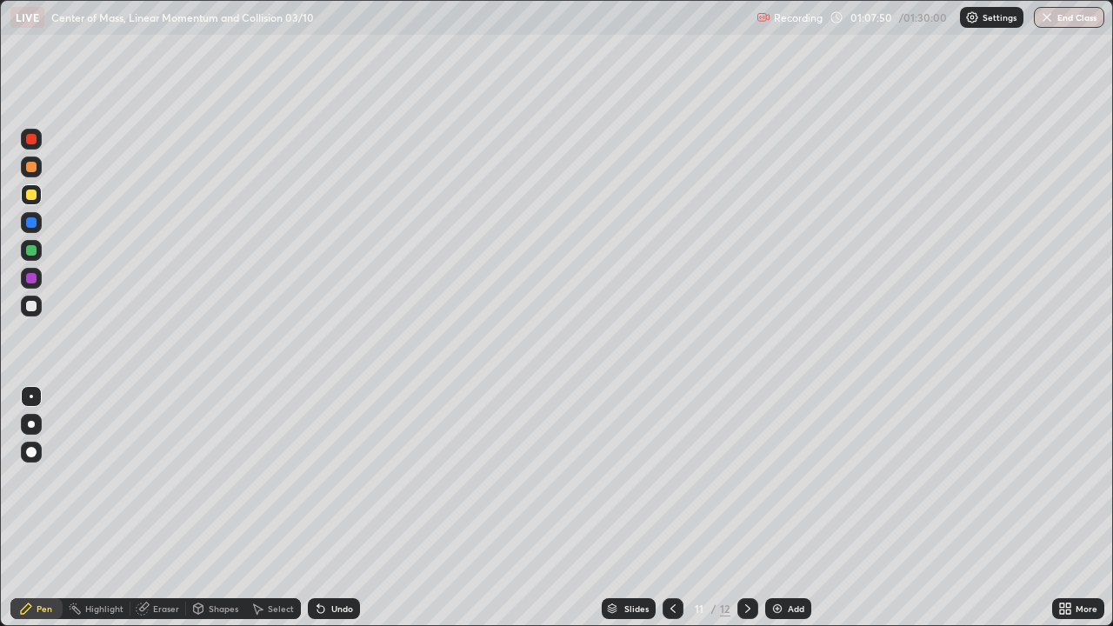
click at [747, 508] on icon at bounding box center [748, 609] width 14 height 14
click at [149, 508] on div "Eraser" at bounding box center [158, 608] width 56 height 21
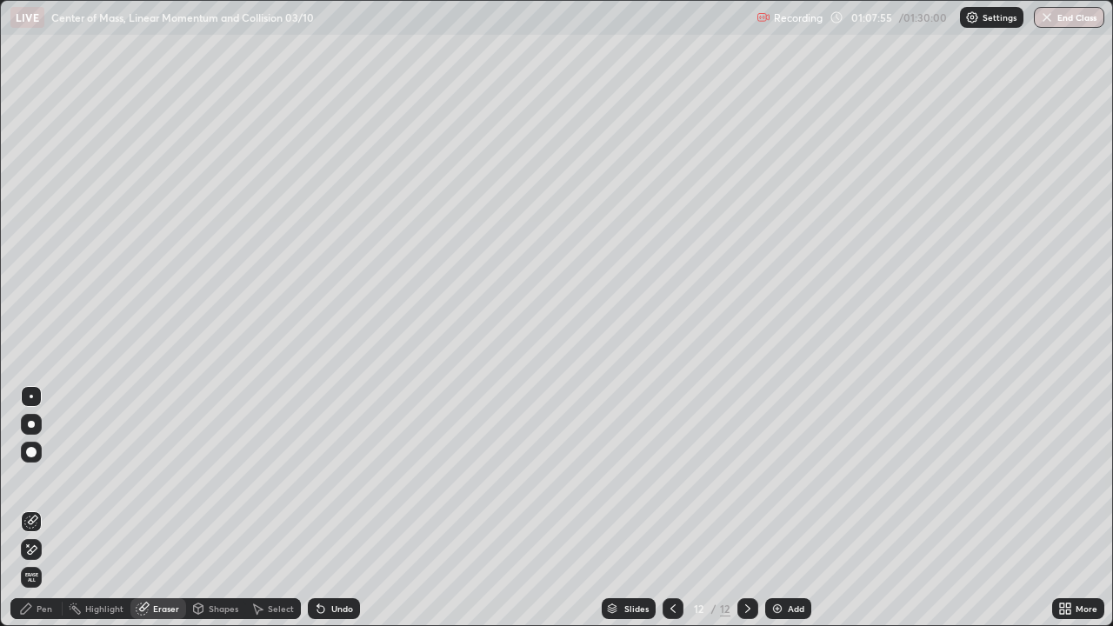
click at [34, 508] on span "Erase all" at bounding box center [31, 577] width 19 height 10
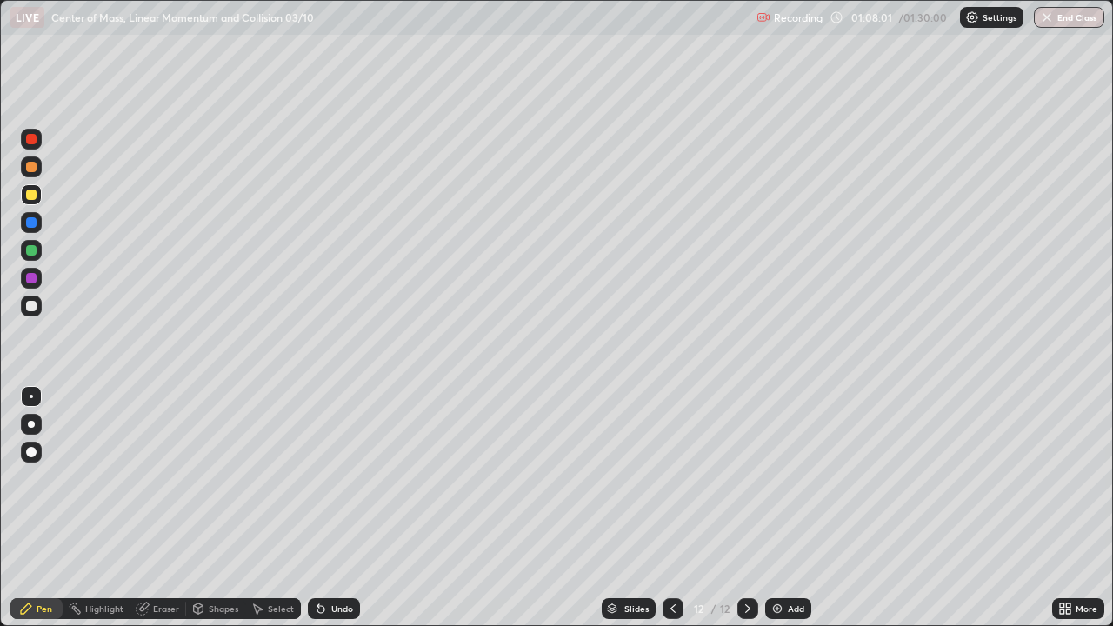
click at [332, 508] on div "Undo" at bounding box center [342, 608] width 22 height 9
click at [326, 508] on div "Undo" at bounding box center [334, 608] width 52 height 21
click at [321, 508] on icon at bounding box center [320, 609] width 7 height 7
click at [335, 508] on div "Undo" at bounding box center [342, 608] width 22 height 9
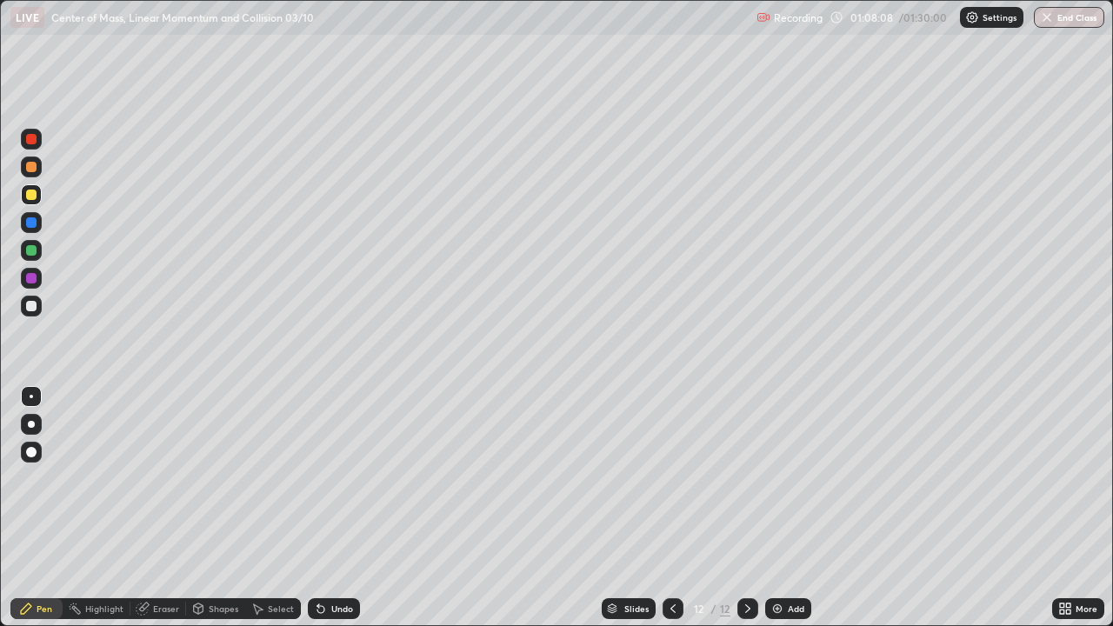
click at [327, 508] on div "Undo" at bounding box center [334, 608] width 52 height 21
click at [326, 508] on div "Undo" at bounding box center [334, 608] width 52 height 21
click at [29, 251] on div at bounding box center [31, 250] width 10 height 10
click at [30, 194] on div at bounding box center [31, 195] width 10 height 10
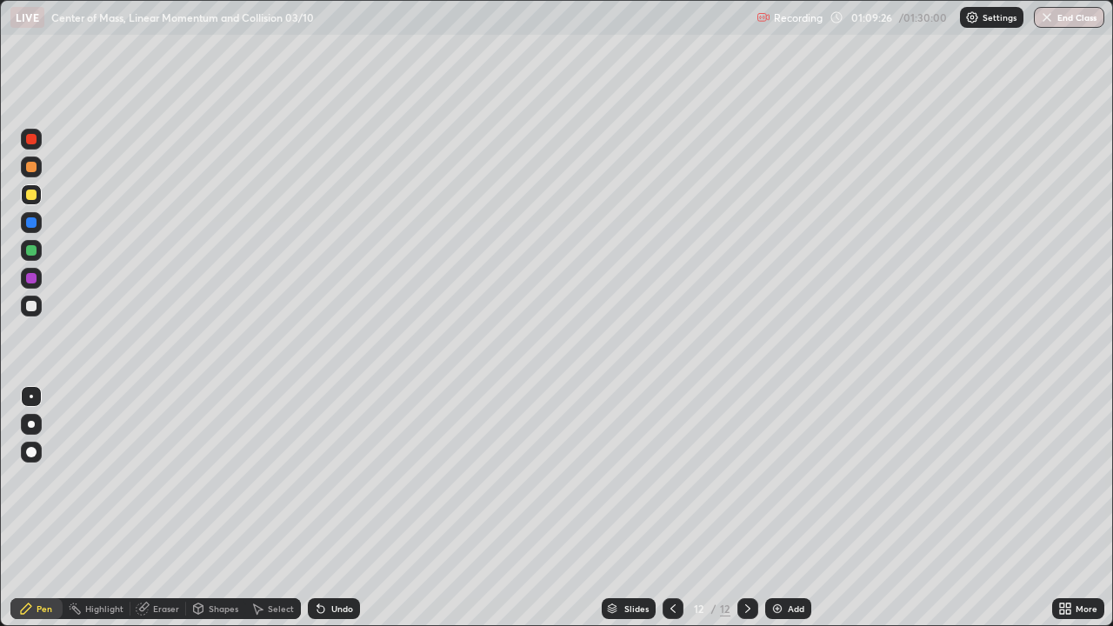
click at [278, 508] on div "Select" at bounding box center [281, 608] width 26 height 9
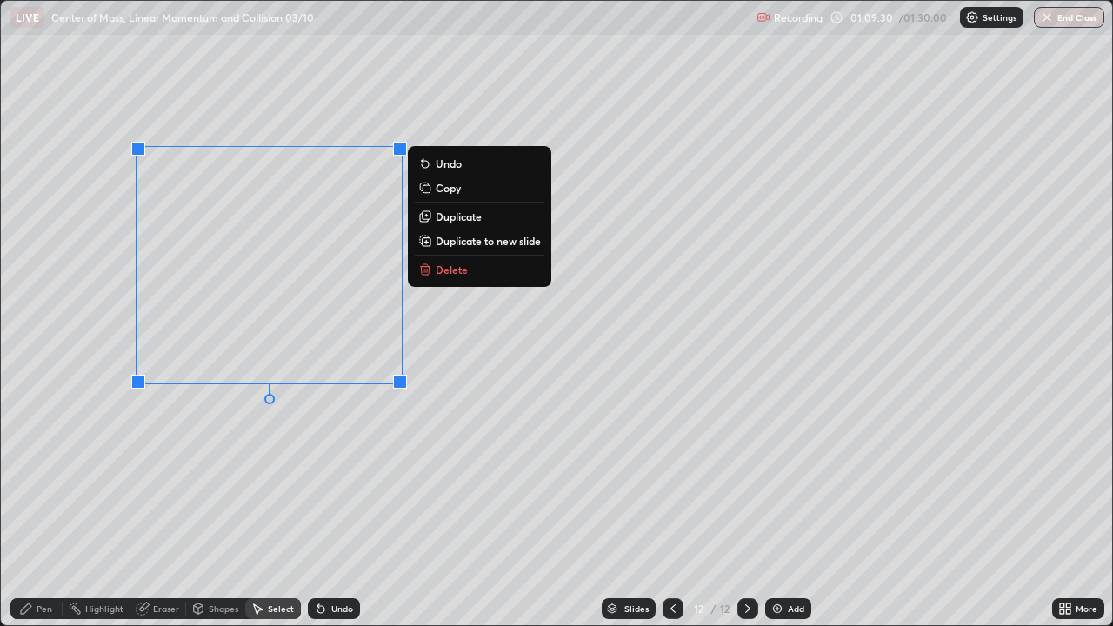
click at [445, 220] on p "Duplicate" at bounding box center [459, 217] width 46 height 14
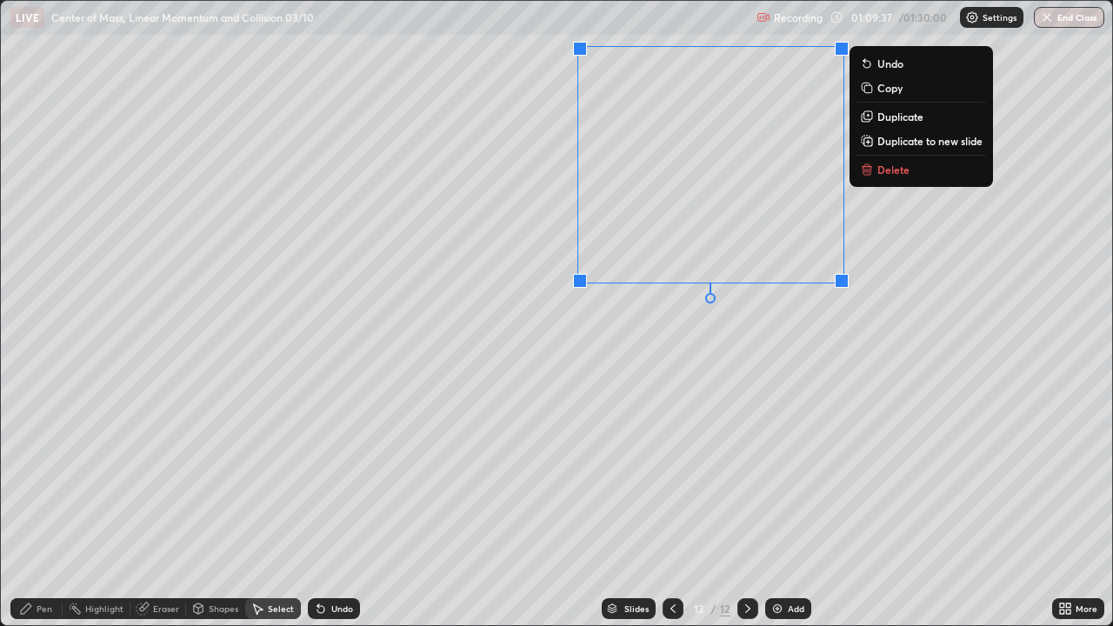
click at [31, 508] on icon at bounding box center [26, 609] width 14 height 14
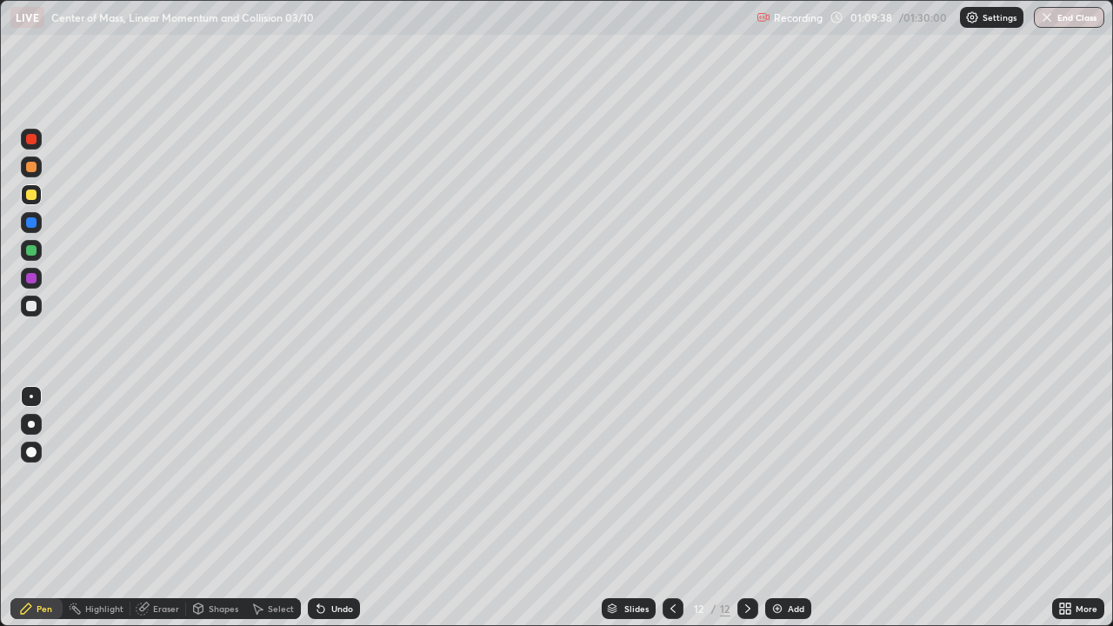
click at [32, 305] on div at bounding box center [31, 306] width 10 height 10
click at [164, 508] on div "Eraser" at bounding box center [166, 608] width 26 height 9
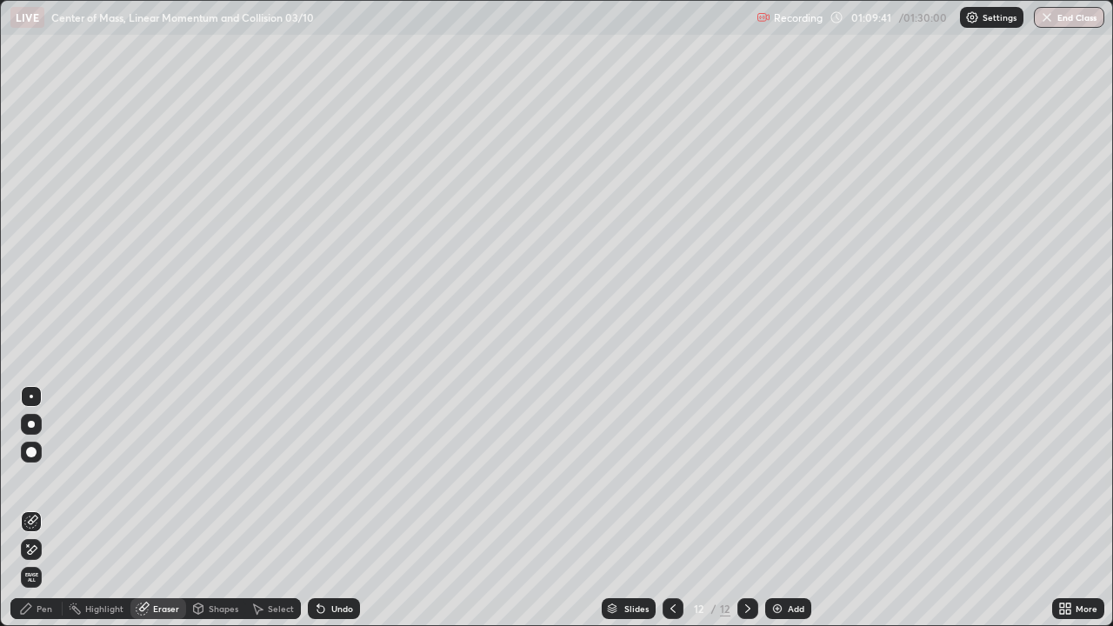
click at [33, 508] on icon at bounding box center [31, 550] width 14 height 15
click at [41, 508] on div "Pen" at bounding box center [45, 608] width 16 height 9
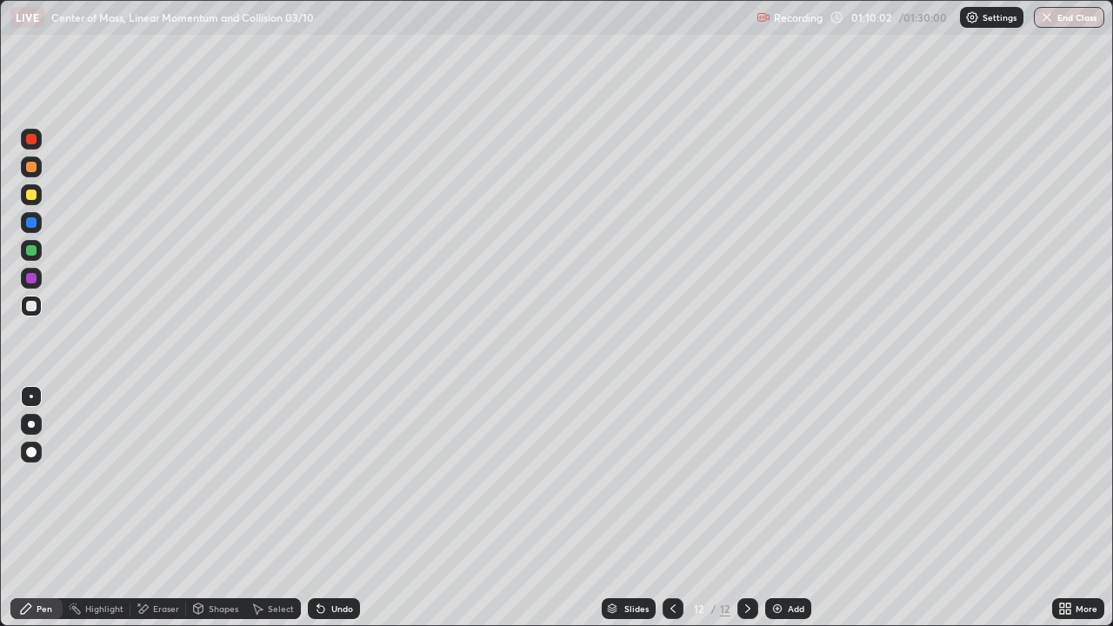
click at [31, 196] on div at bounding box center [31, 195] width 10 height 10
click at [161, 508] on div "Eraser" at bounding box center [166, 608] width 26 height 9
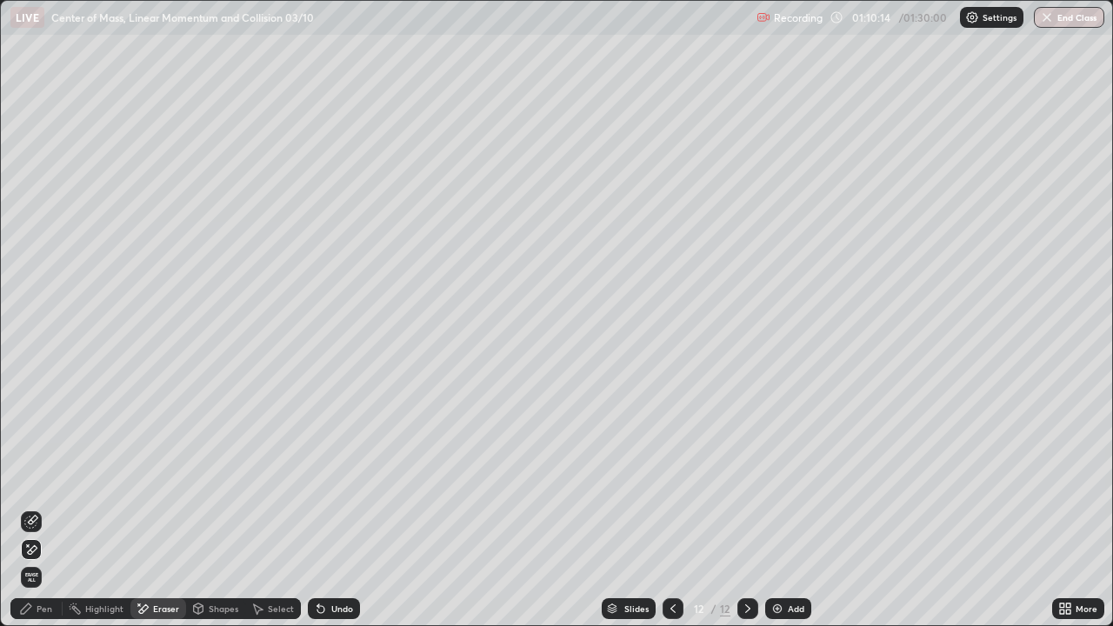
click at [28, 508] on icon at bounding box center [26, 609] width 10 height 10
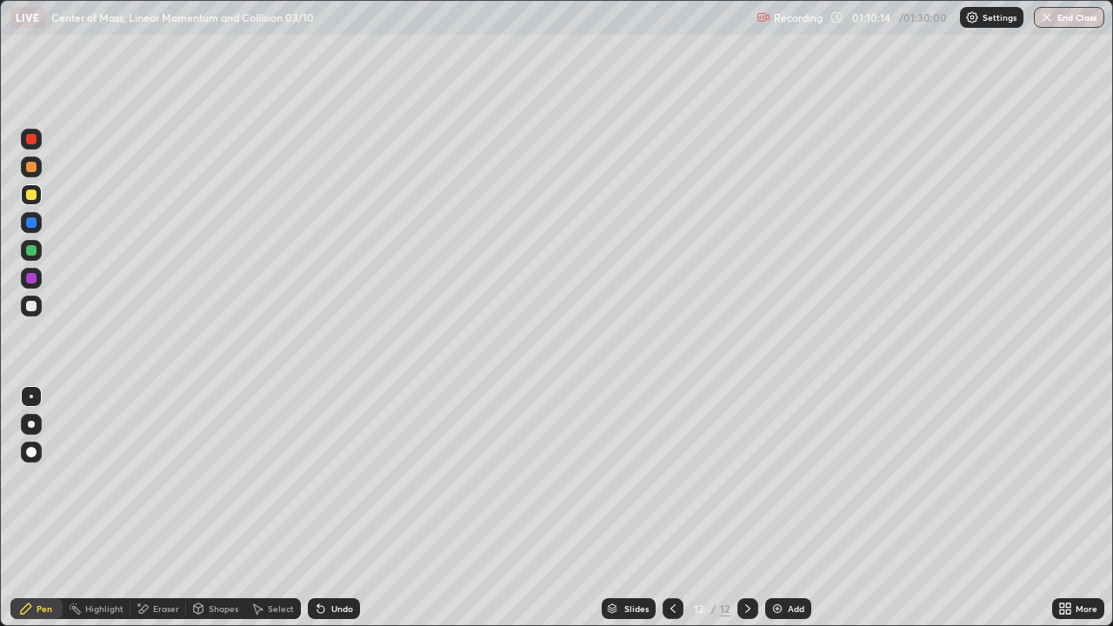
click at [32, 508] on div "Pen" at bounding box center [36, 608] width 52 height 21
click at [33, 310] on div at bounding box center [31, 306] width 10 height 10
click at [175, 508] on div "Eraser" at bounding box center [158, 608] width 56 height 21
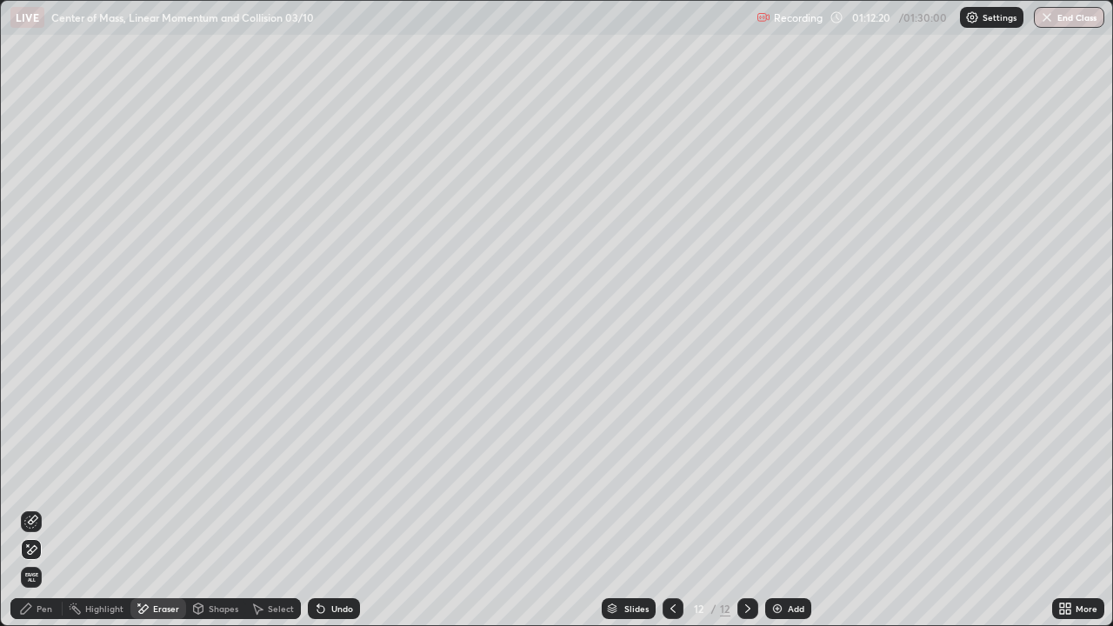
click at [49, 508] on div "Pen" at bounding box center [36, 608] width 52 height 21
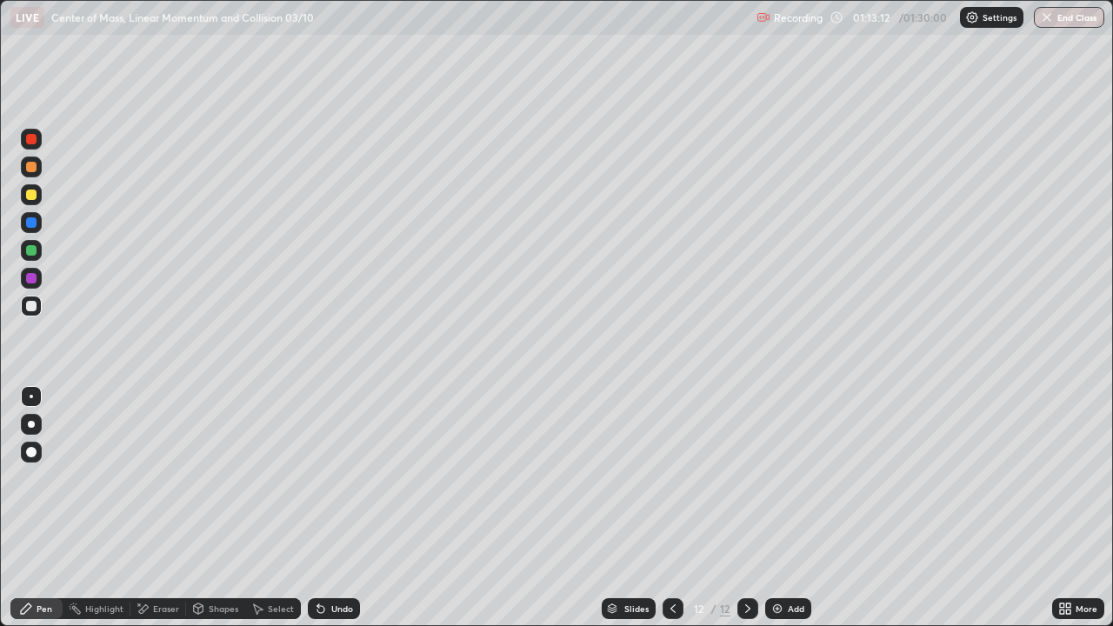
click at [338, 508] on div "Undo" at bounding box center [342, 608] width 22 height 9
click at [671, 508] on icon at bounding box center [673, 609] width 14 height 14
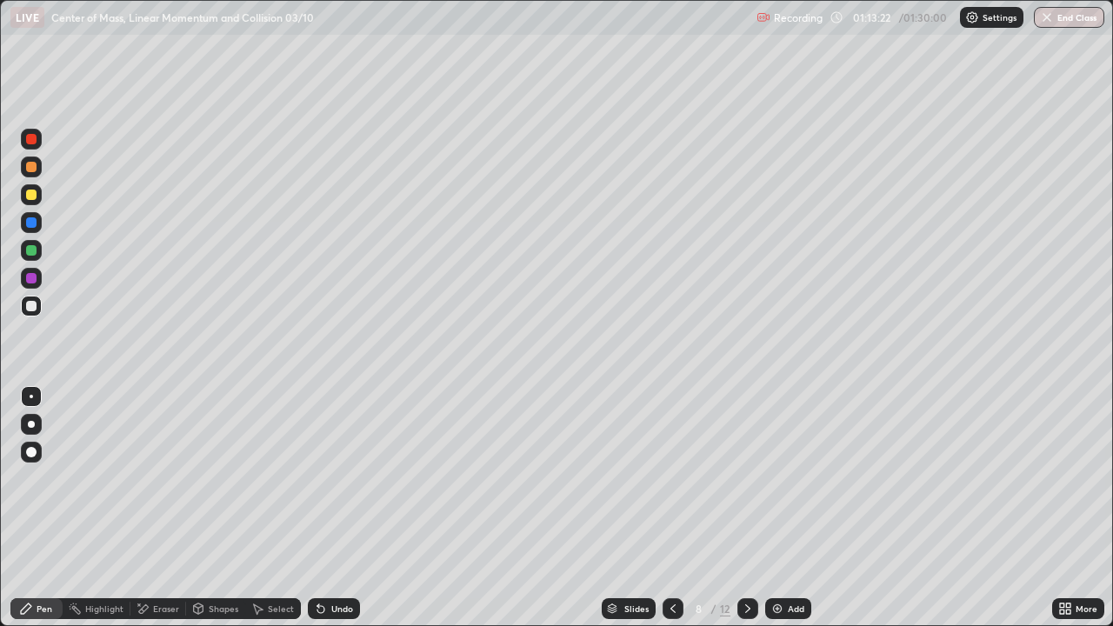
click at [673, 508] on icon at bounding box center [673, 609] width 14 height 14
click at [671, 508] on icon at bounding box center [673, 609] width 14 height 14
click at [751, 508] on div at bounding box center [748, 608] width 21 height 21
click at [745, 508] on icon at bounding box center [747, 608] width 5 height 9
click at [744, 508] on icon at bounding box center [748, 609] width 14 height 14
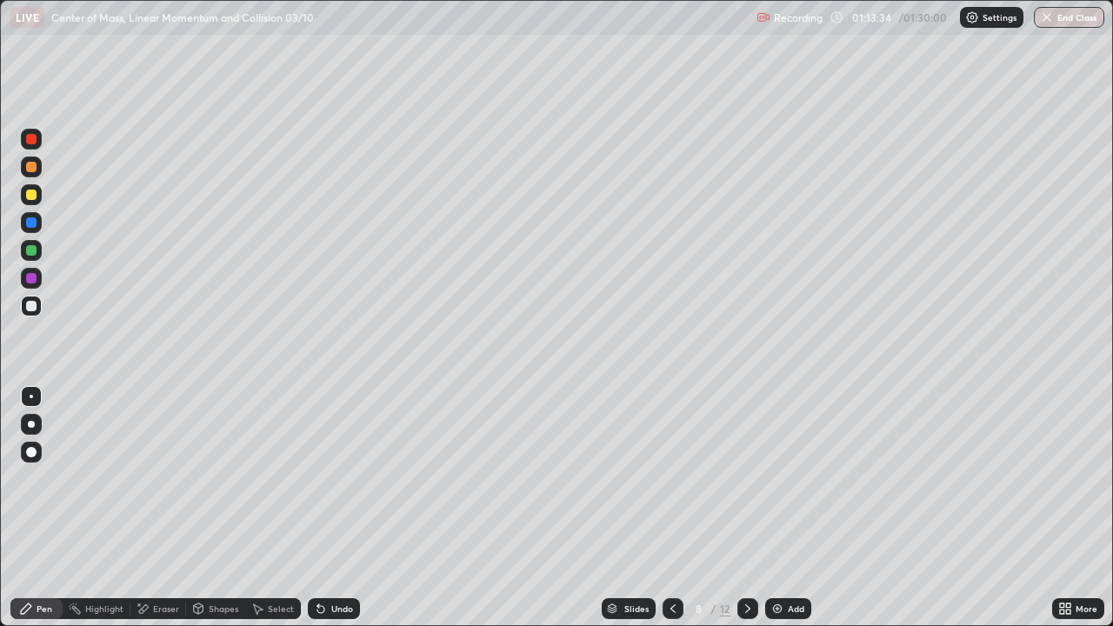
click at [745, 508] on icon at bounding box center [748, 609] width 14 height 14
click at [744, 508] on icon at bounding box center [748, 609] width 14 height 14
click at [746, 508] on icon at bounding box center [748, 609] width 14 height 14
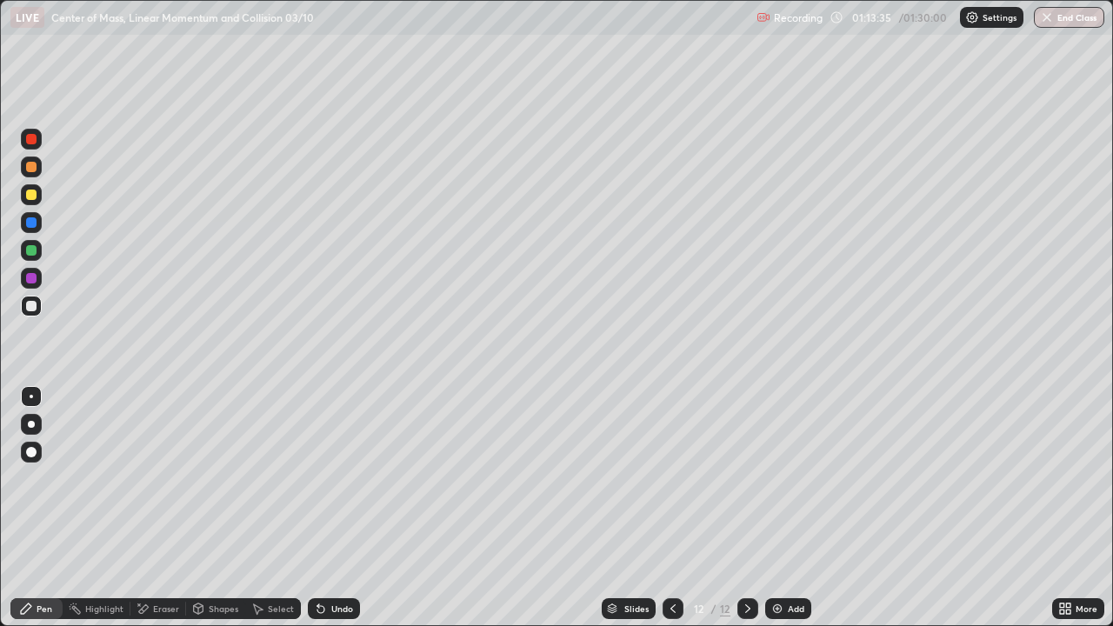
click at [744, 508] on div at bounding box center [748, 608] width 21 height 21
click at [149, 508] on div "Eraser" at bounding box center [158, 608] width 56 height 21
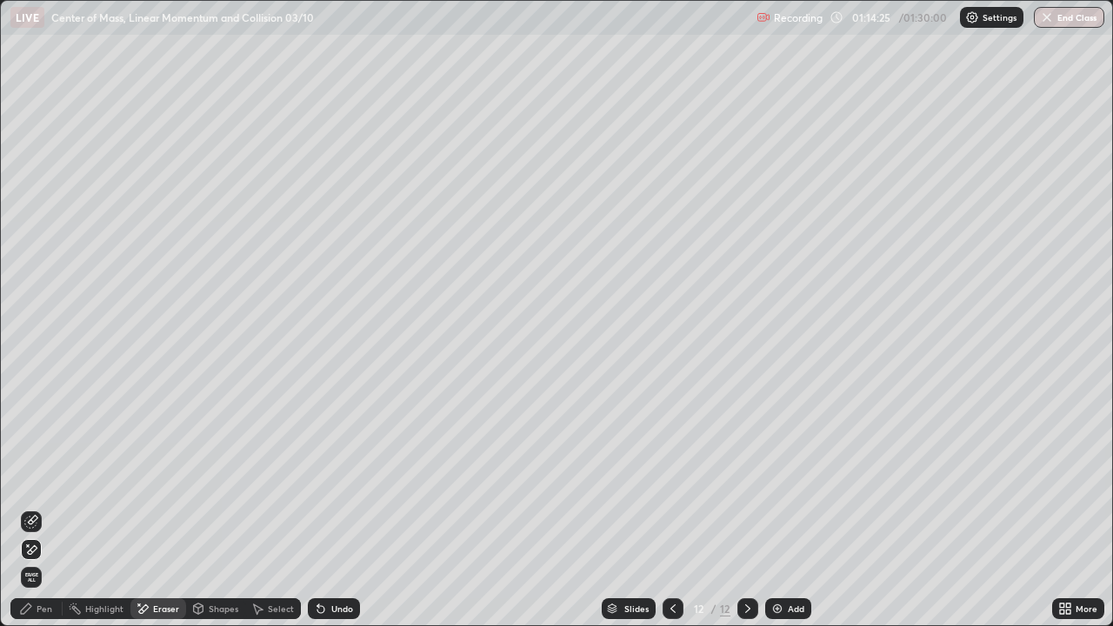
click at [57, 508] on div "Pen" at bounding box center [36, 608] width 52 height 21
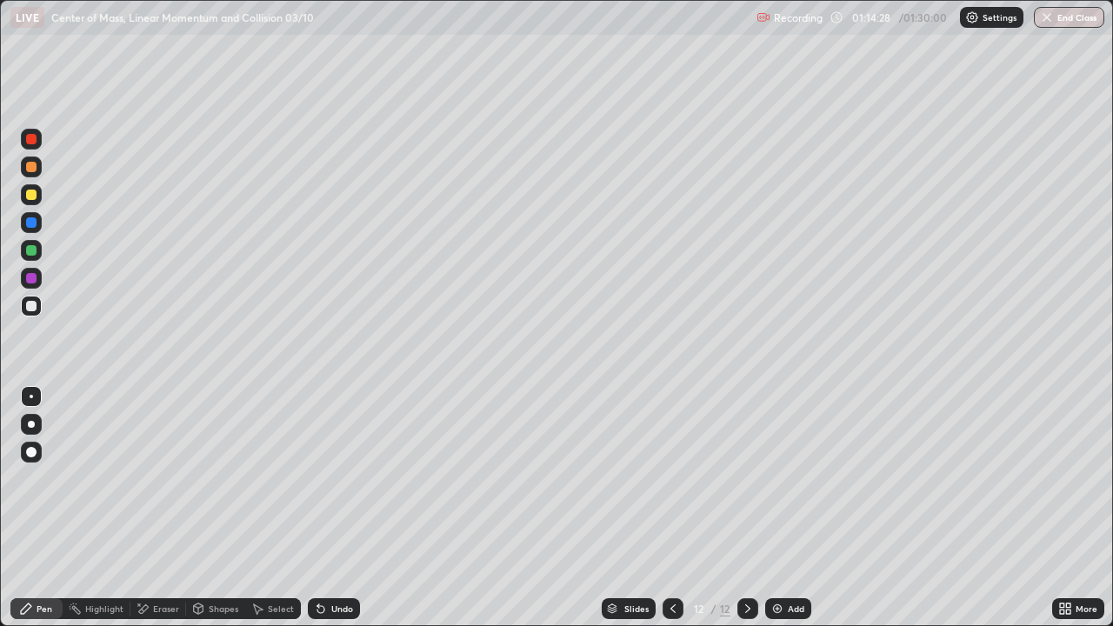
click at [157, 508] on div "Eraser" at bounding box center [166, 608] width 26 height 9
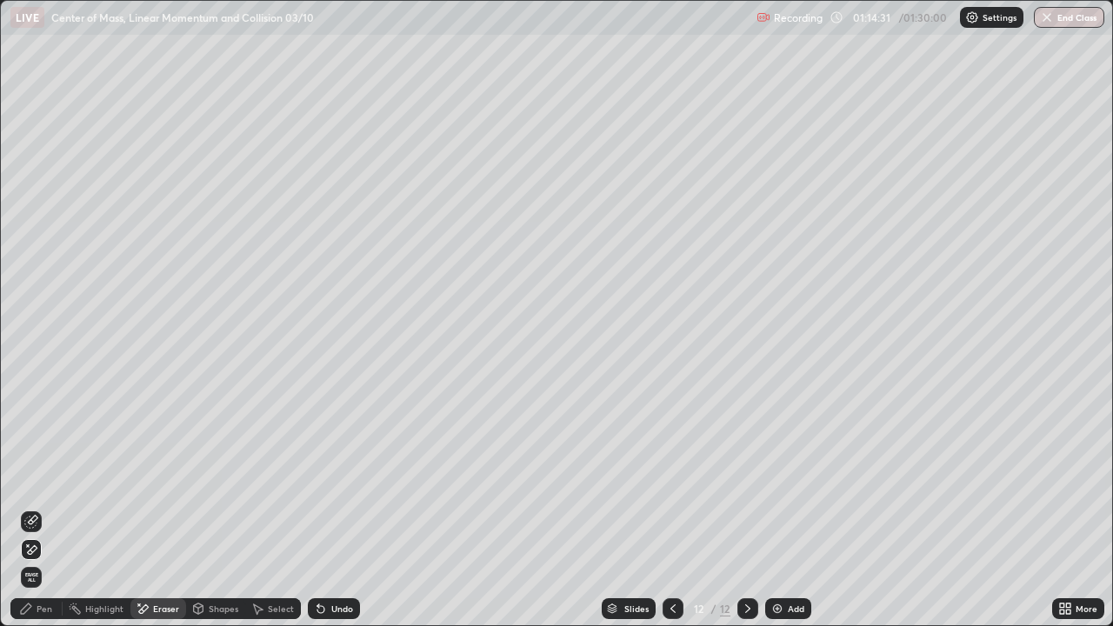
click at [49, 508] on div "Pen" at bounding box center [45, 608] width 16 height 9
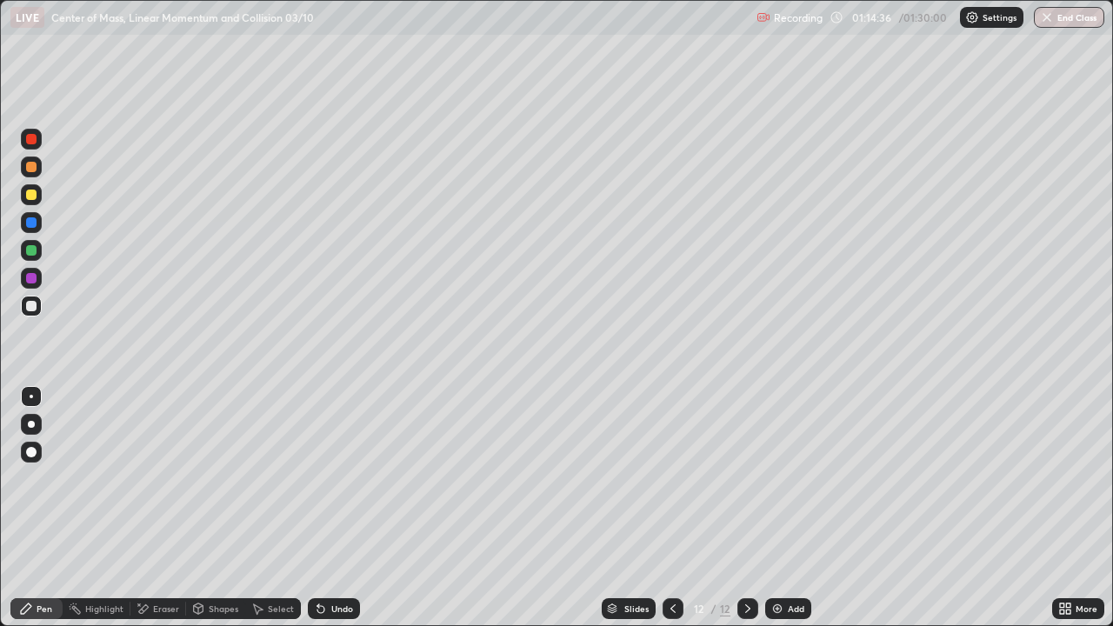
click at [178, 508] on div "Eraser" at bounding box center [158, 608] width 56 height 21
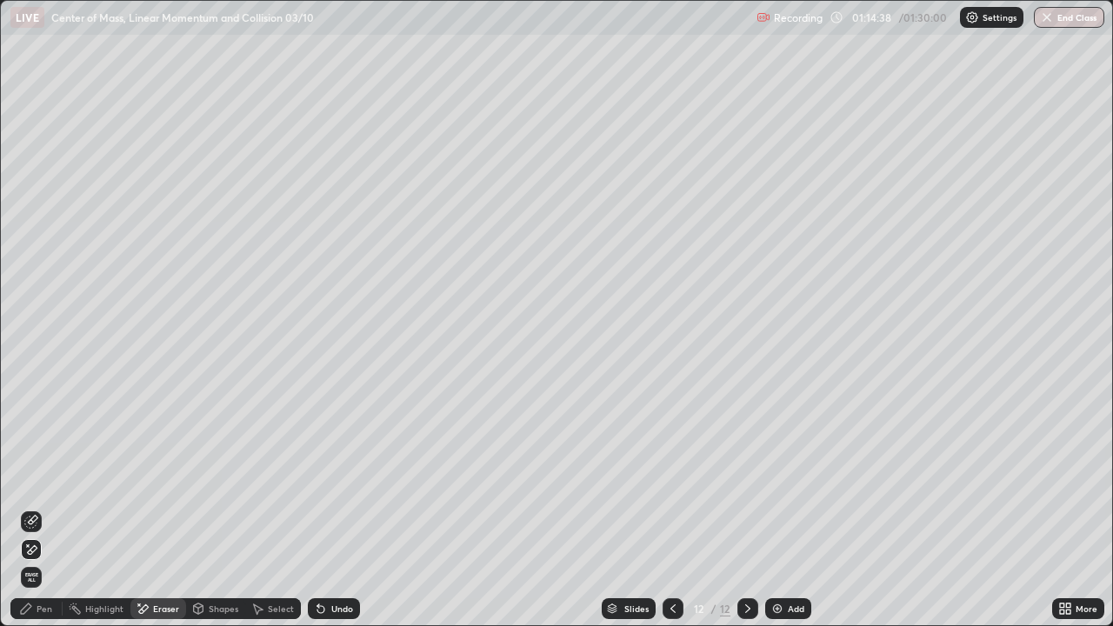
click at [43, 508] on div "Pen" at bounding box center [45, 608] width 16 height 9
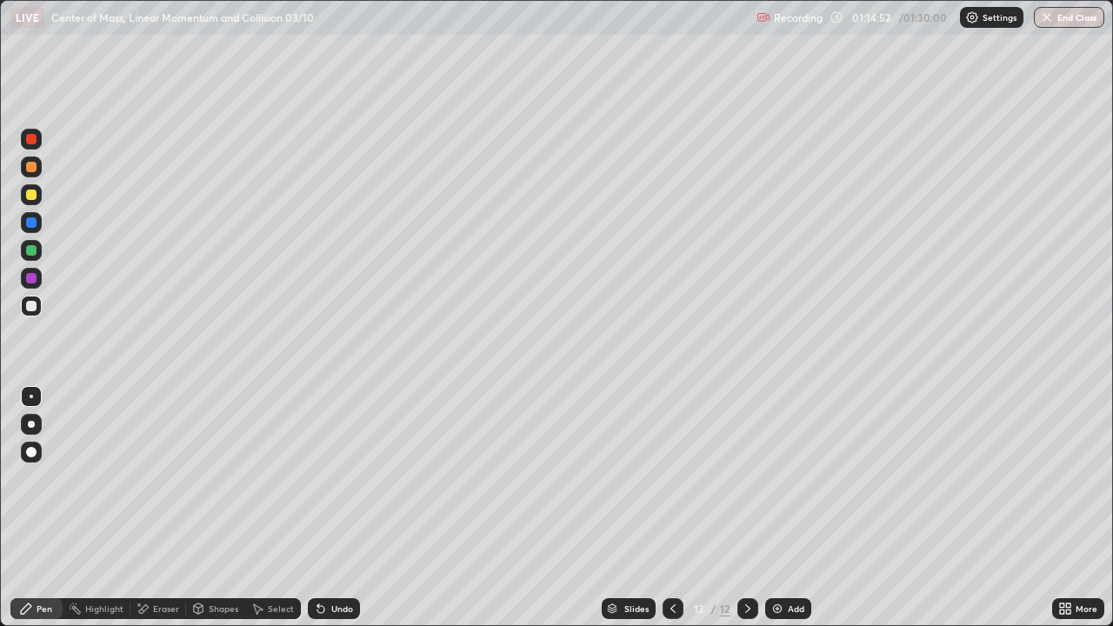
click at [330, 508] on div "Undo" at bounding box center [334, 608] width 52 height 21
click at [331, 508] on div "Undo" at bounding box center [342, 608] width 22 height 9
click at [327, 508] on div "Undo" at bounding box center [334, 608] width 52 height 21
click at [323, 508] on div "Undo" at bounding box center [334, 608] width 52 height 21
click at [318, 508] on icon at bounding box center [320, 609] width 7 height 7
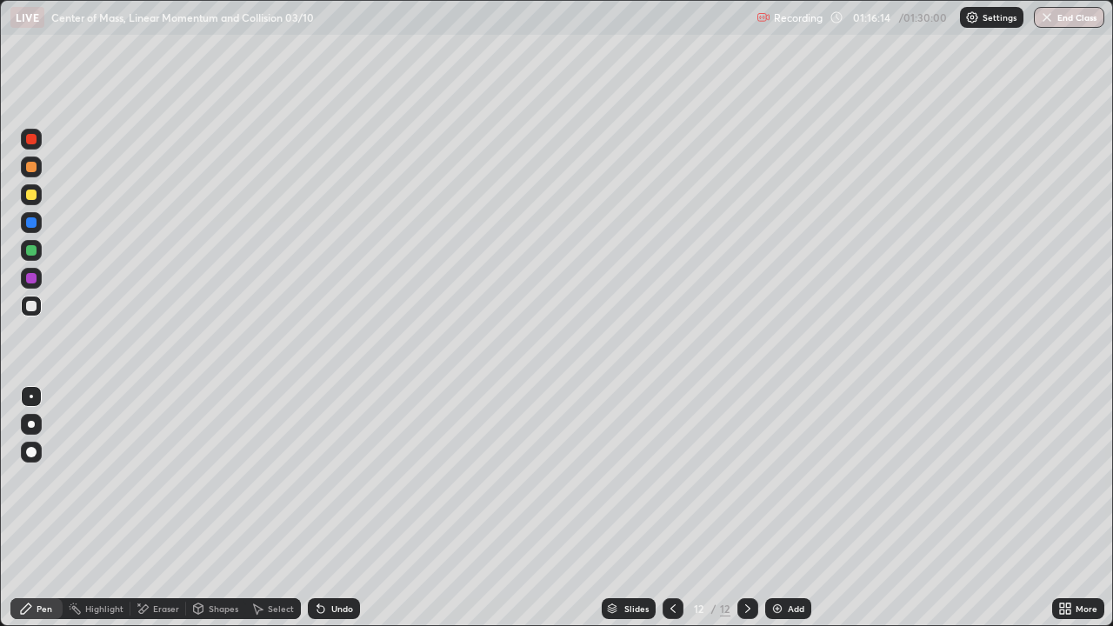
click at [164, 508] on div "Eraser" at bounding box center [166, 608] width 26 height 9
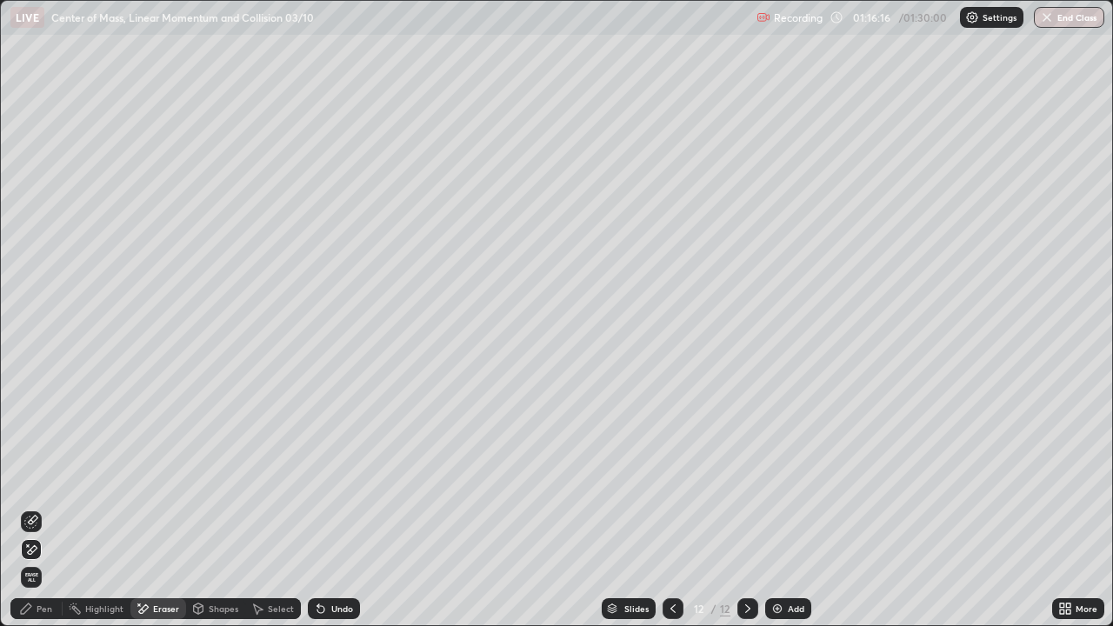
click at [25, 508] on icon at bounding box center [26, 609] width 10 height 10
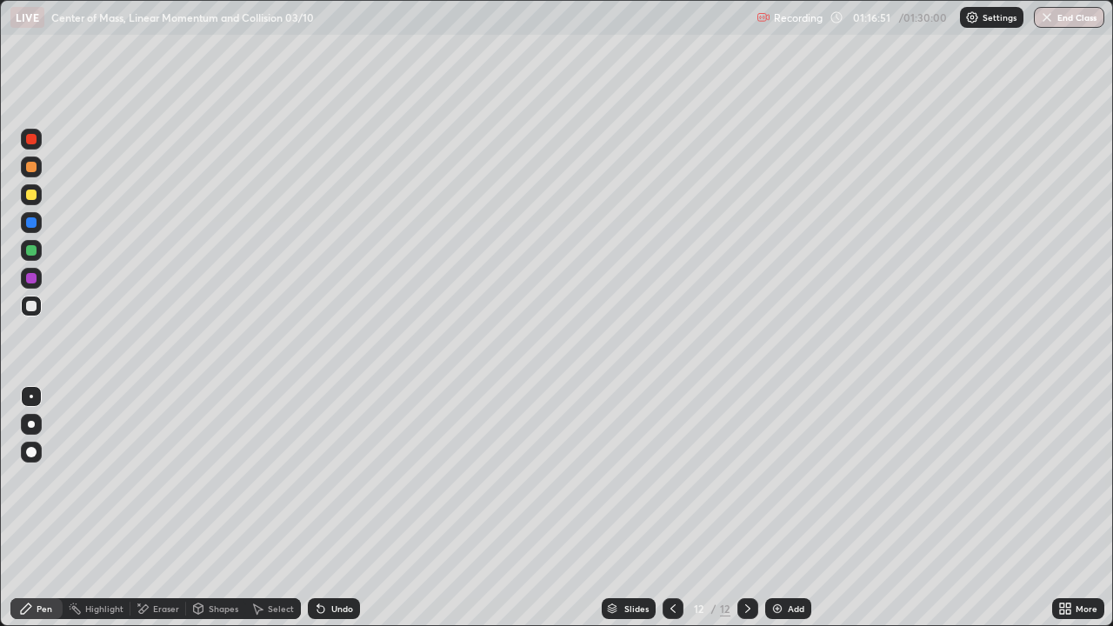
click at [317, 508] on icon at bounding box center [320, 609] width 7 height 7
click at [1065, 17] on button "End Class" at bounding box center [1069, 17] width 70 height 21
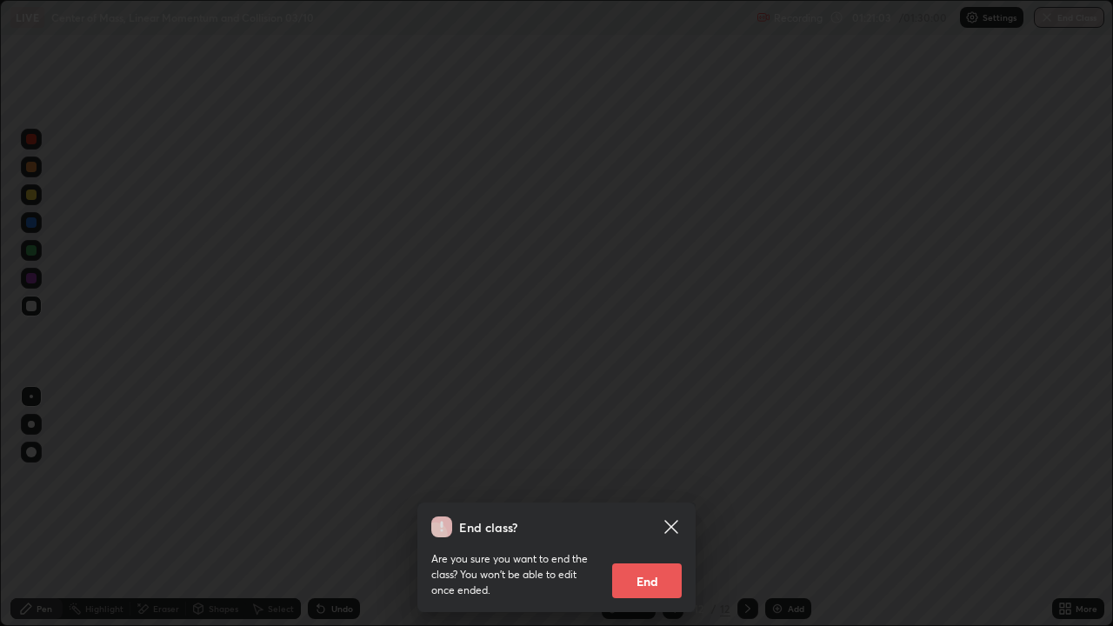
click at [638, 508] on button "End" at bounding box center [647, 581] width 70 height 35
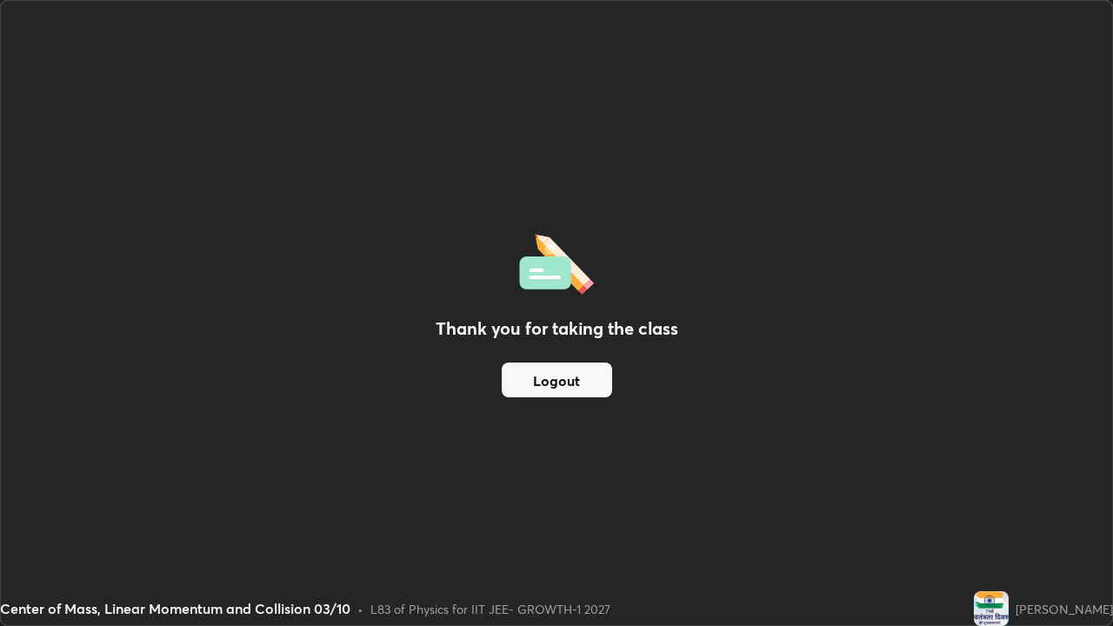
click at [550, 387] on button "Logout" at bounding box center [557, 380] width 110 height 35
